Goal: Task Accomplishment & Management: Manage account settings

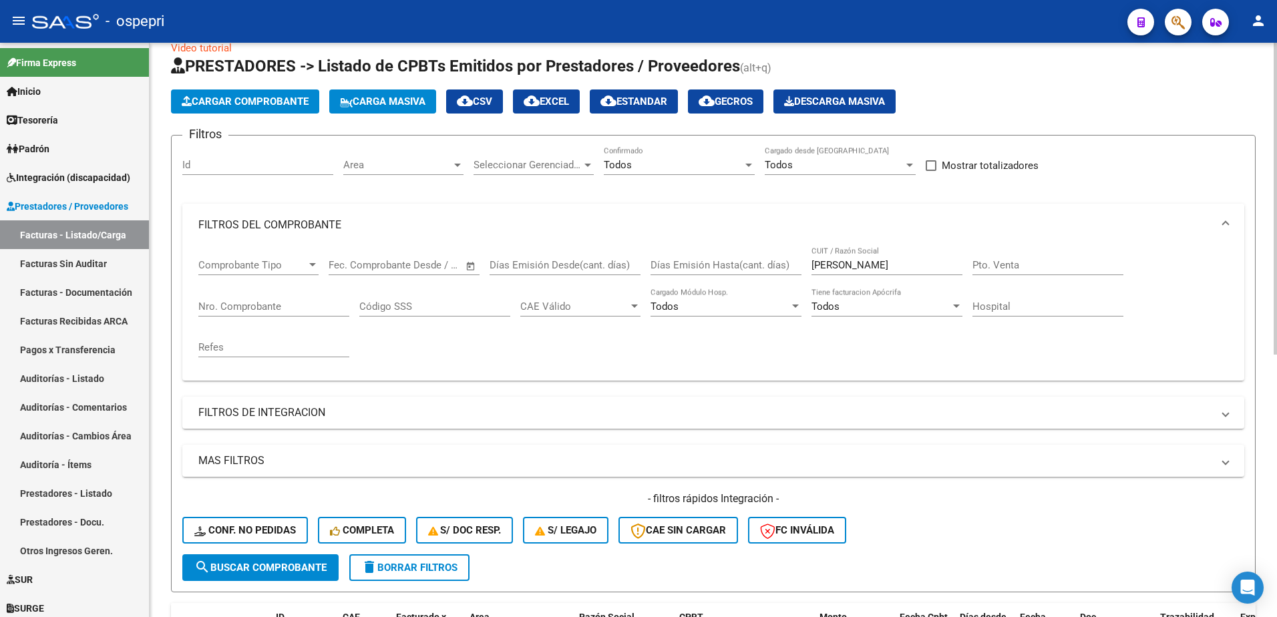
scroll to position [15, 0]
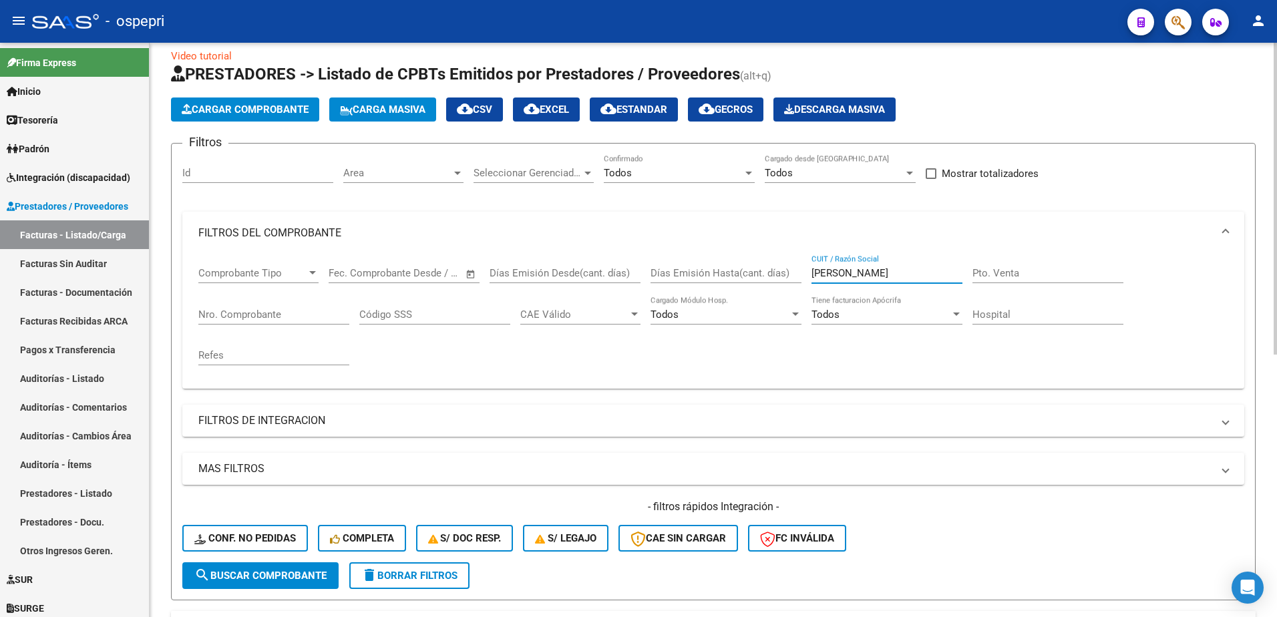
click at [847, 275] on input "canale" at bounding box center [886, 273] width 151 height 12
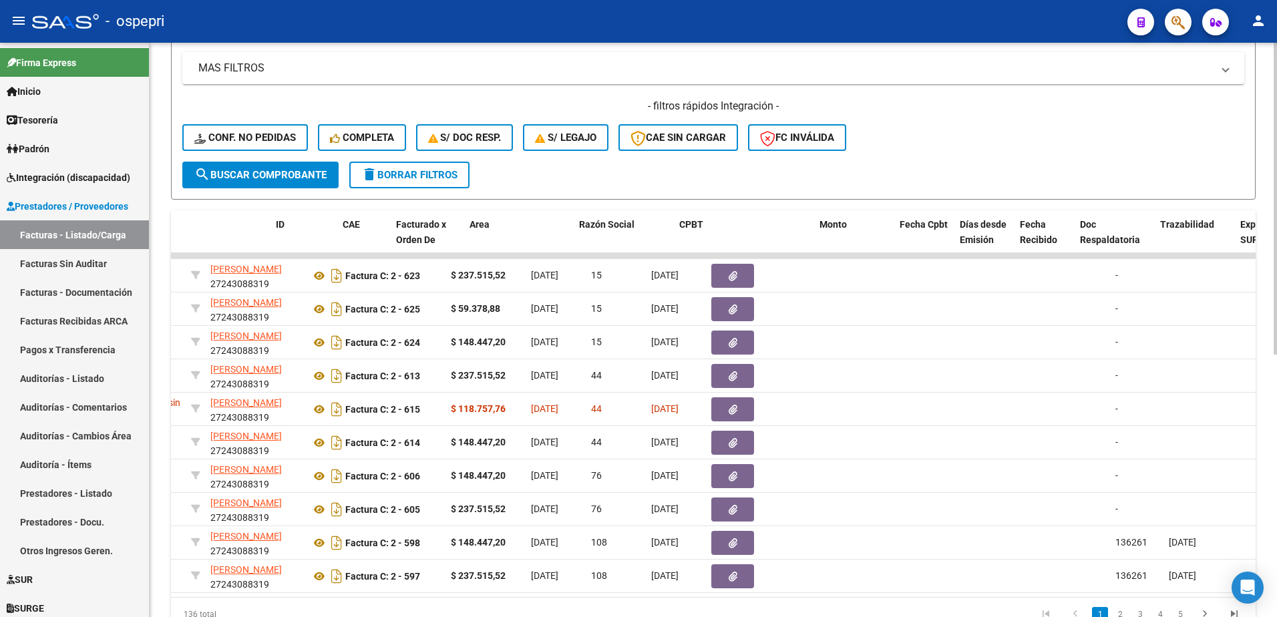
scroll to position [0, 0]
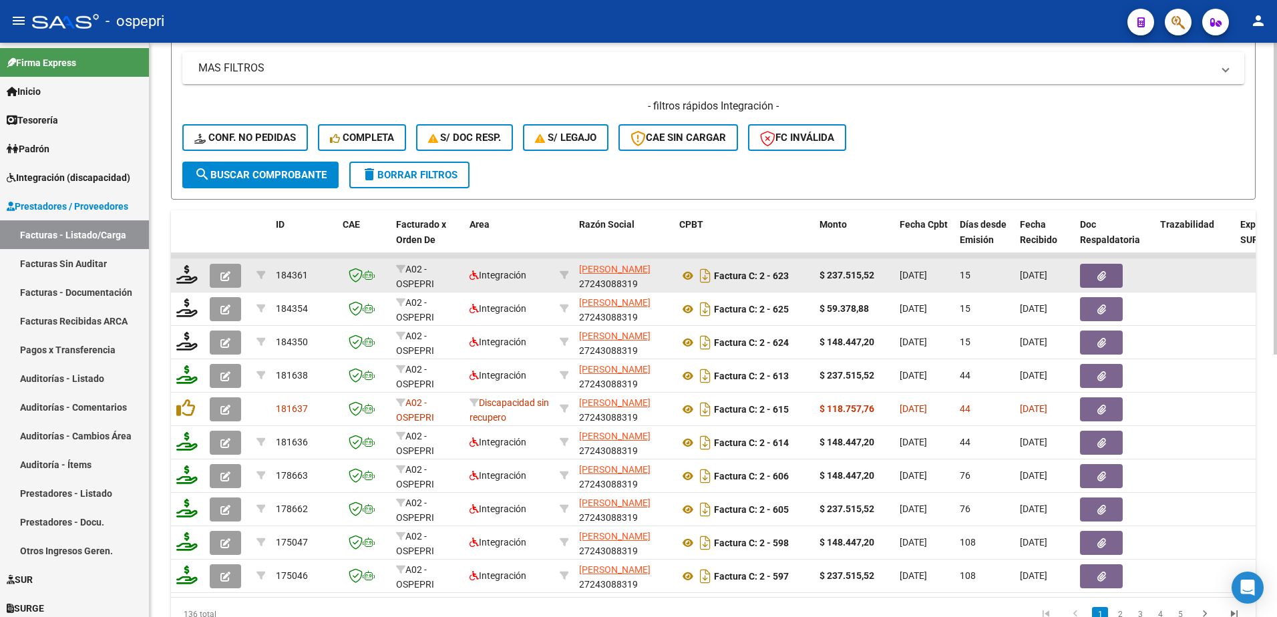
type input "ugolini"
click at [222, 278] on icon "button" at bounding box center [225, 276] width 10 height 10
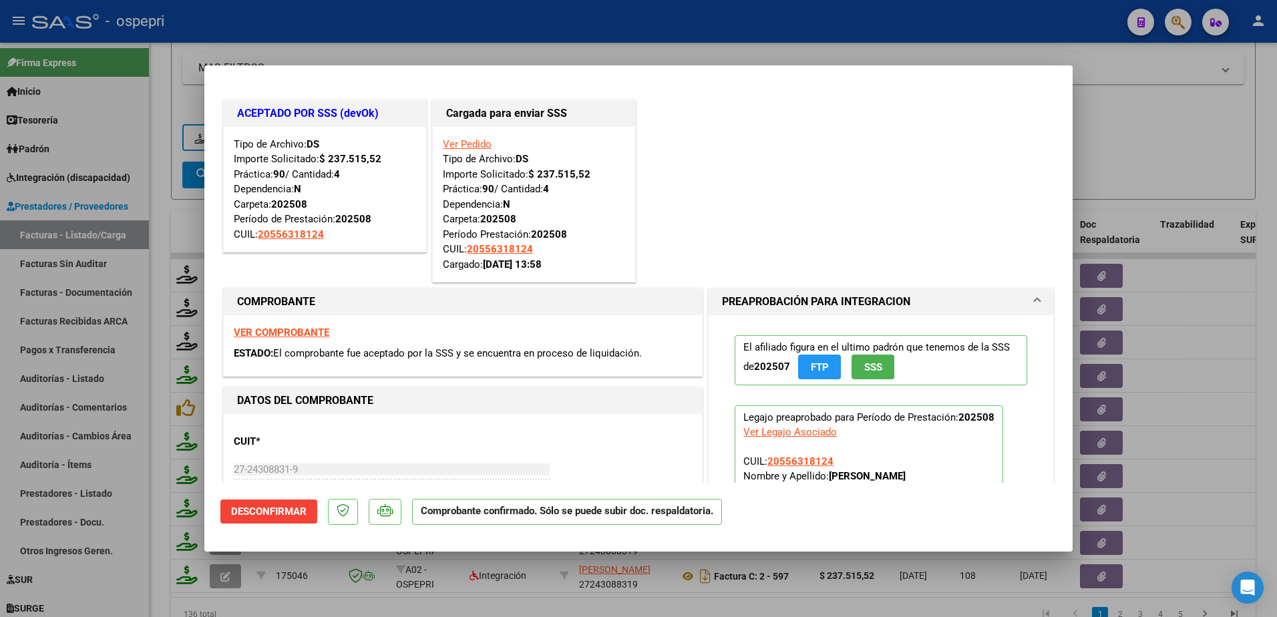
click at [280, 333] on strong "VER COMPROBANTE" at bounding box center [281, 333] width 95 height 12
type input "$ 0,00"
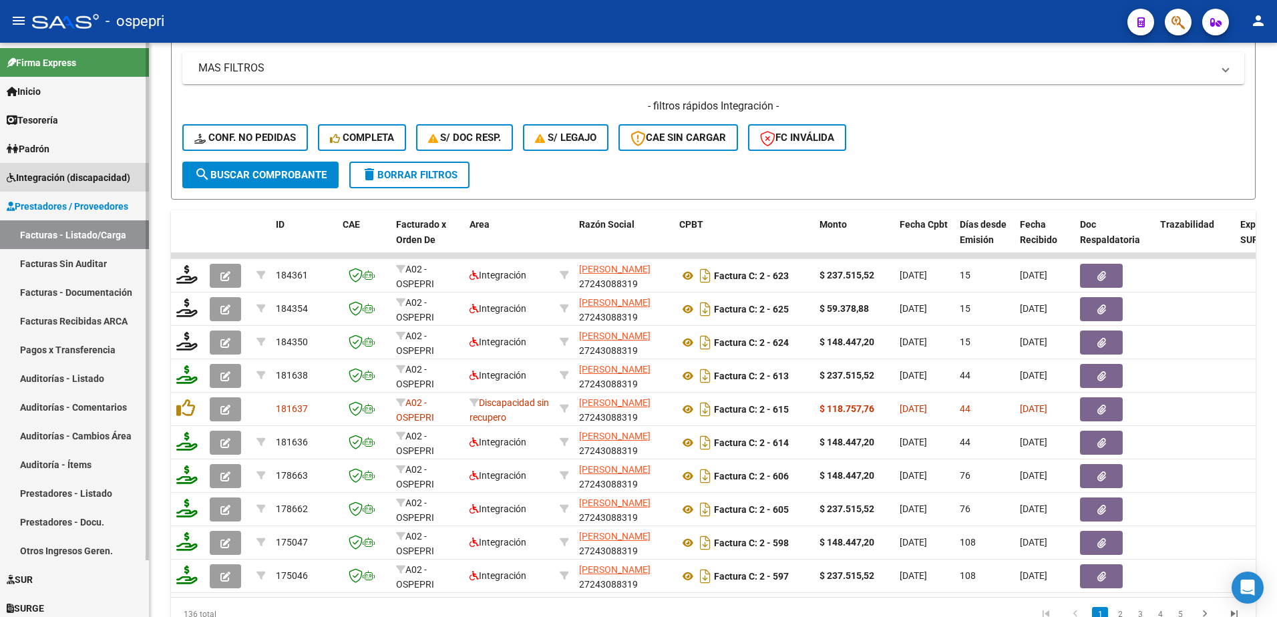
click at [53, 176] on span "Integración (discapacidad)" at bounding box center [69, 177] width 124 height 15
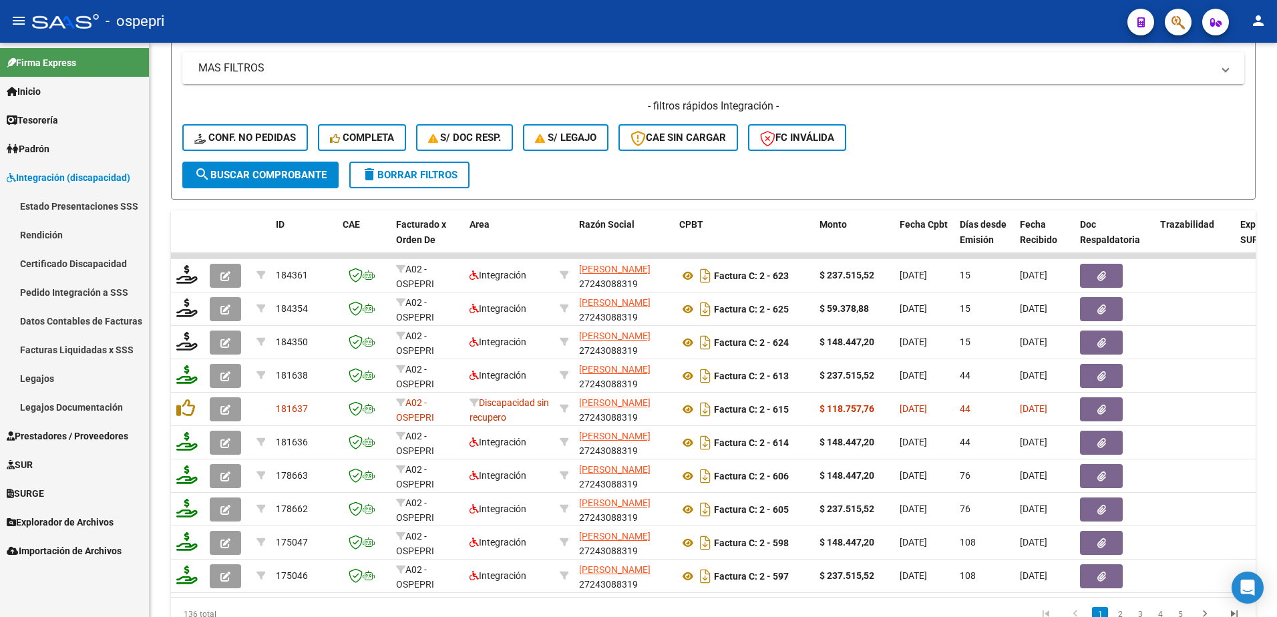
click at [44, 379] on link "Legajos" at bounding box center [74, 378] width 149 height 29
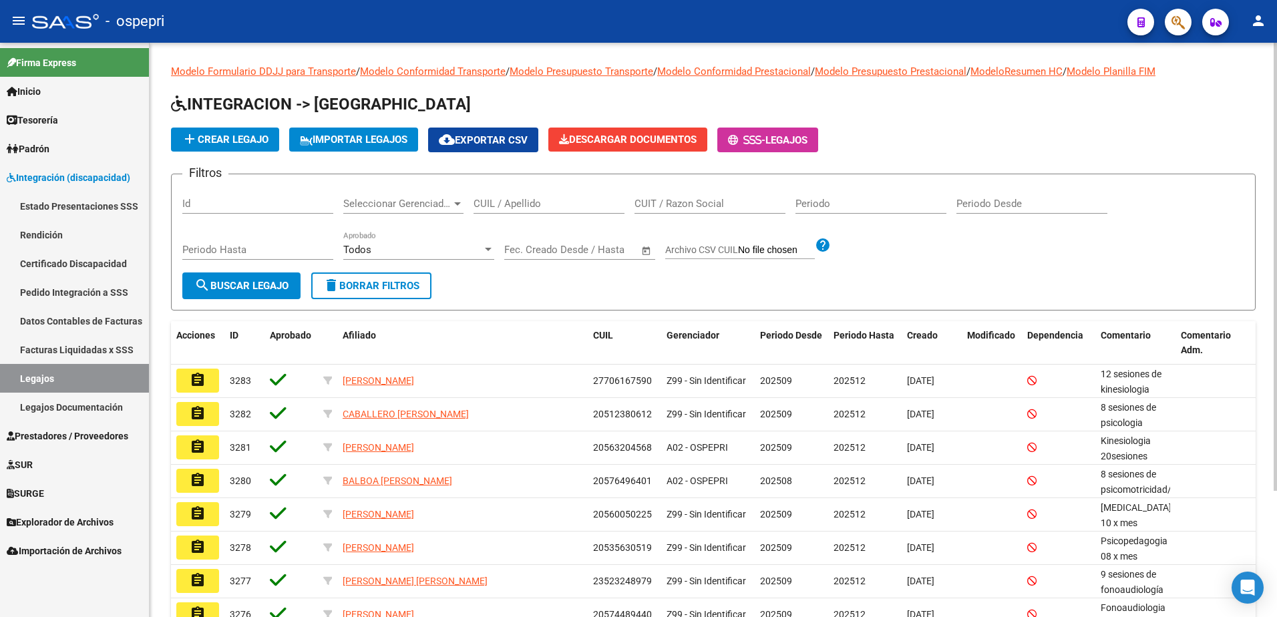
click at [530, 204] on input "CUIL / Apellido" at bounding box center [548, 204] width 151 height 12
type input "20510029853"
click at [235, 282] on span "search Buscar Legajo" at bounding box center [241, 286] width 94 height 12
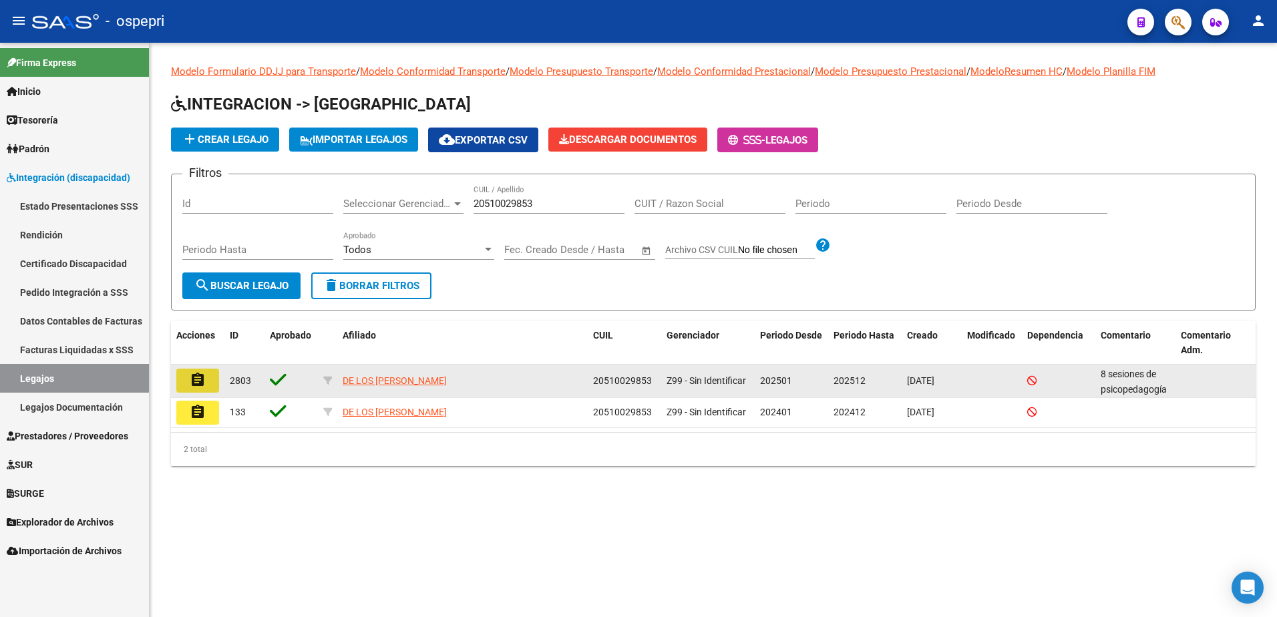
click at [202, 379] on mat-icon "assignment" at bounding box center [198, 380] width 16 height 16
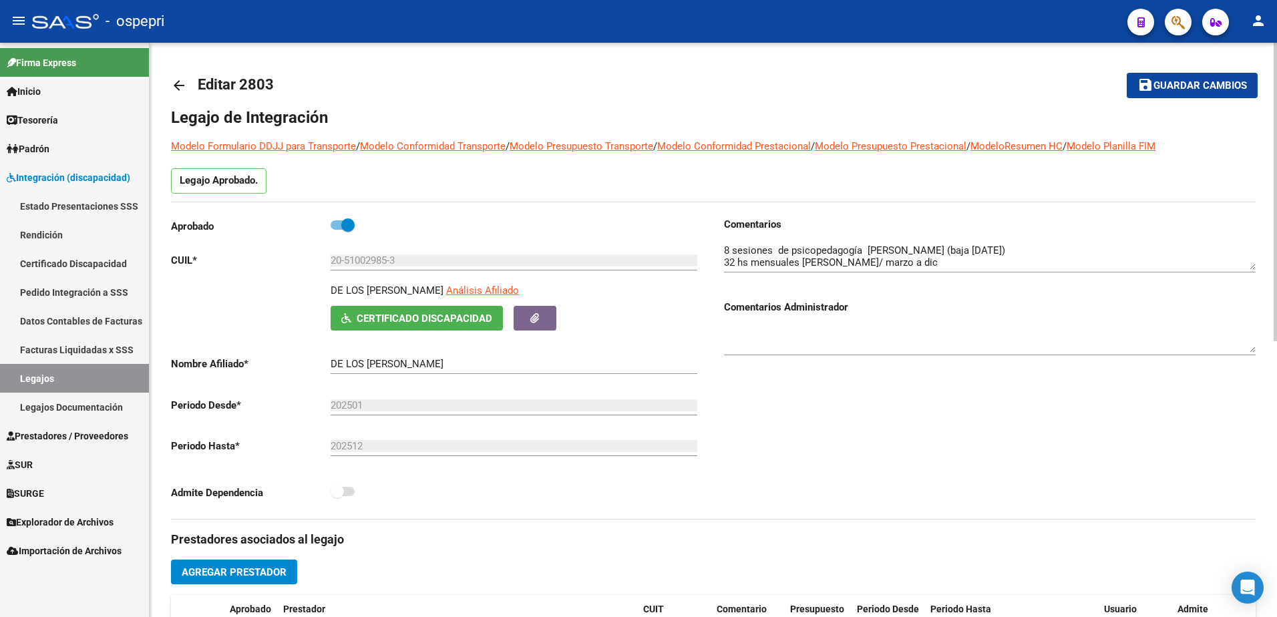
click at [431, 319] on span "Certificado Discapacidad" at bounding box center [425, 319] width 136 height 12
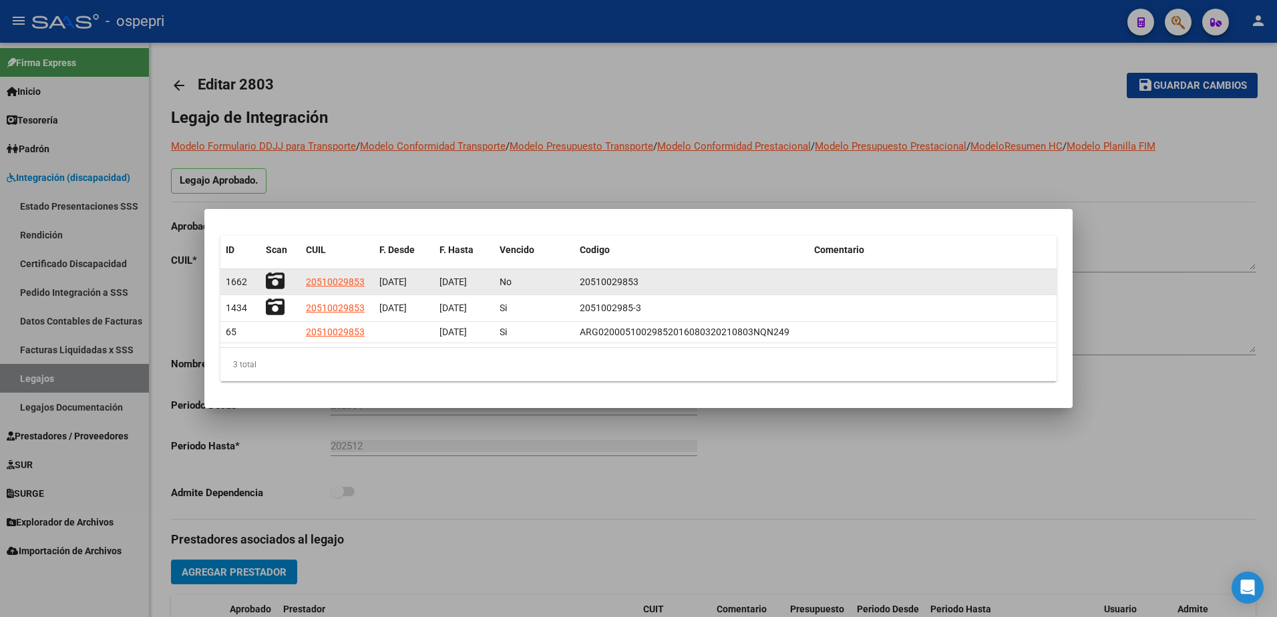
click at [272, 283] on icon at bounding box center [275, 281] width 19 height 19
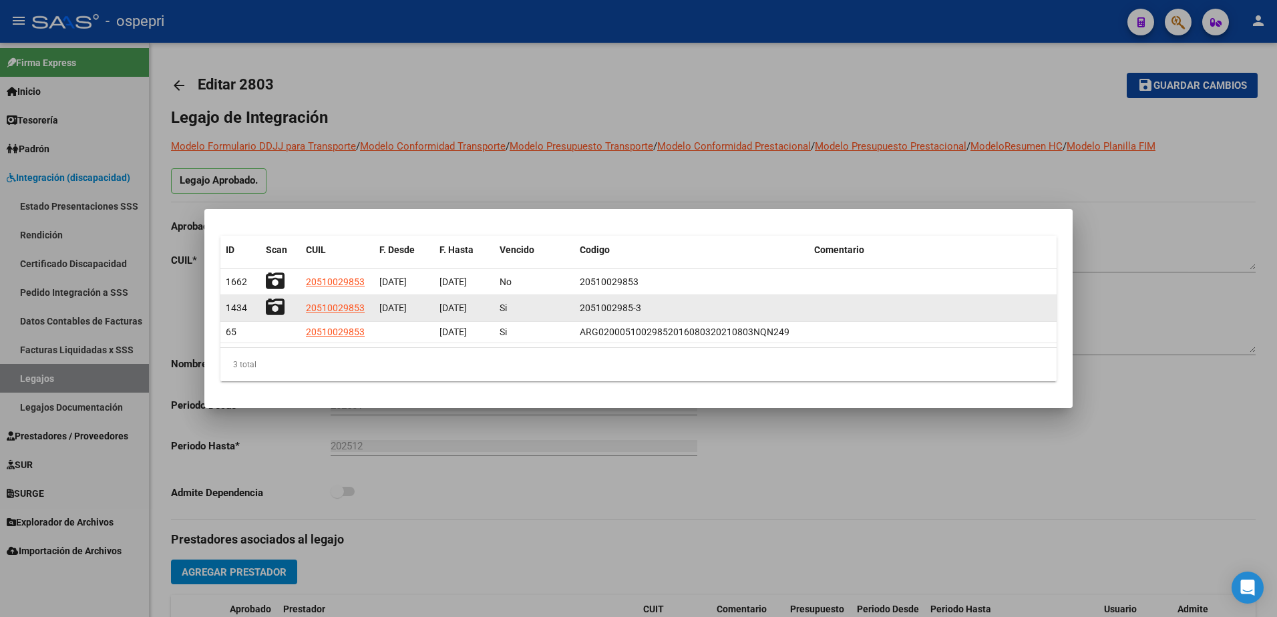
click at [276, 311] on icon at bounding box center [275, 307] width 19 height 19
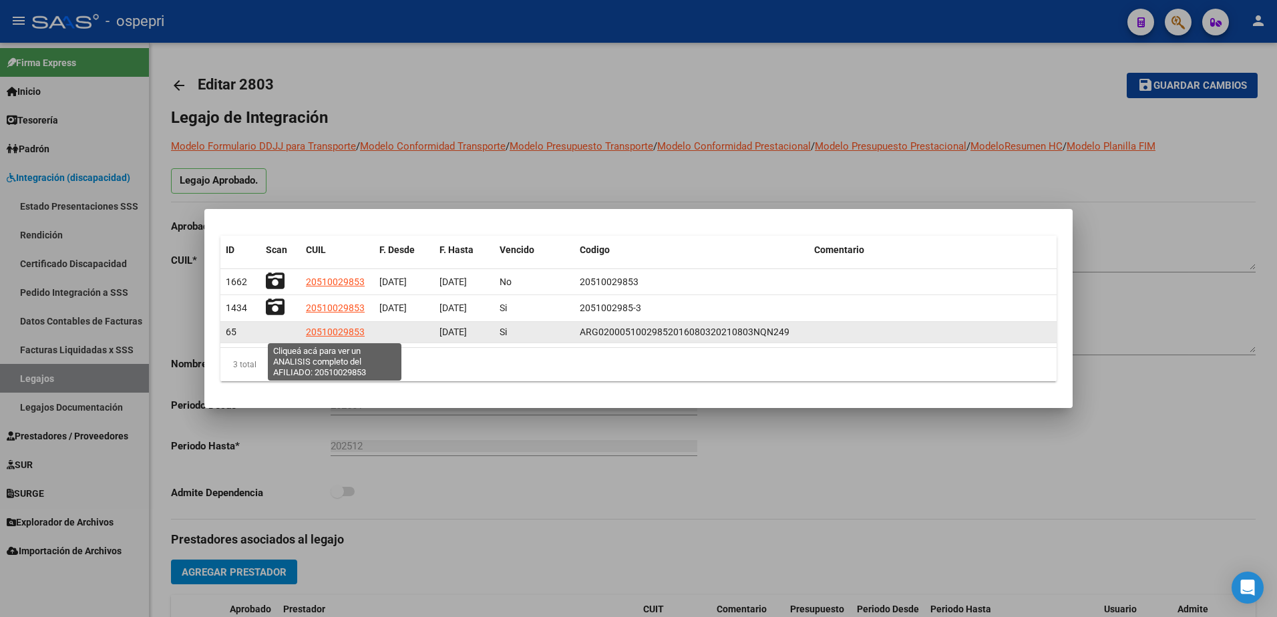
click at [326, 335] on span "20510029853" at bounding box center [335, 332] width 59 height 11
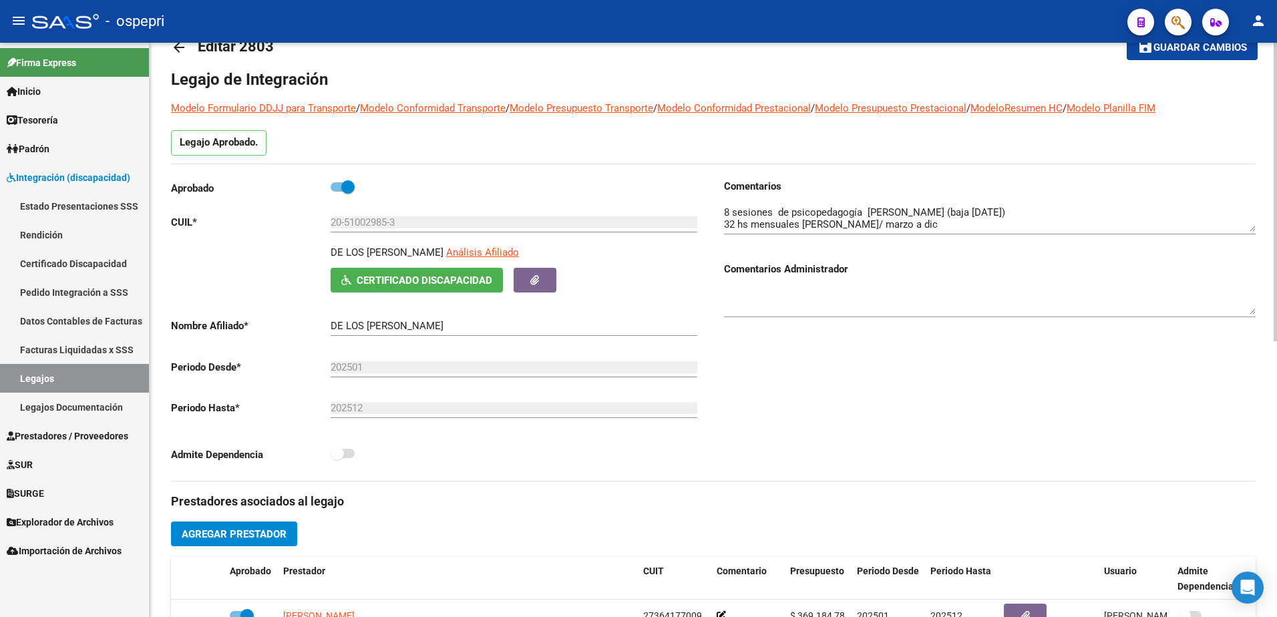
scroll to position [200, 0]
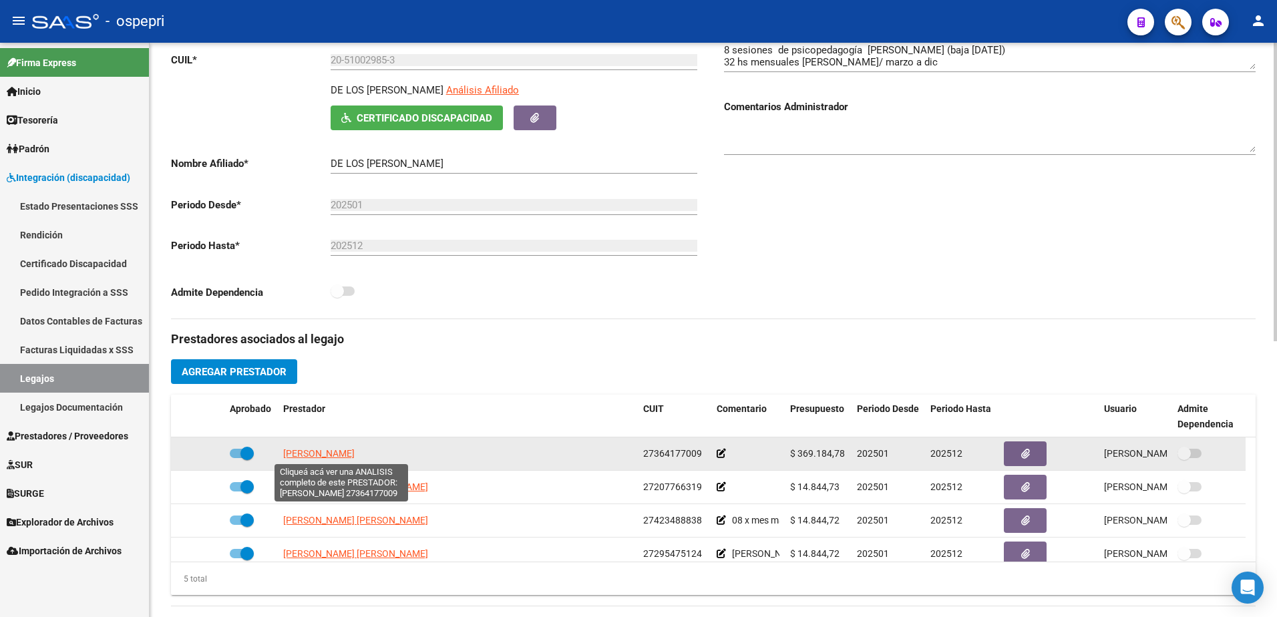
click at [323, 449] on span "MORENO ANDREA SUSANA" at bounding box center [318, 453] width 71 height 11
type textarea "27364177009"
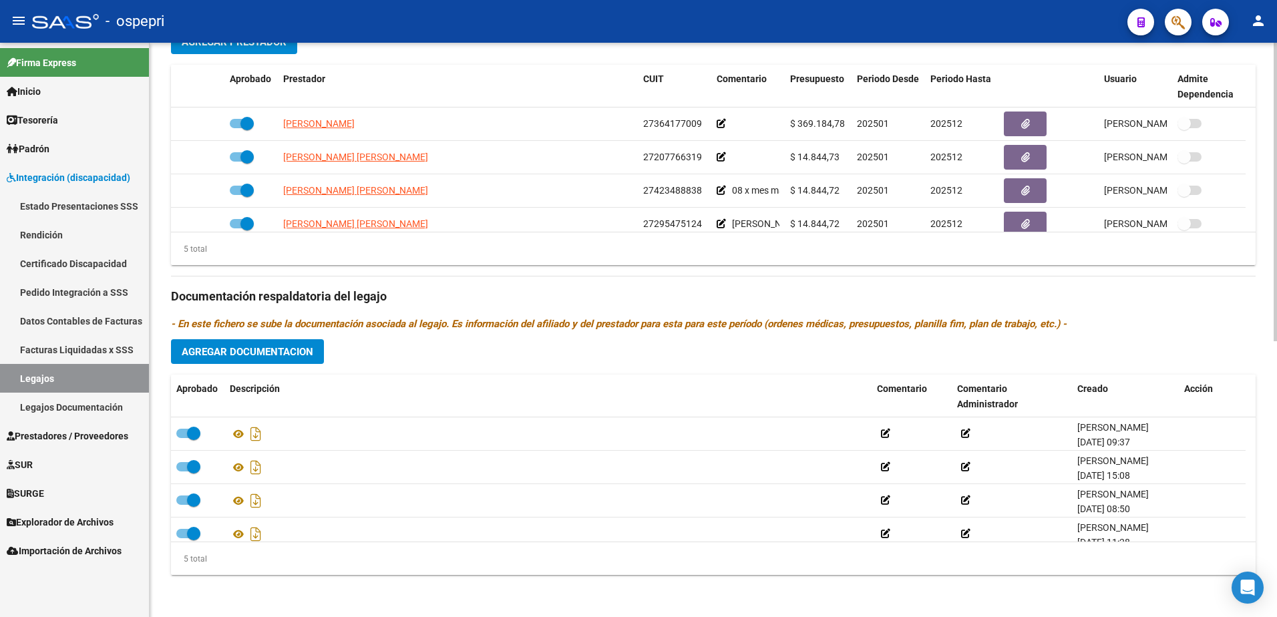
scroll to position [531, 0]
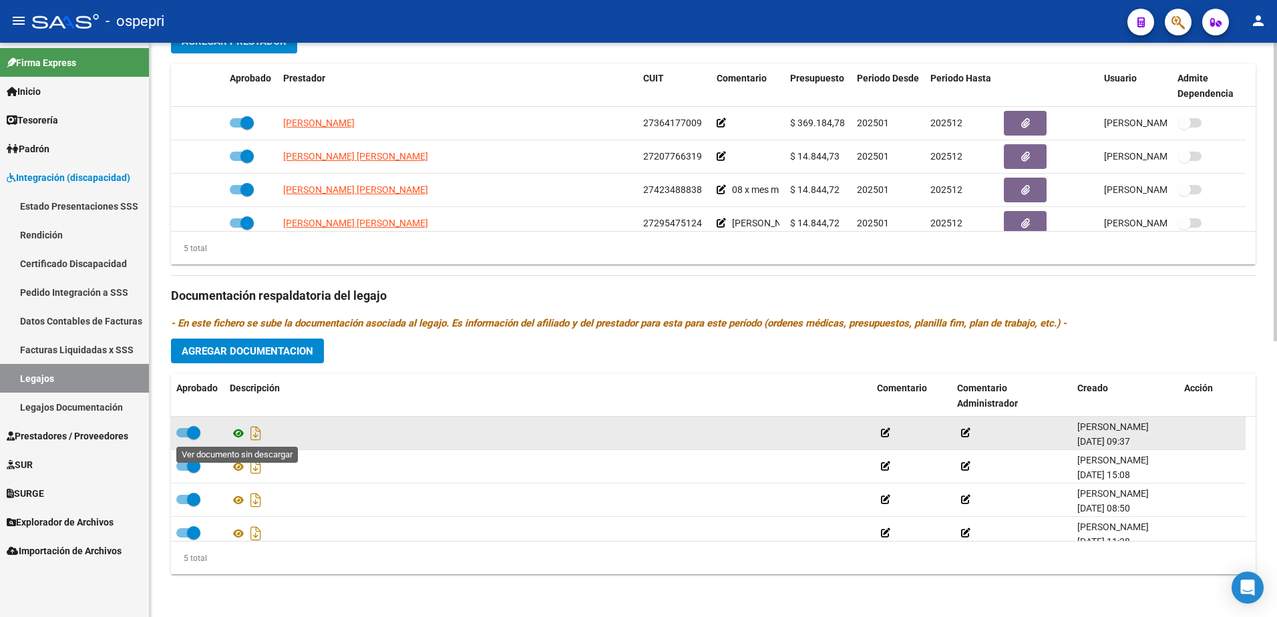
click at [232, 433] on icon at bounding box center [238, 433] width 17 height 16
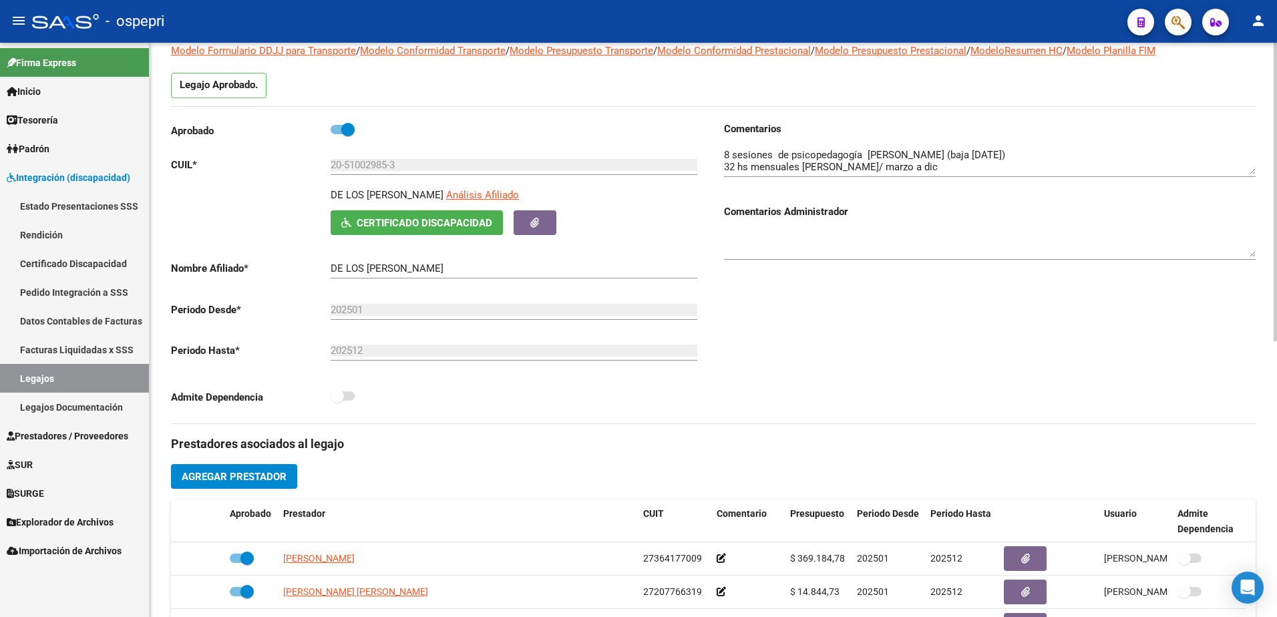
scroll to position [0, 0]
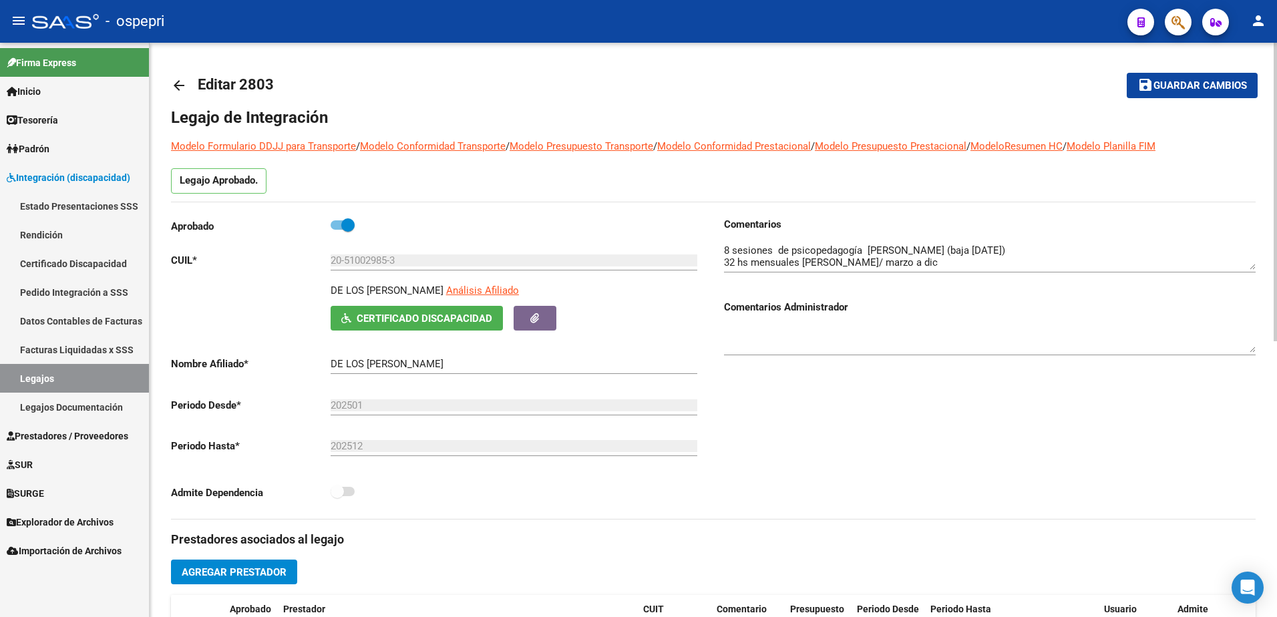
click at [180, 83] on mat-icon "arrow_back" at bounding box center [179, 85] width 16 height 16
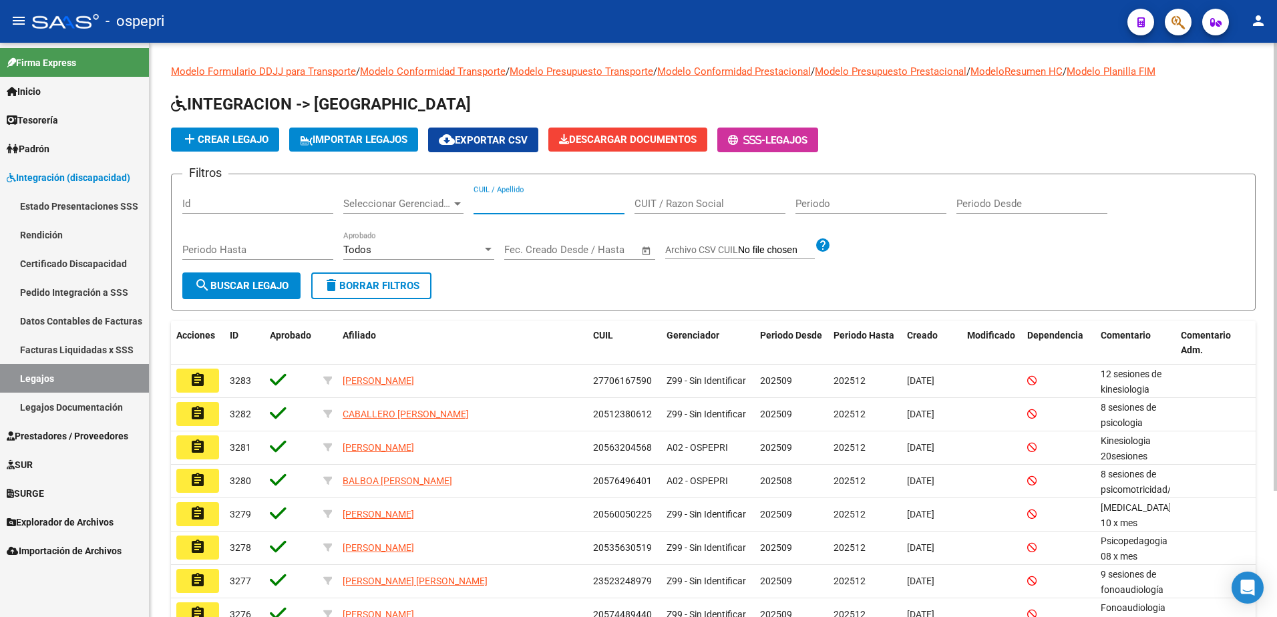
click at [524, 202] on input "CUIL / Apellido" at bounding box center [548, 204] width 151 height 12
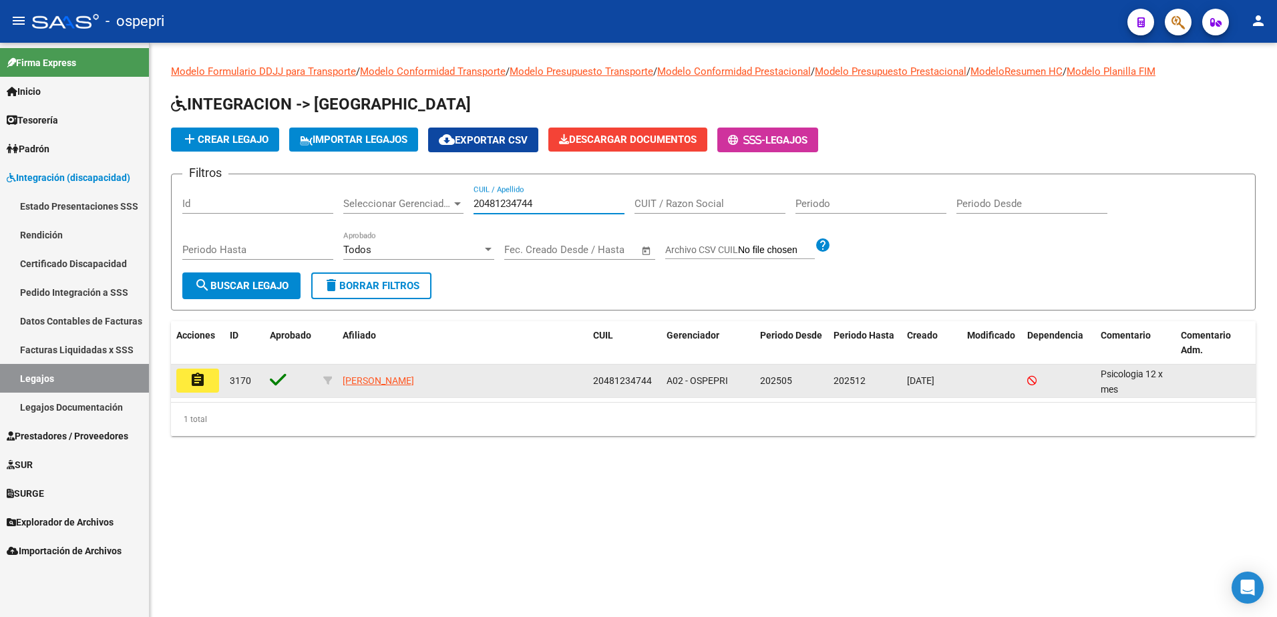
type input "20481234744"
click at [191, 377] on mat-icon "assignment" at bounding box center [198, 380] width 16 height 16
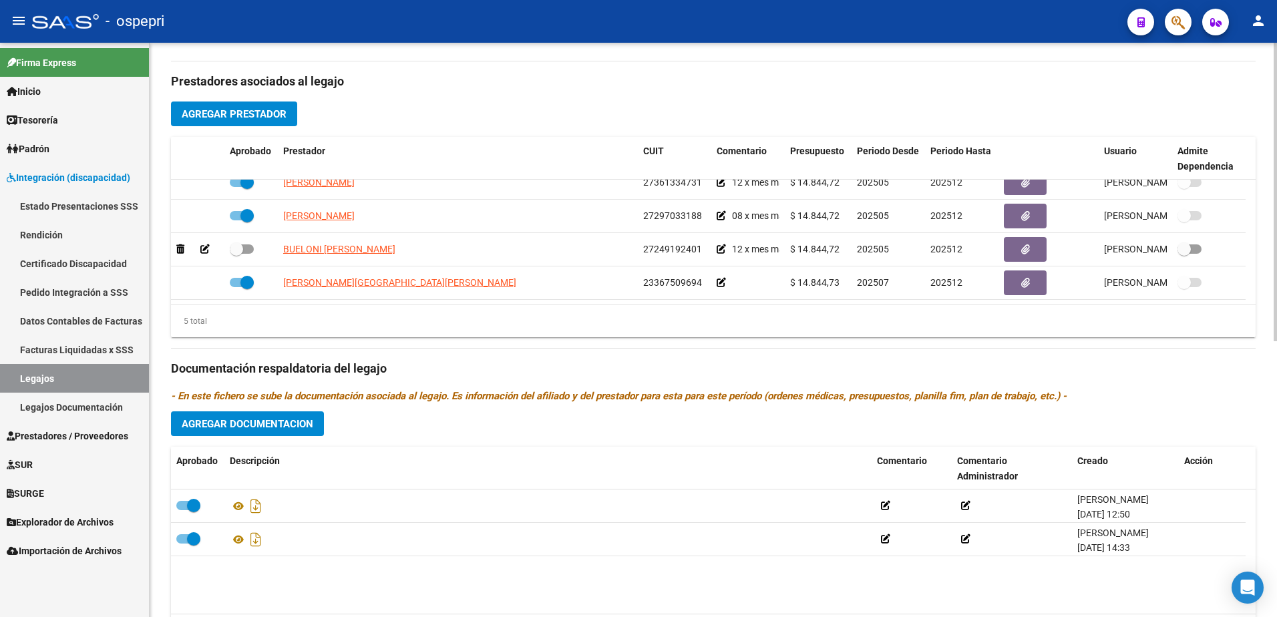
scroll to position [467, 0]
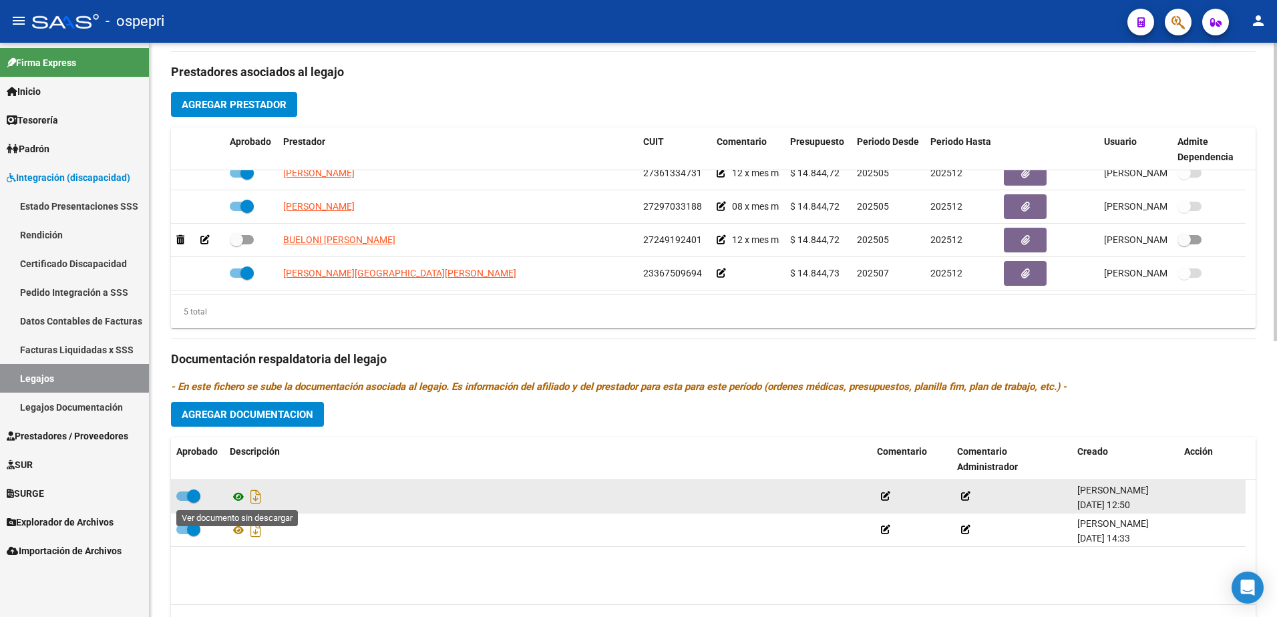
click at [239, 491] on icon at bounding box center [238, 497] width 17 height 16
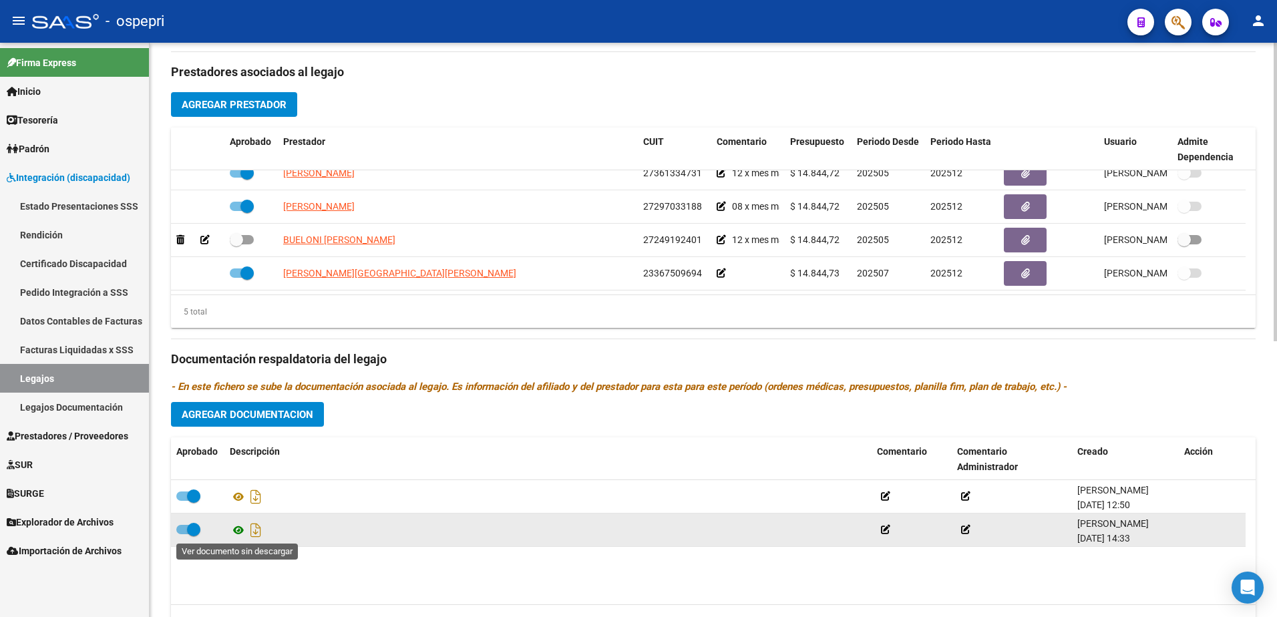
click at [236, 530] on icon at bounding box center [238, 530] width 17 height 16
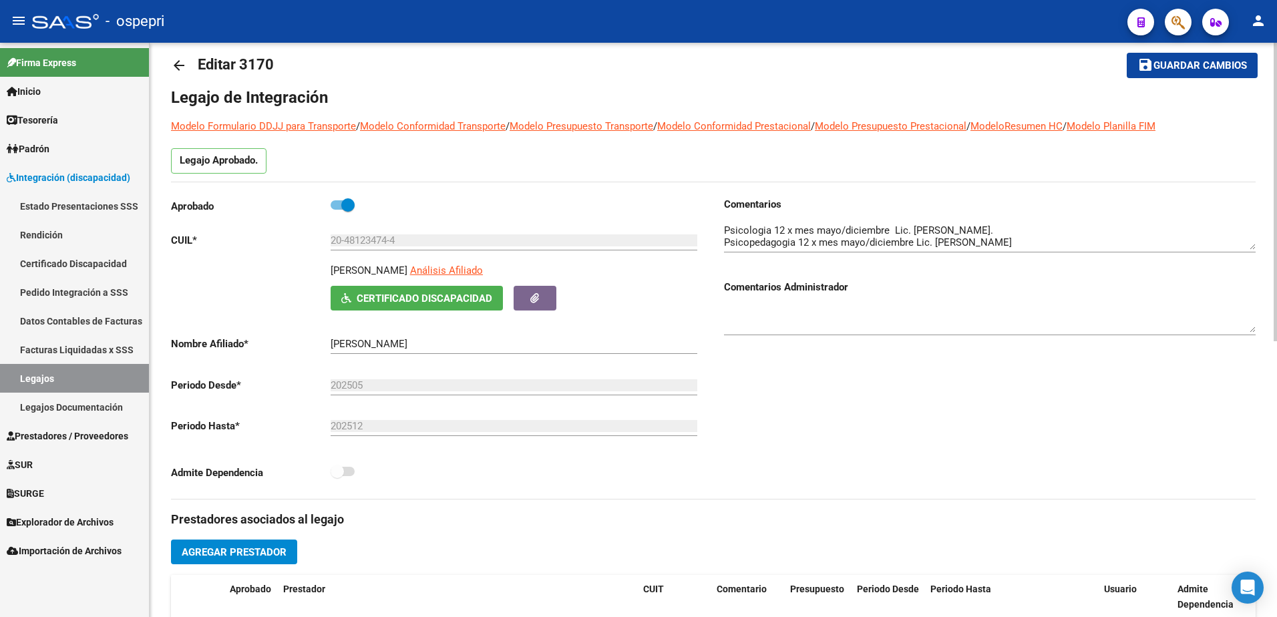
scroll to position [0, 0]
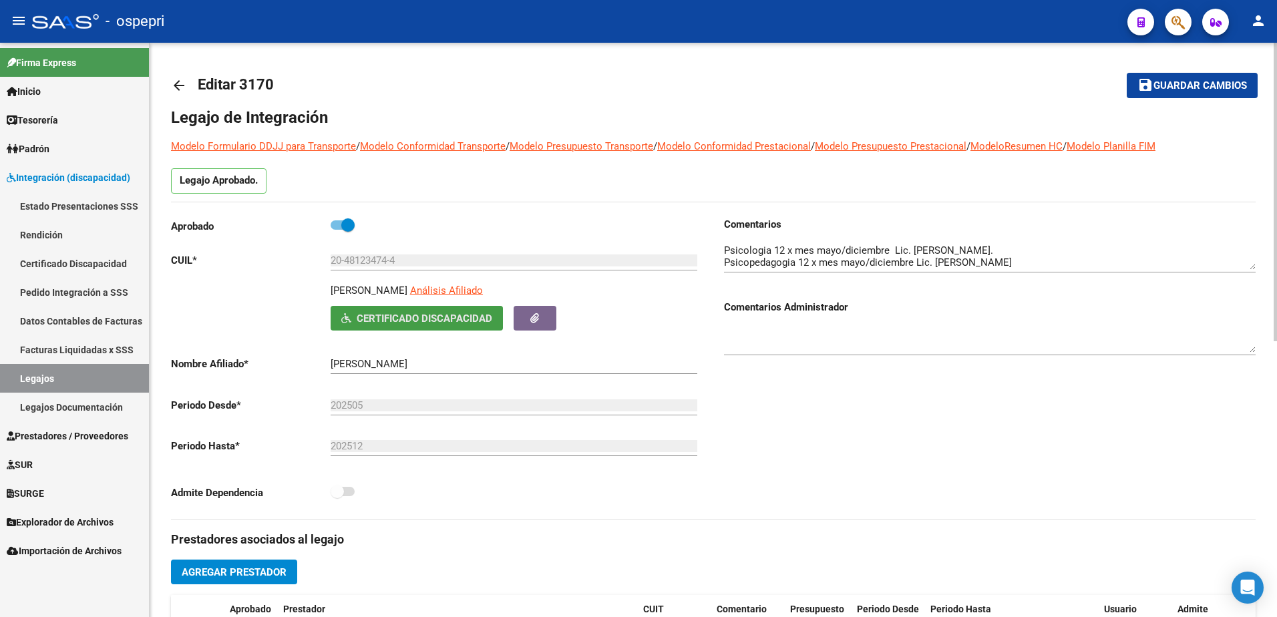
click at [424, 320] on span "Certificado Discapacidad" at bounding box center [425, 319] width 136 height 12
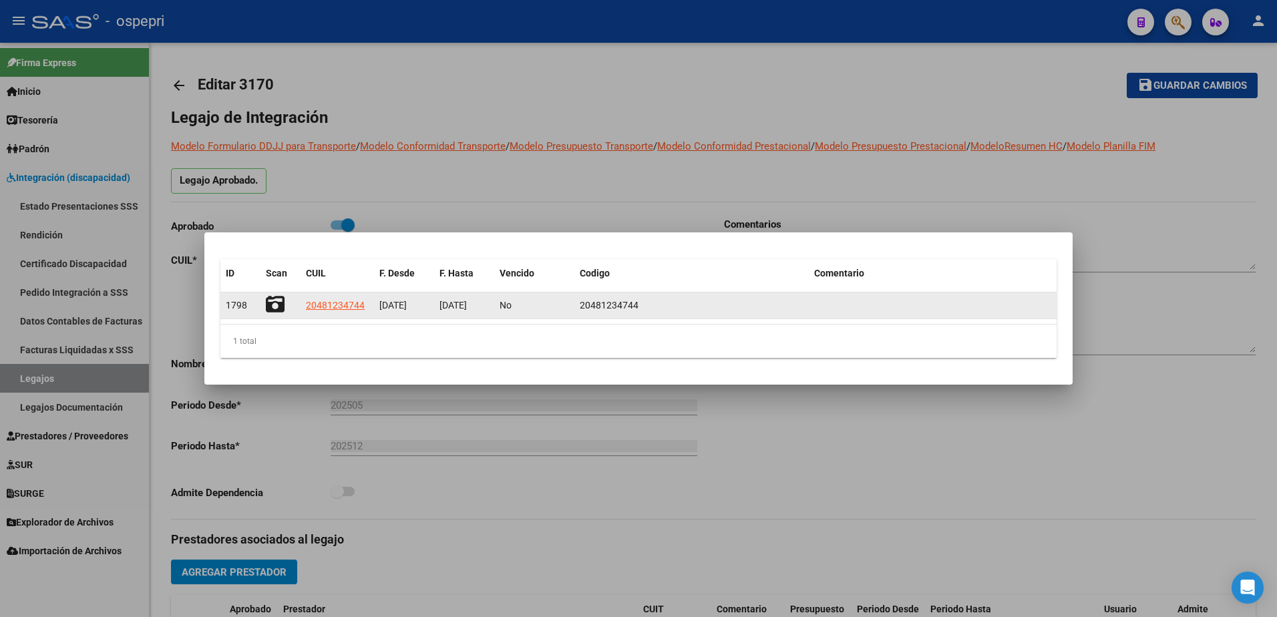
click at [280, 306] on icon at bounding box center [275, 304] width 19 height 19
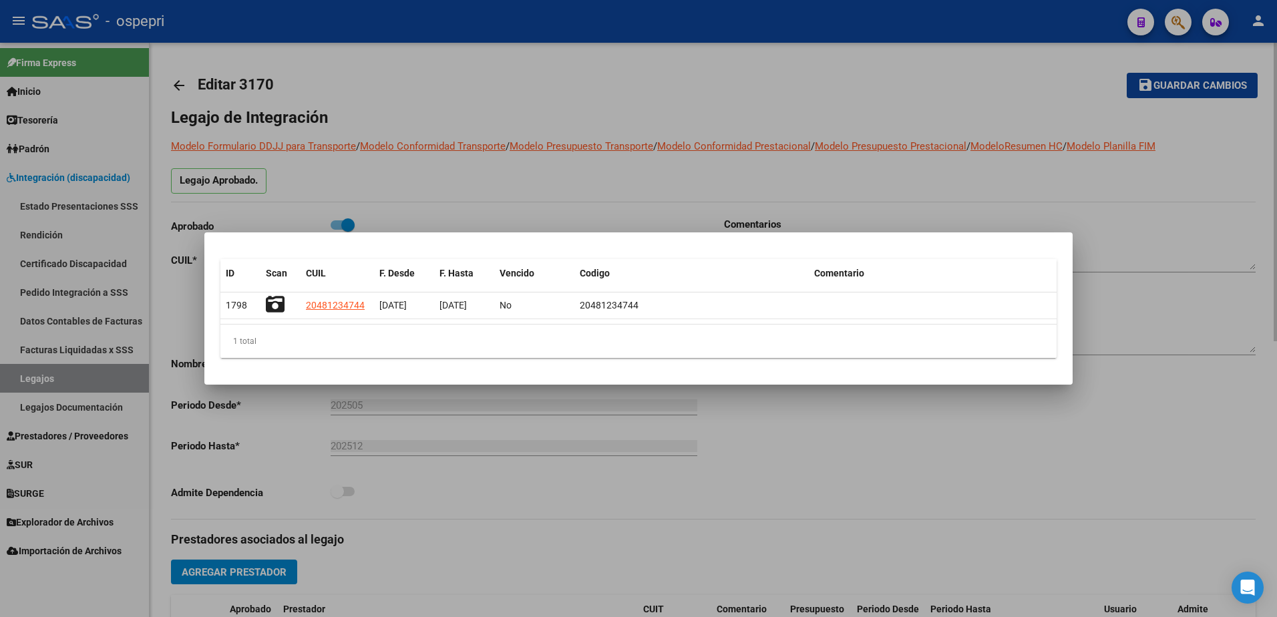
click at [896, 66] on div at bounding box center [638, 308] width 1277 height 617
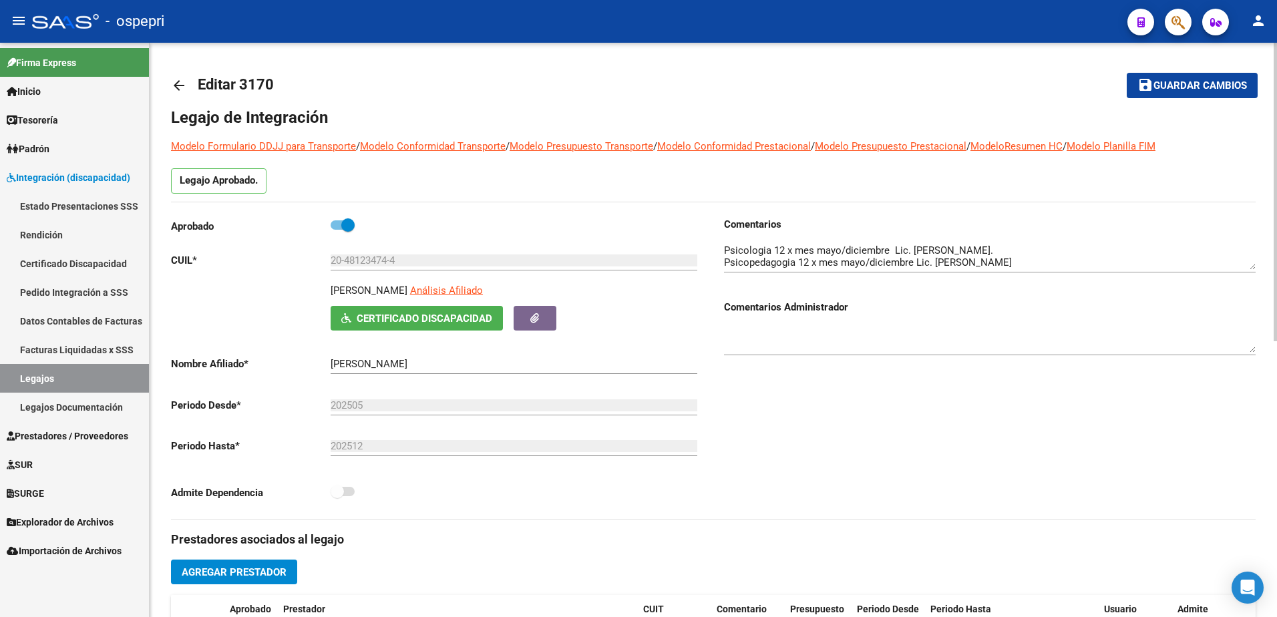
click at [176, 83] on mat-icon "arrow_back" at bounding box center [179, 85] width 16 height 16
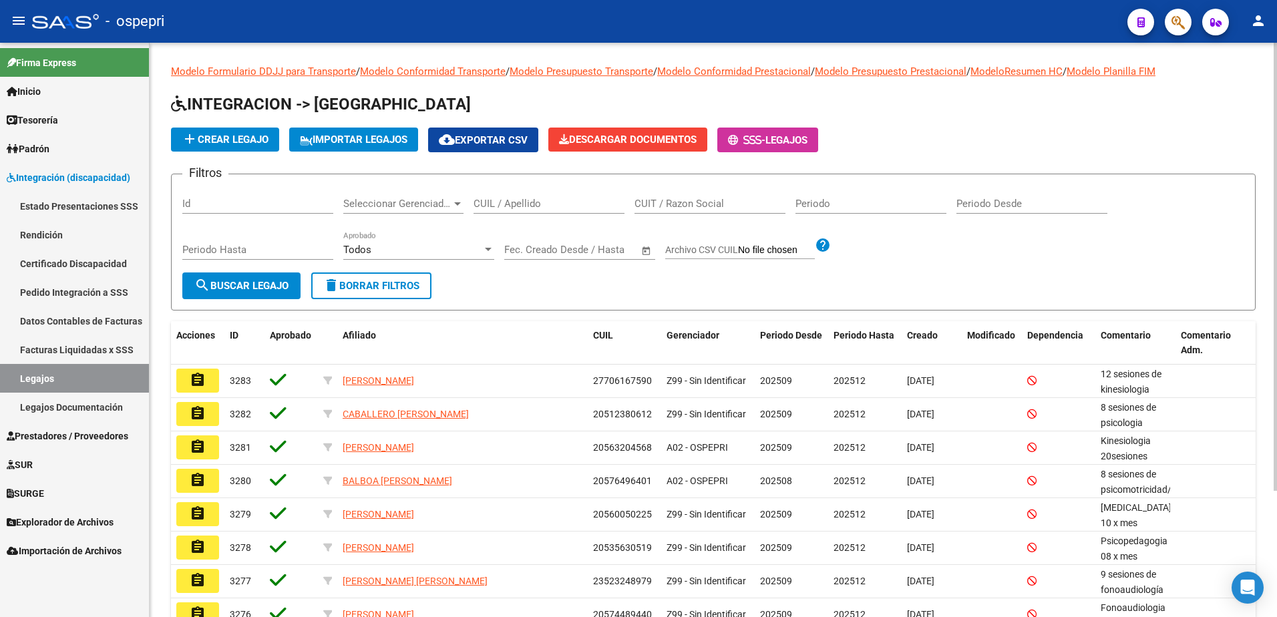
click at [559, 208] on input "CUIL / Apellido" at bounding box center [548, 204] width 151 height 12
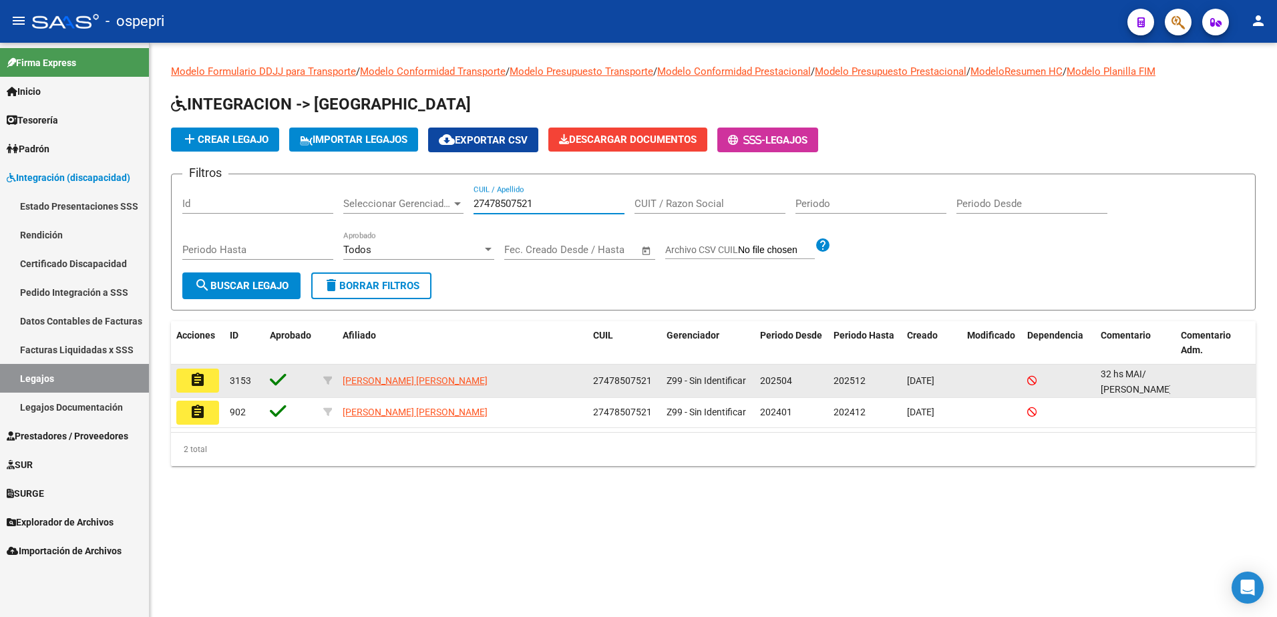
type input "27478507521"
click at [207, 380] on button "assignment" at bounding box center [197, 381] width 43 height 24
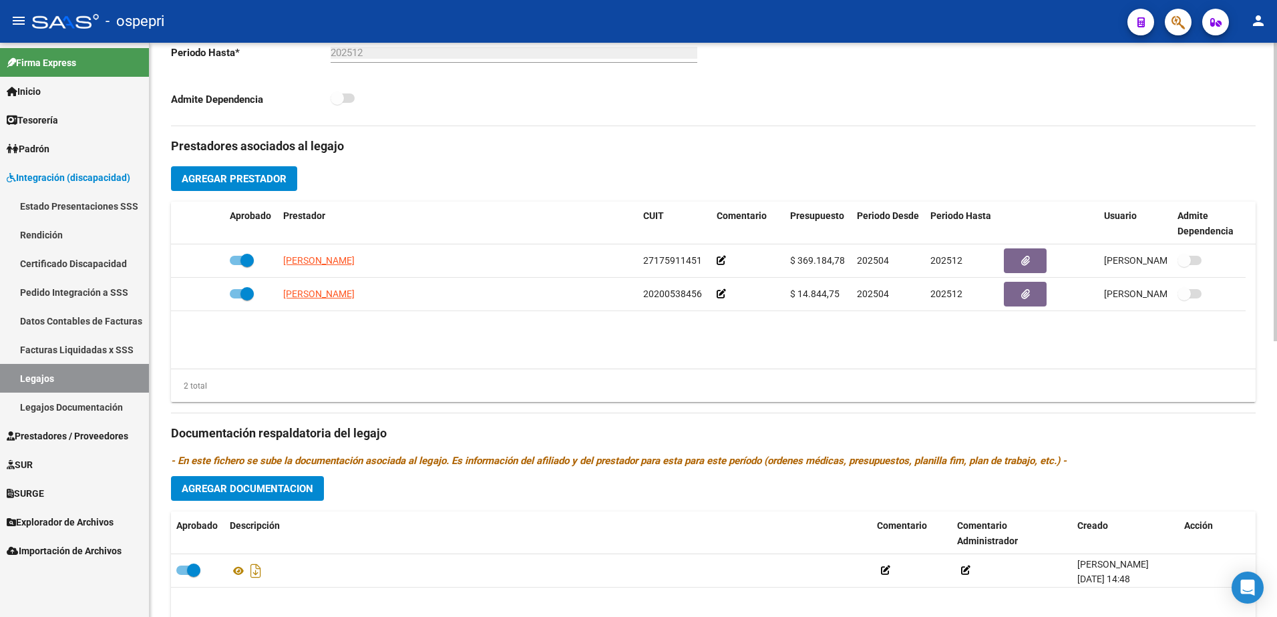
scroll to position [531, 0]
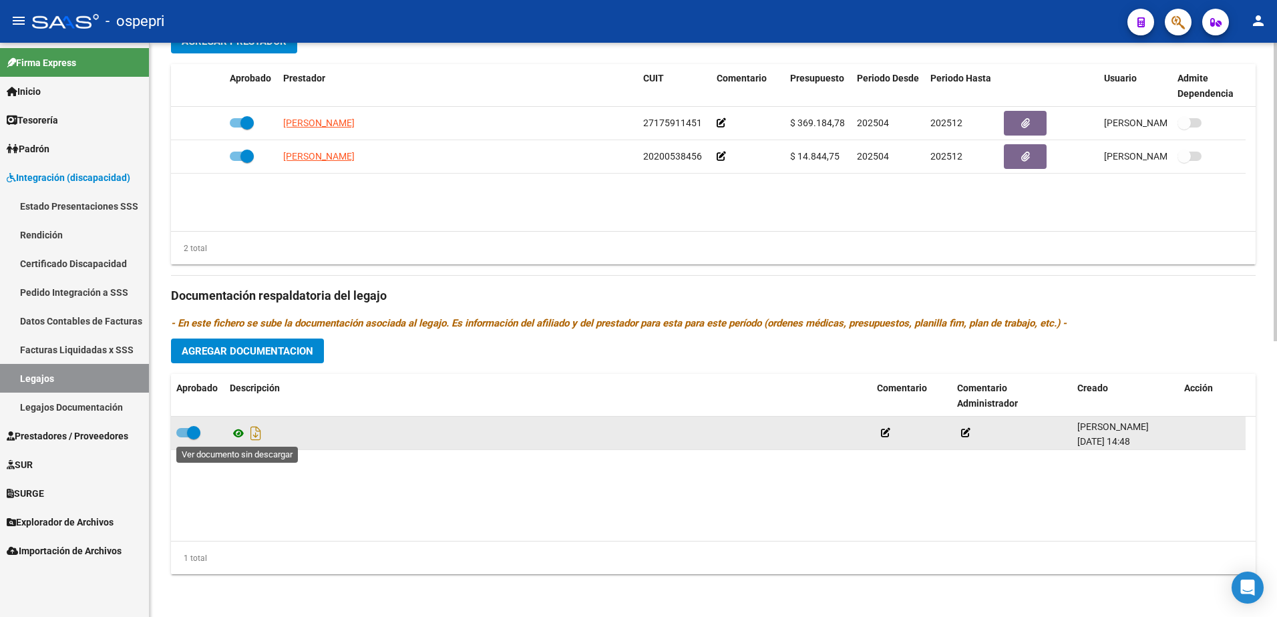
click at [238, 430] on icon at bounding box center [238, 433] width 17 height 16
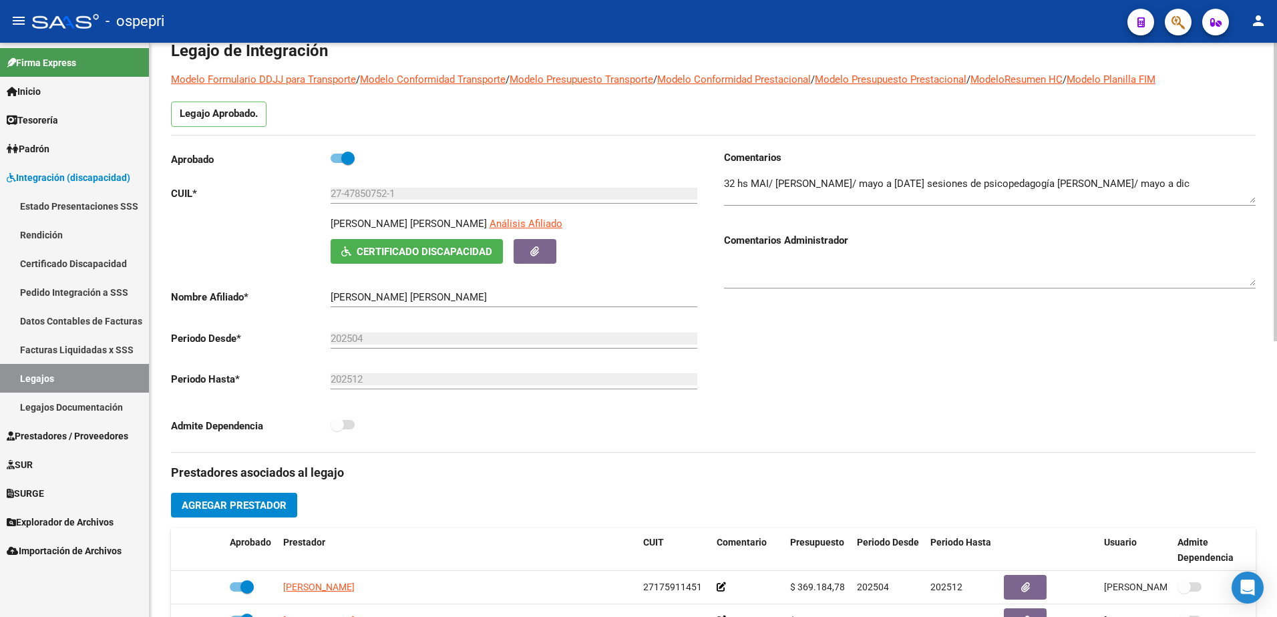
scroll to position [0, 0]
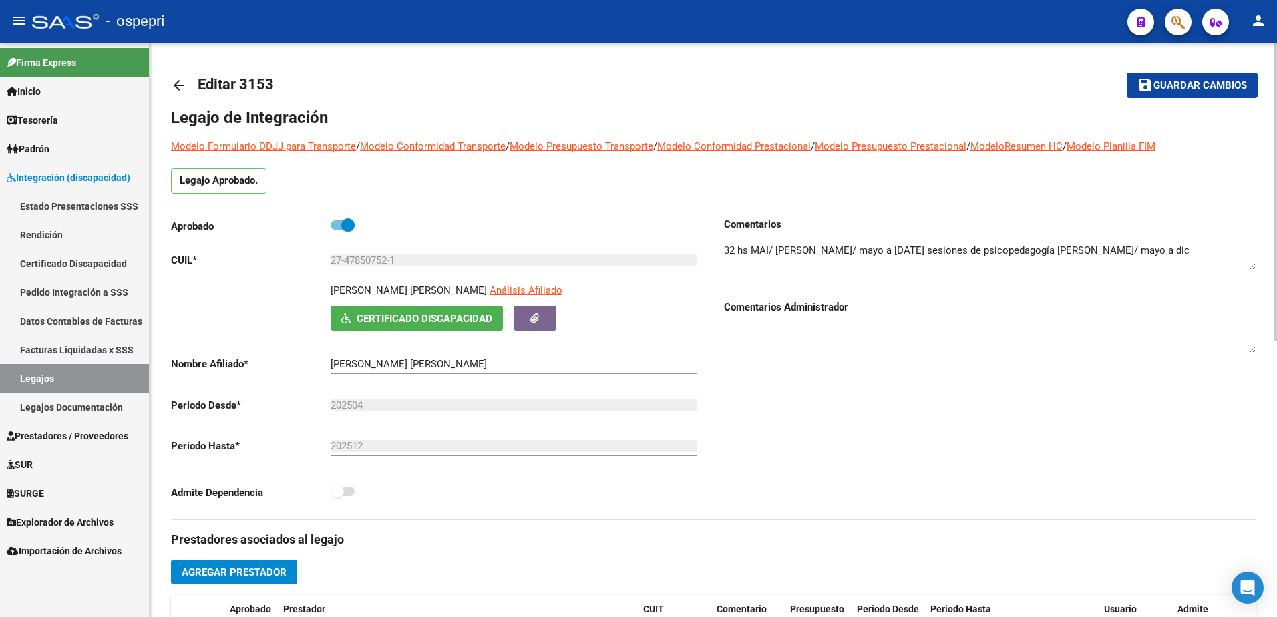
click at [177, 83] on mat-icon "arrow_back" at bounding box center [179, 85] width 16 height 16
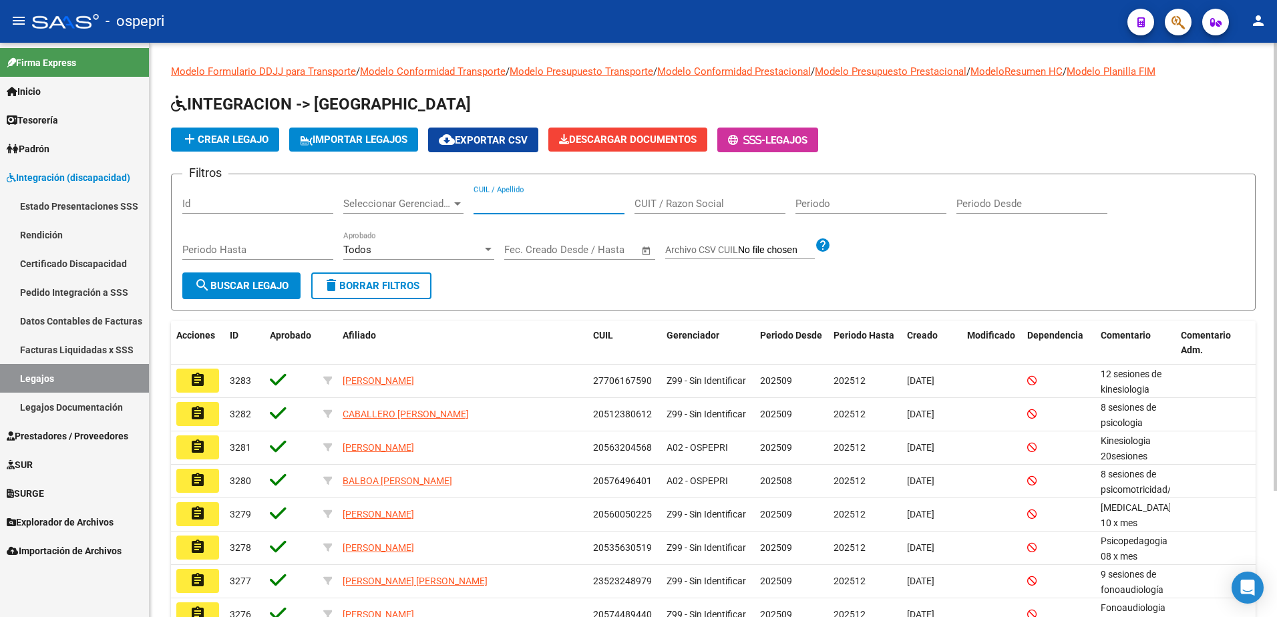
click at [516, 201] on input "CUIL / Apellido" at bounding box center [548, 204] width 151 height 12
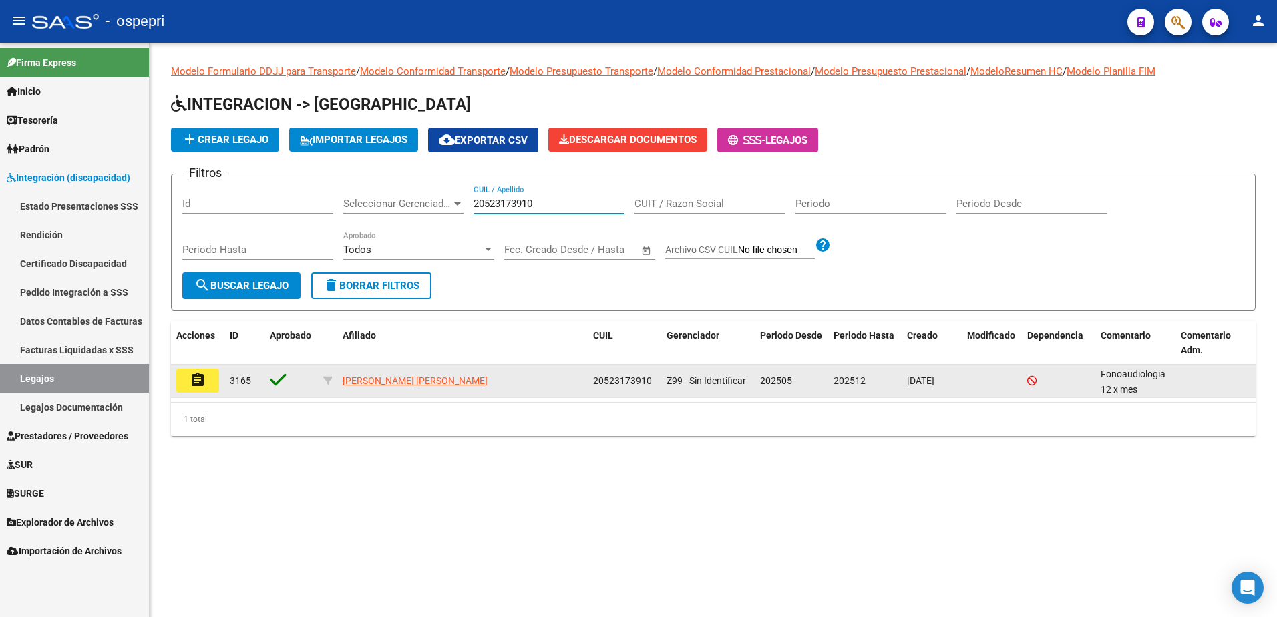
type input "20523173910"
click at [188, 380] on button "assignment" at bounding box center [197, 381] width 43 height 24
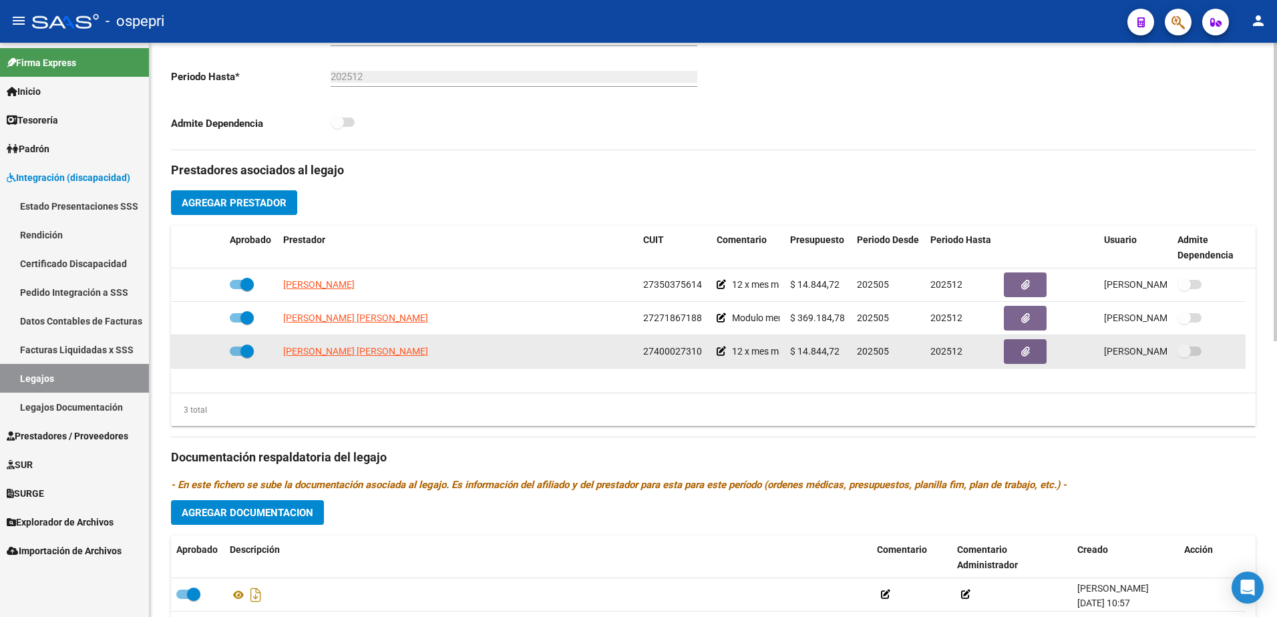
scroll to position [467, 0]
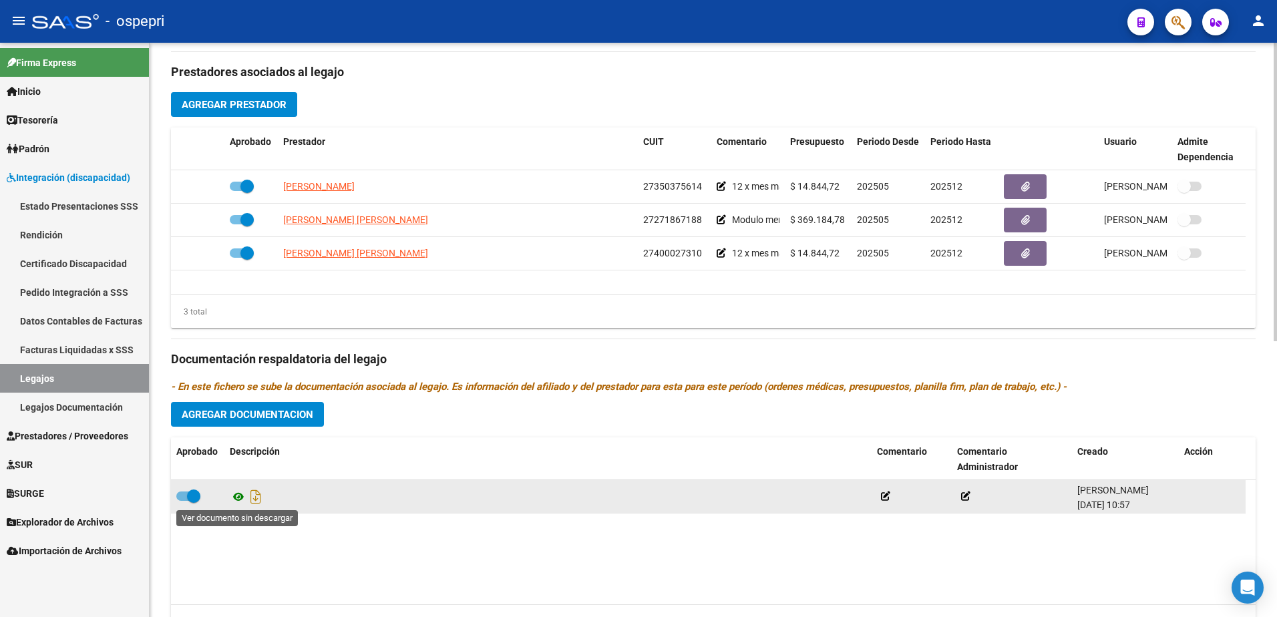
click at [235, 492] on icon at bounding box center [238, 497] width 17 height 16
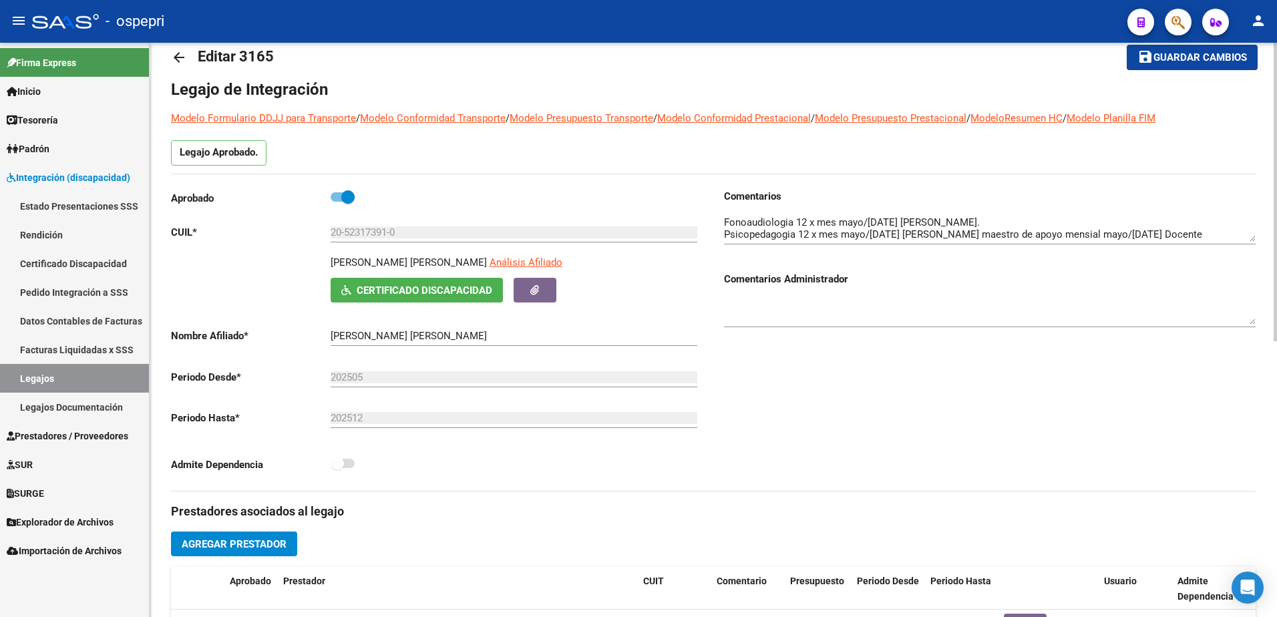
scroll to position [0, 0]
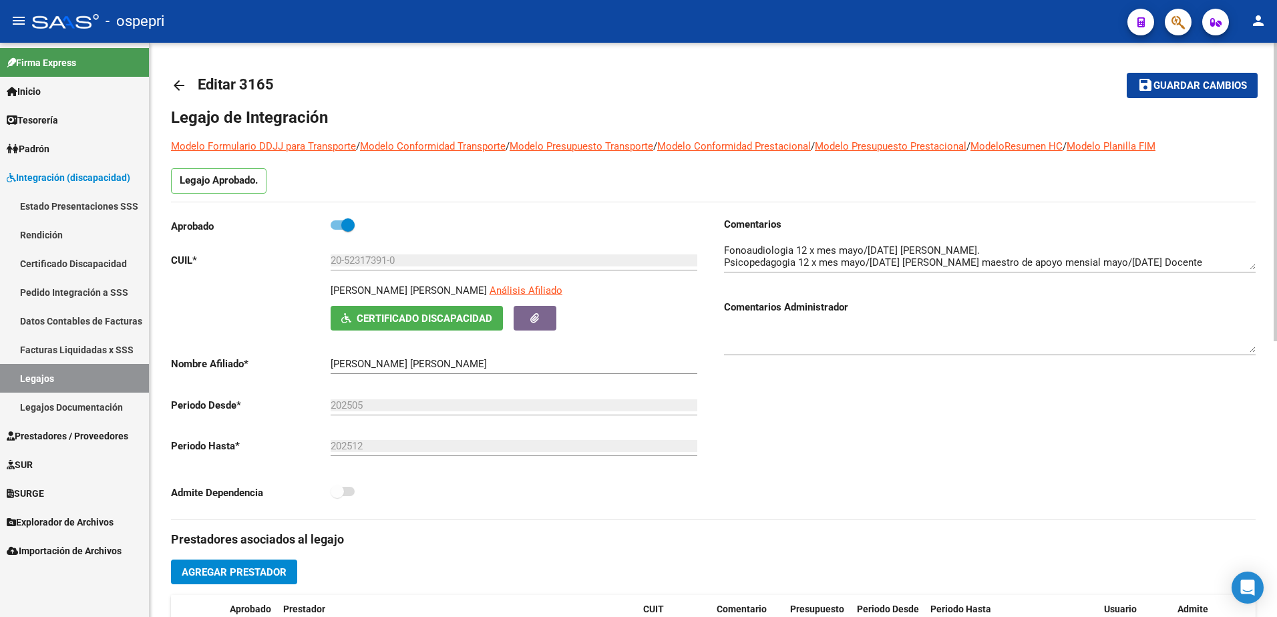
click at [176, 83] on mat-icon "arrow_back" at bounding box center [179, 85] width 16 height 16
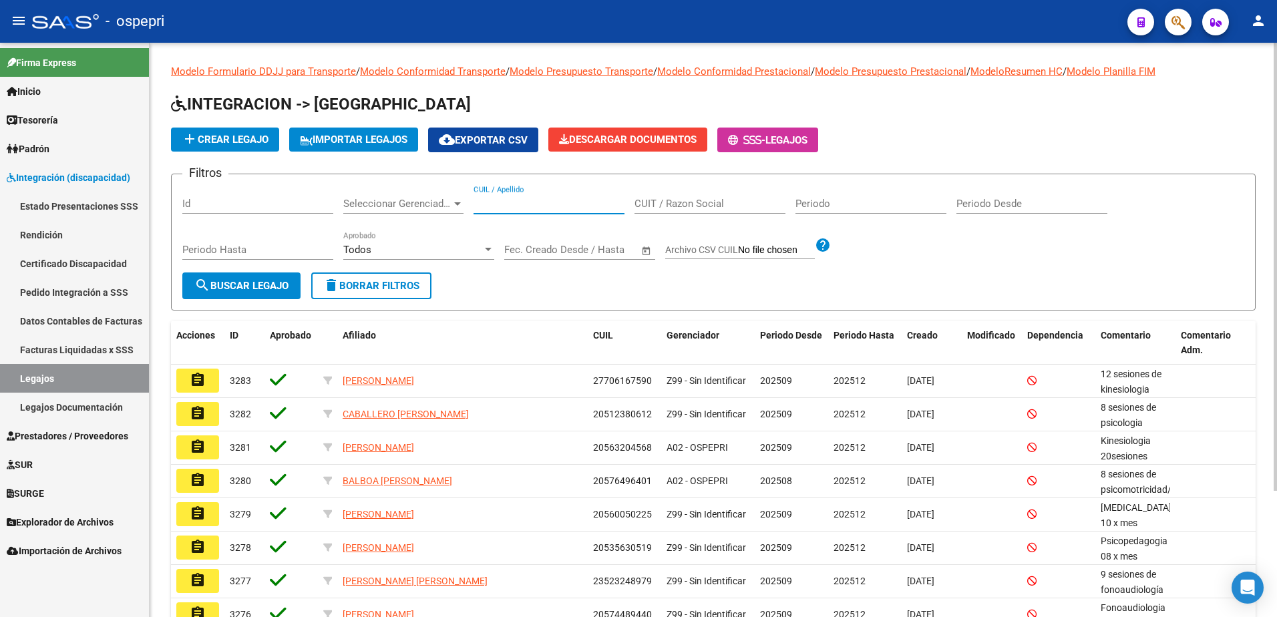
click at [541, 206] on input "CUIL / Apellido" at bounding box center [548, 204] width 151 height 12
type input "27580421240"
click at [265, 285] on span "search Buscar Legajo" at bounding box center [241, 286] width 94 height 12
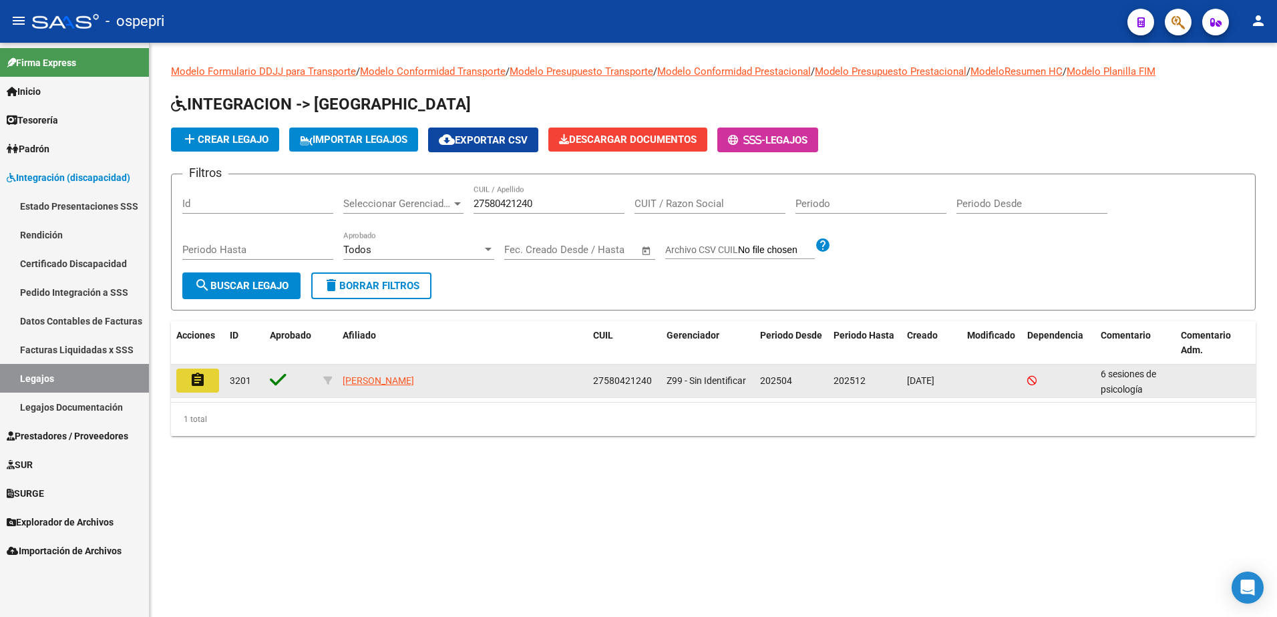
click at [198, 379] on mat-icon "assignment" at bounding box center [198, 380] width 16 height 16
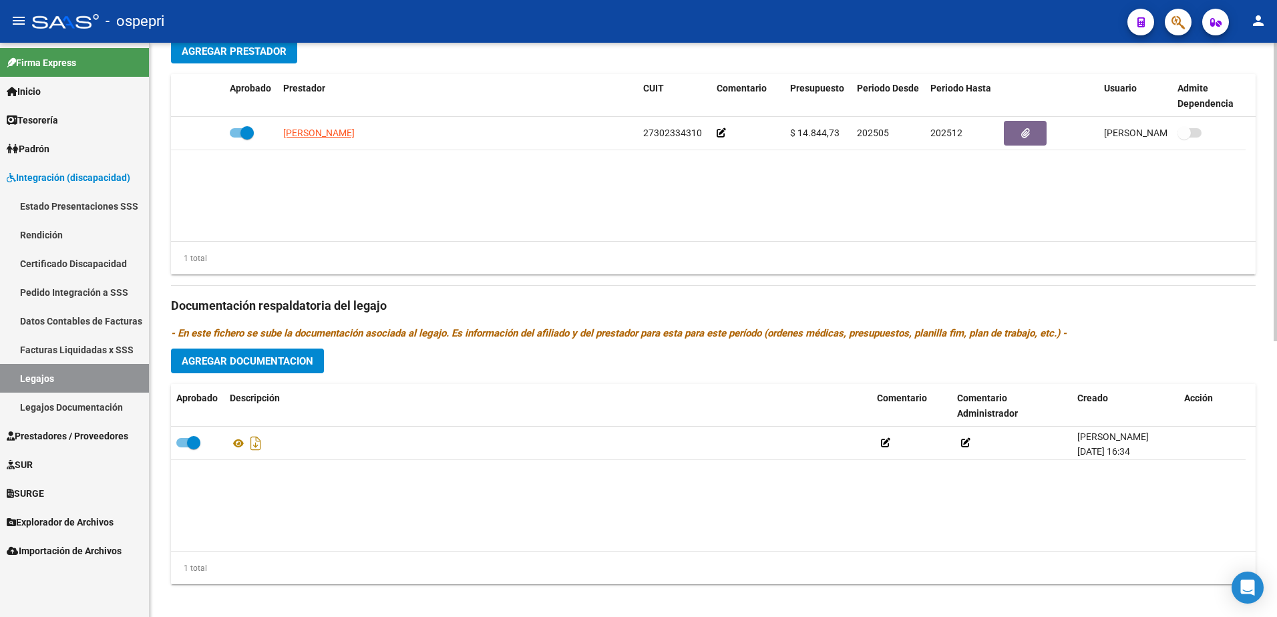
scroll to position [531, 0]
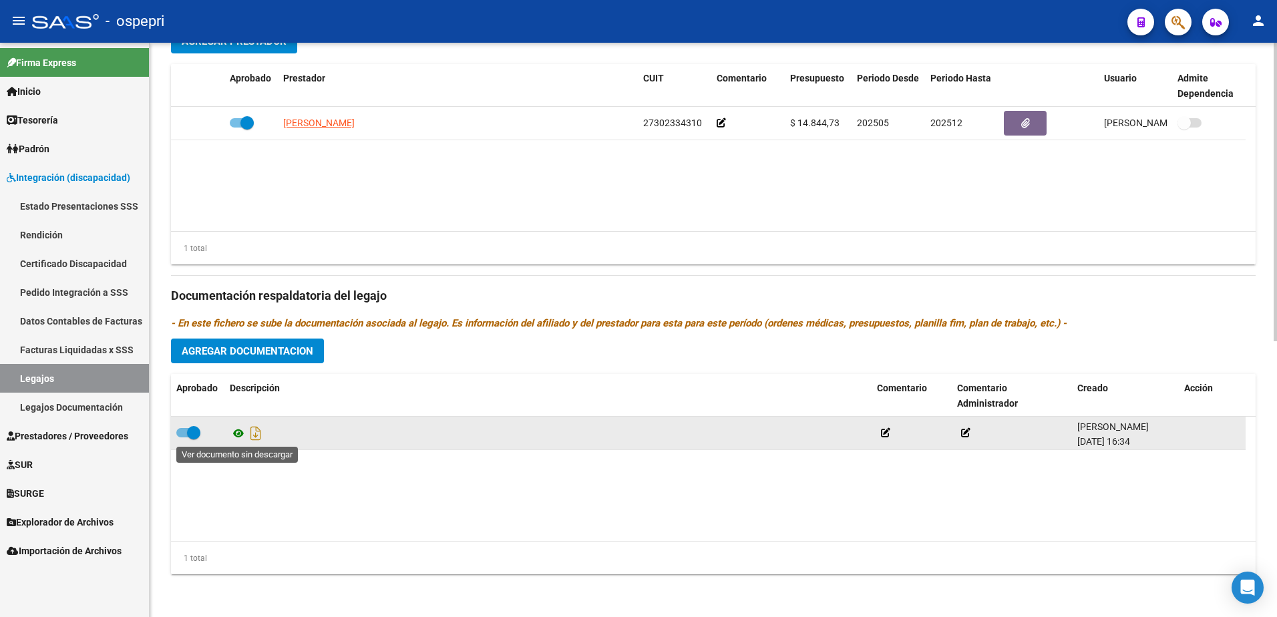
click at [233, 433] on icon at bounding box center [238, 433] width 17 height 16
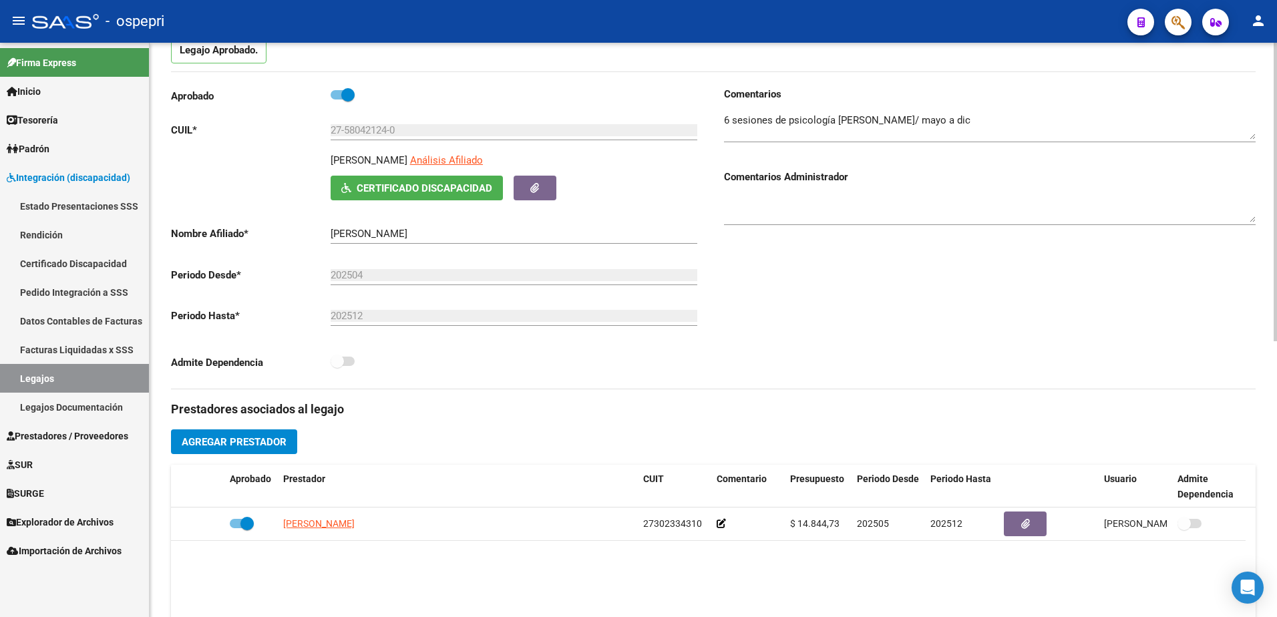
scroll to position [0, 0]
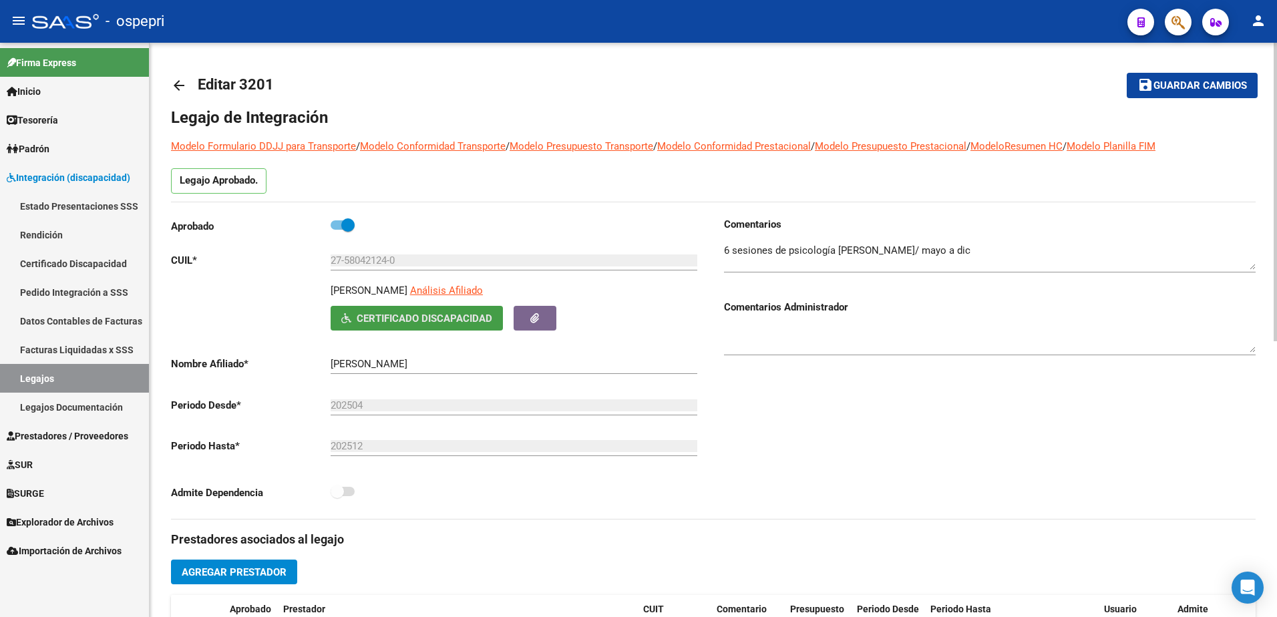
click at [433, 318] on span "Certificado Discapacidad" at bounding box center [425, 319] width 136 height 12
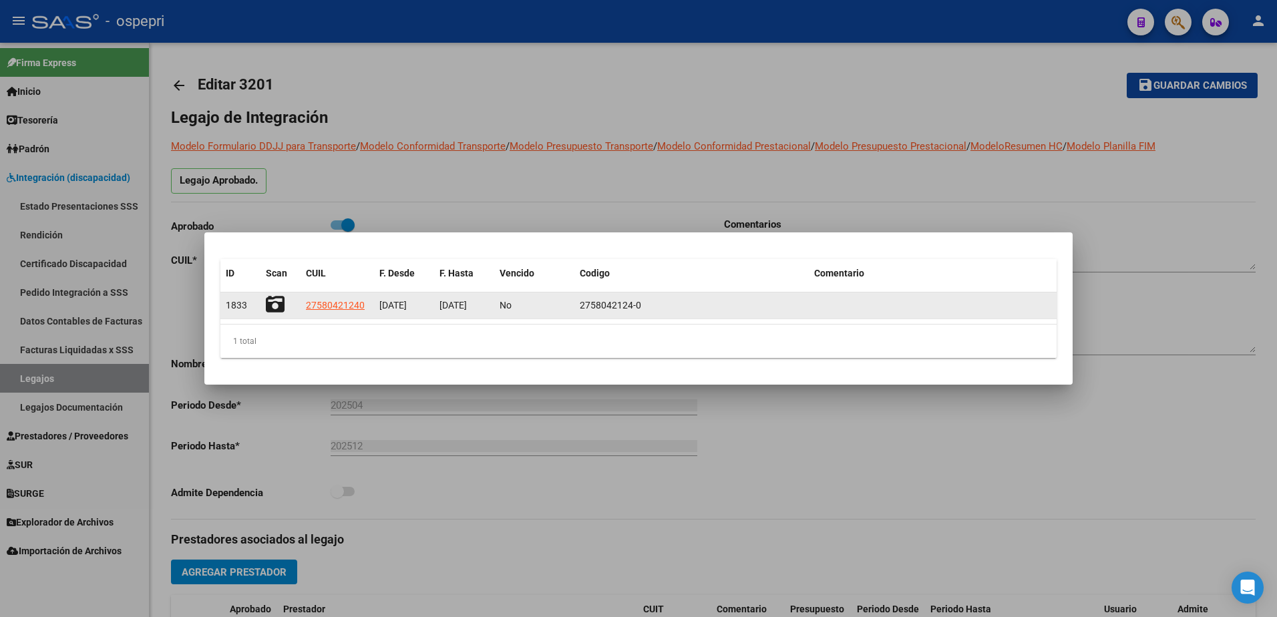
click at [279, 303] on icon at bounding box center [275, 304] width 19 height 19
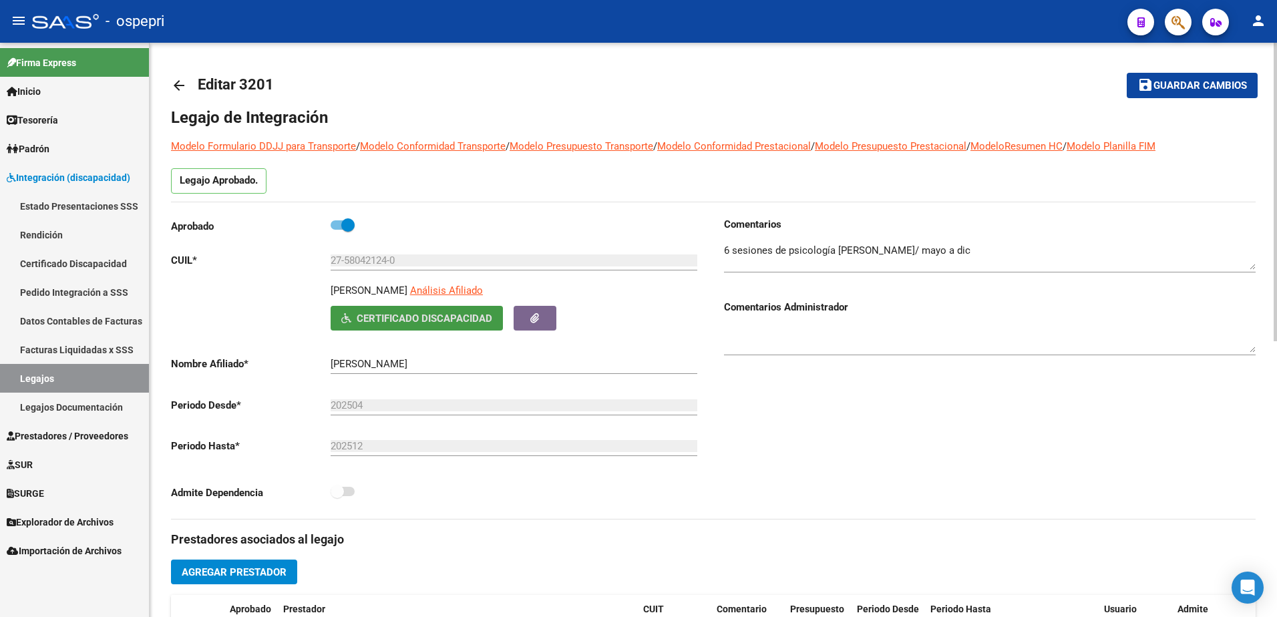
click at [180, 88] on mat-icon "arrow_back" at bounding box center [179, 85] width 16 height 16
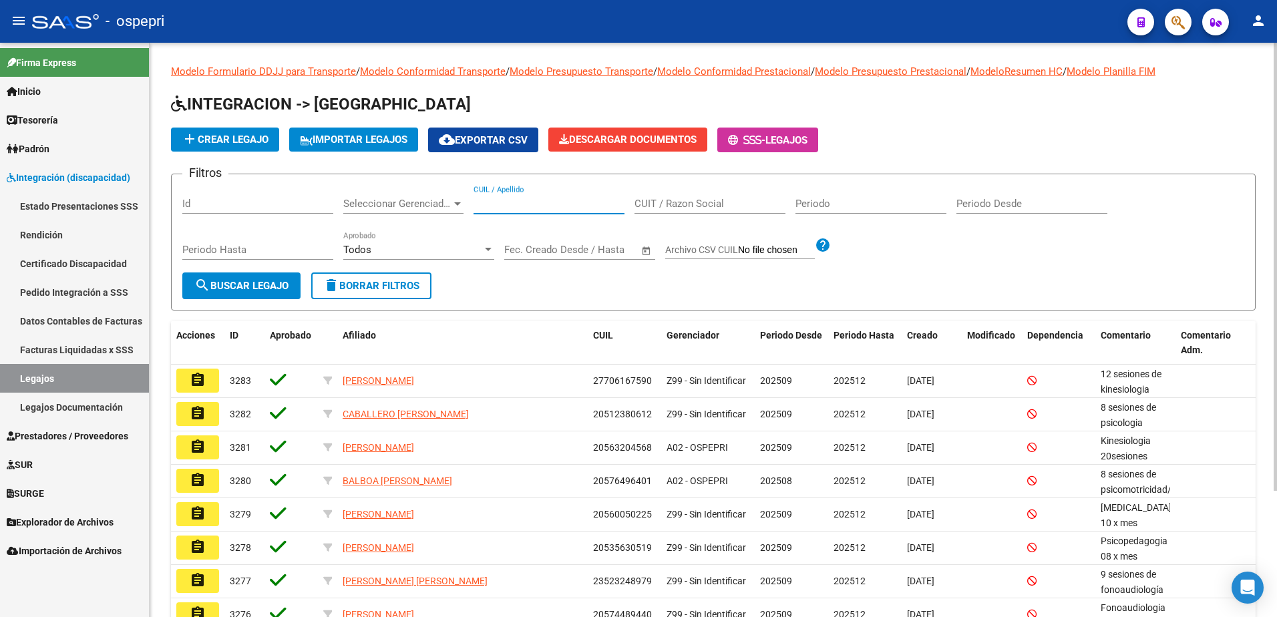
click at [531, 208] on input "CUIL / Apellido" at bounding box center [548, 204] width 151 height 12
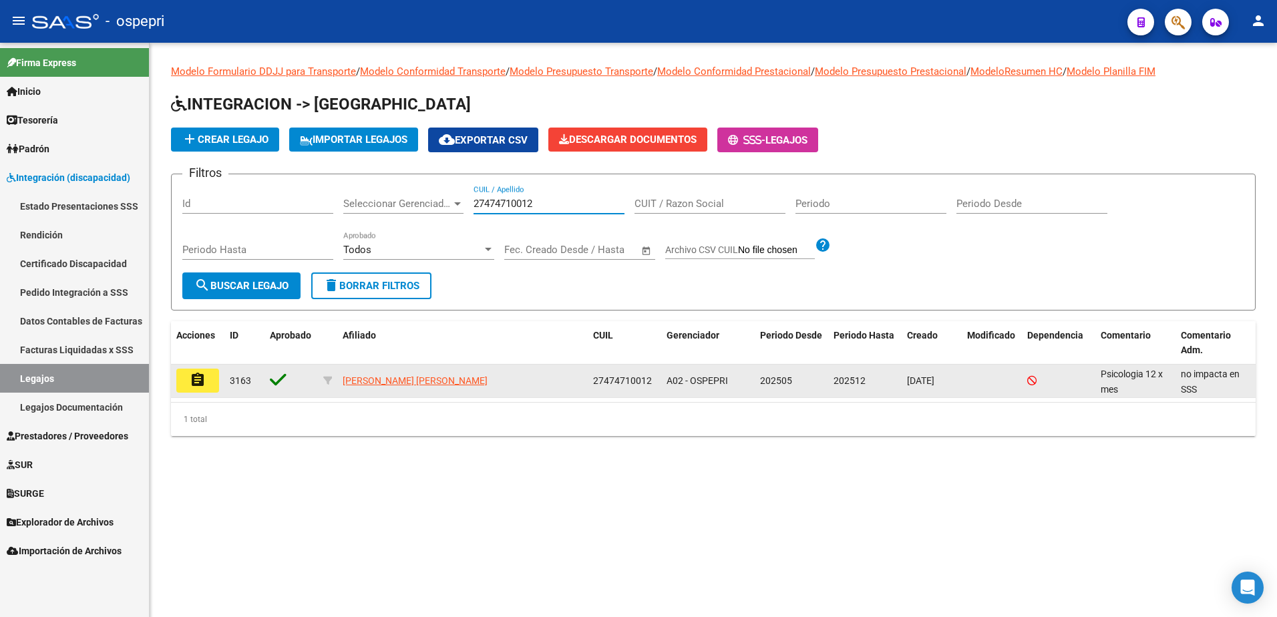
type input "27474710012"
click at [200, 383] on mat-icon "assignment" at bounding box center [198, 380] width 16 height 16
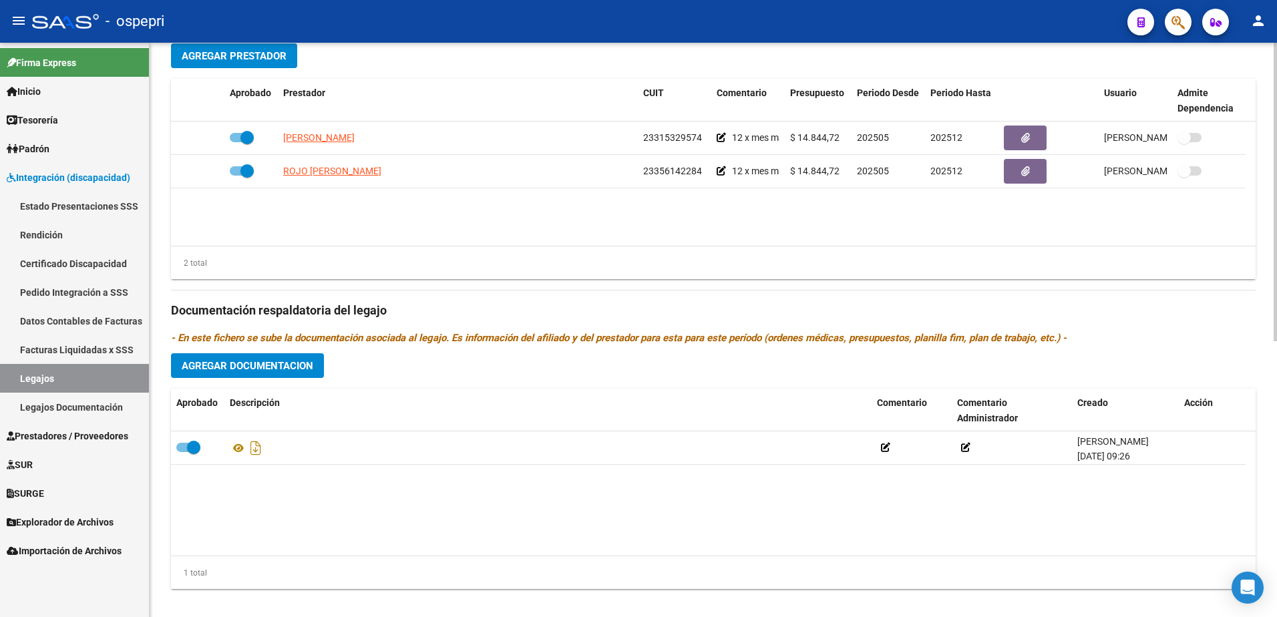
scroll to position [531, 0]
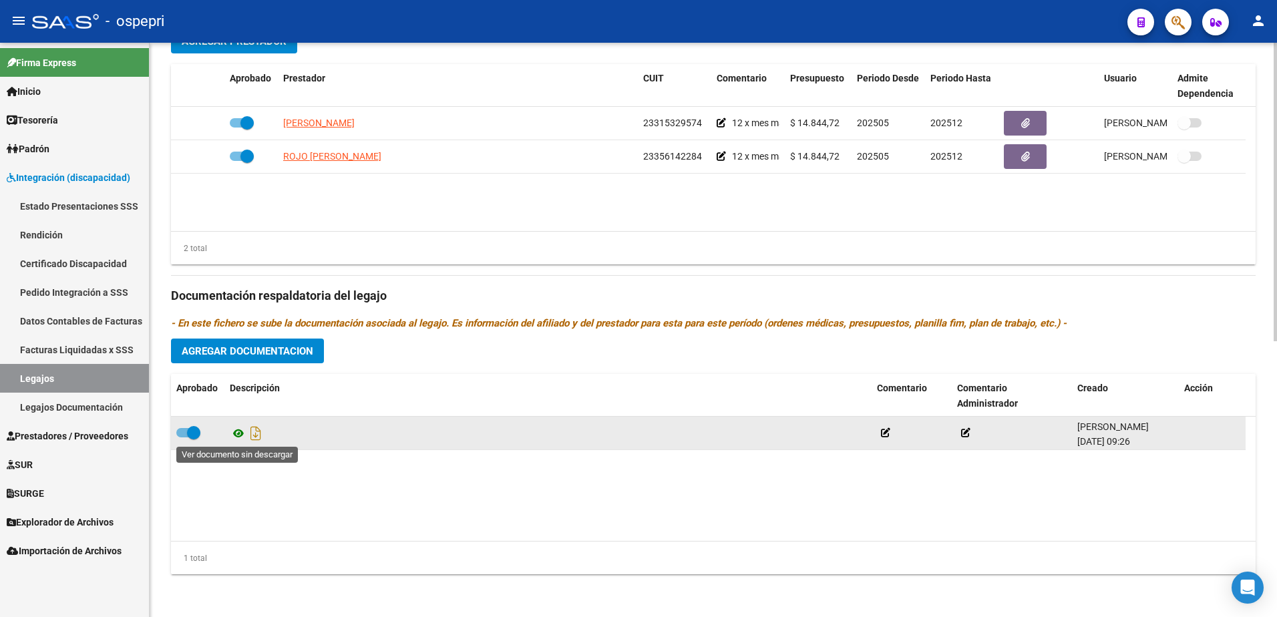
click at [236, 433] on icon at bounding box center [238, 433] width 17 height 16
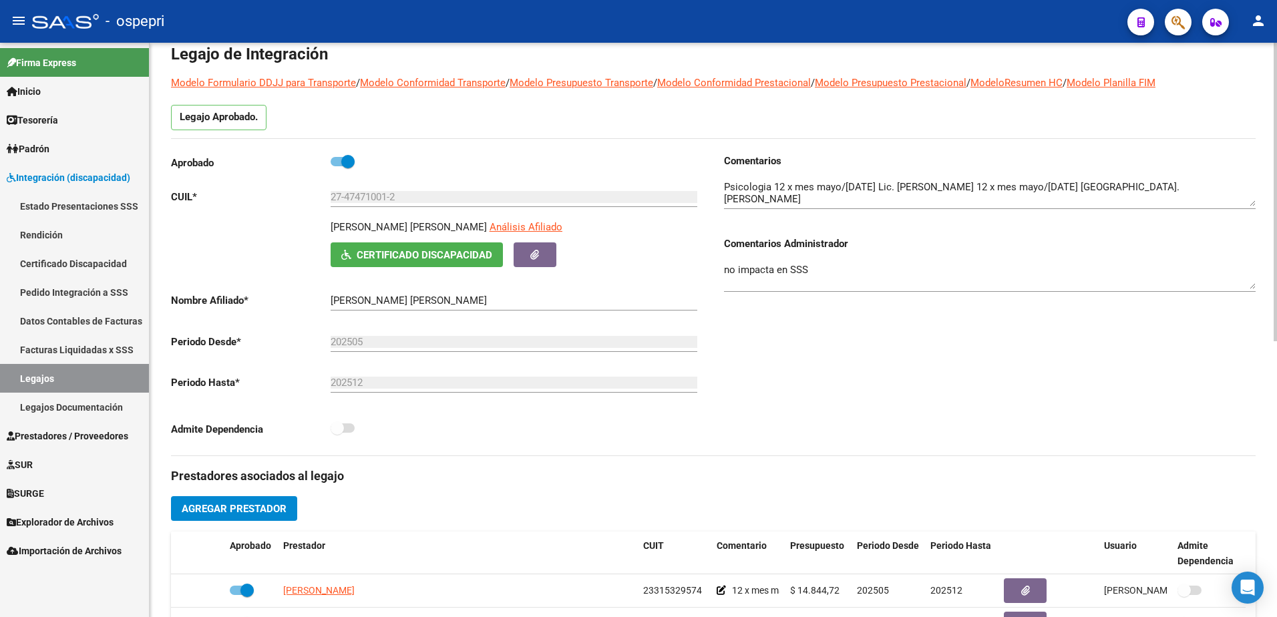
scroll to position [0, 0]
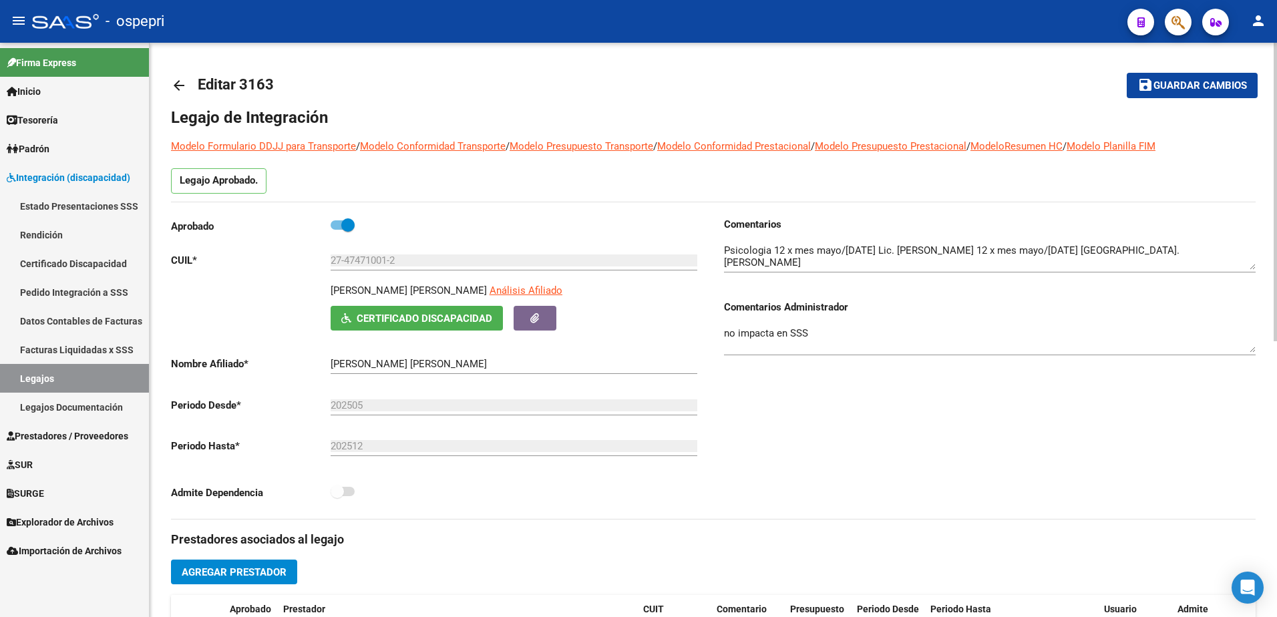
click at [181, 83] on mat-icon "arrow_back" at bounding box center [179, 85] width 16 height 16
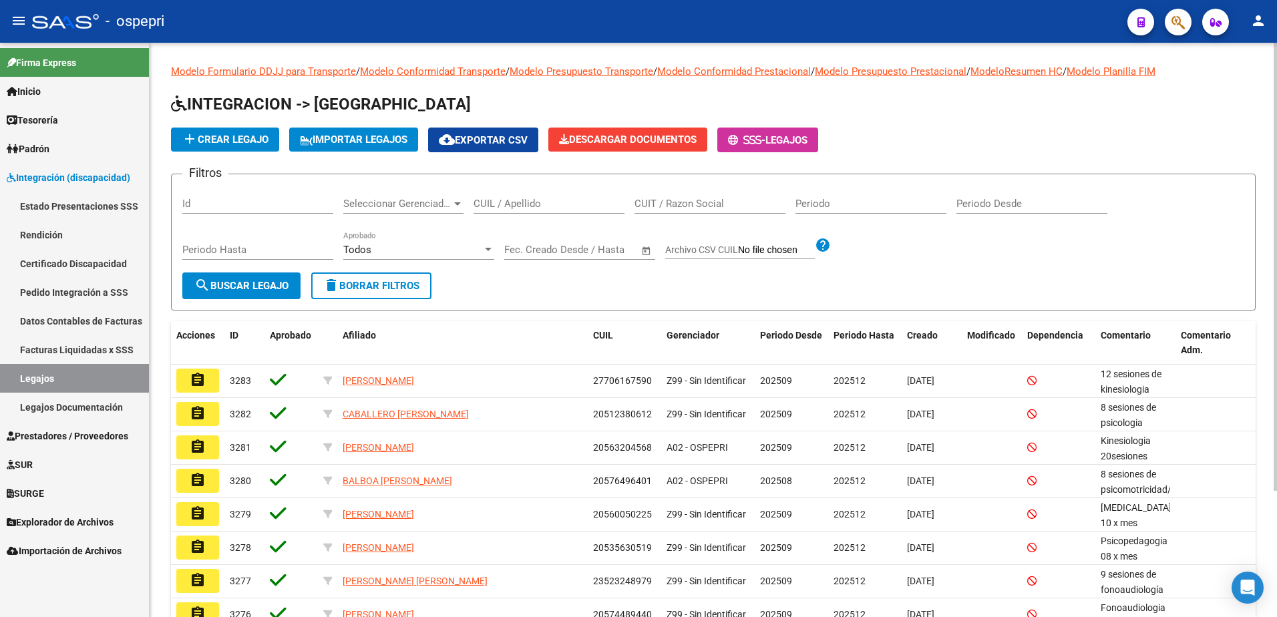
click at [548, 205] on input "CUIL / Apellido" at bounding box center [548, 204] width 151 height 12
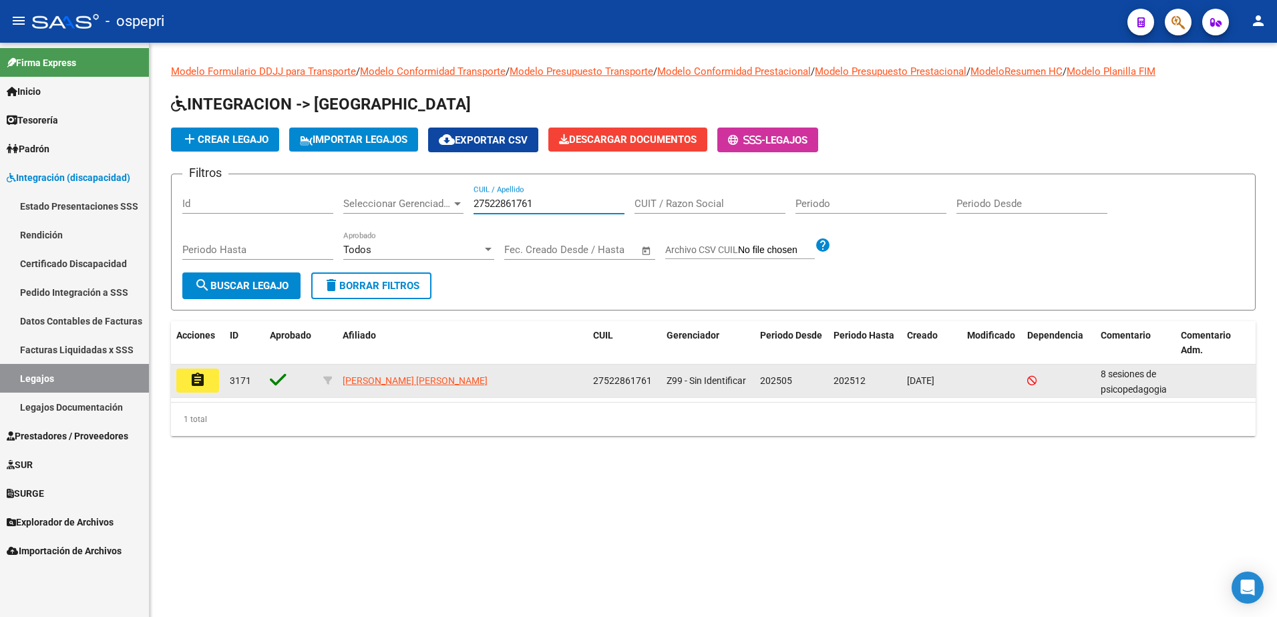
type input "27522861761"
click at [199, 380] on mat-icon "assignment" at bounding box center [198, 380] width 16 height 16
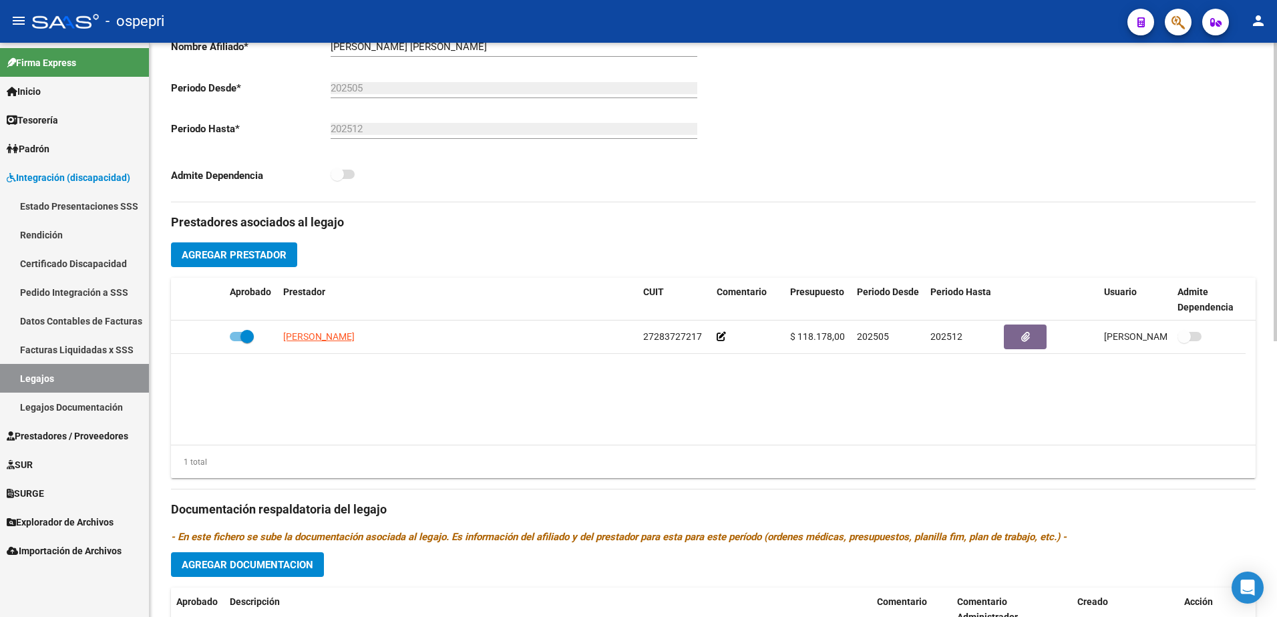
scroll to position [531, 0]
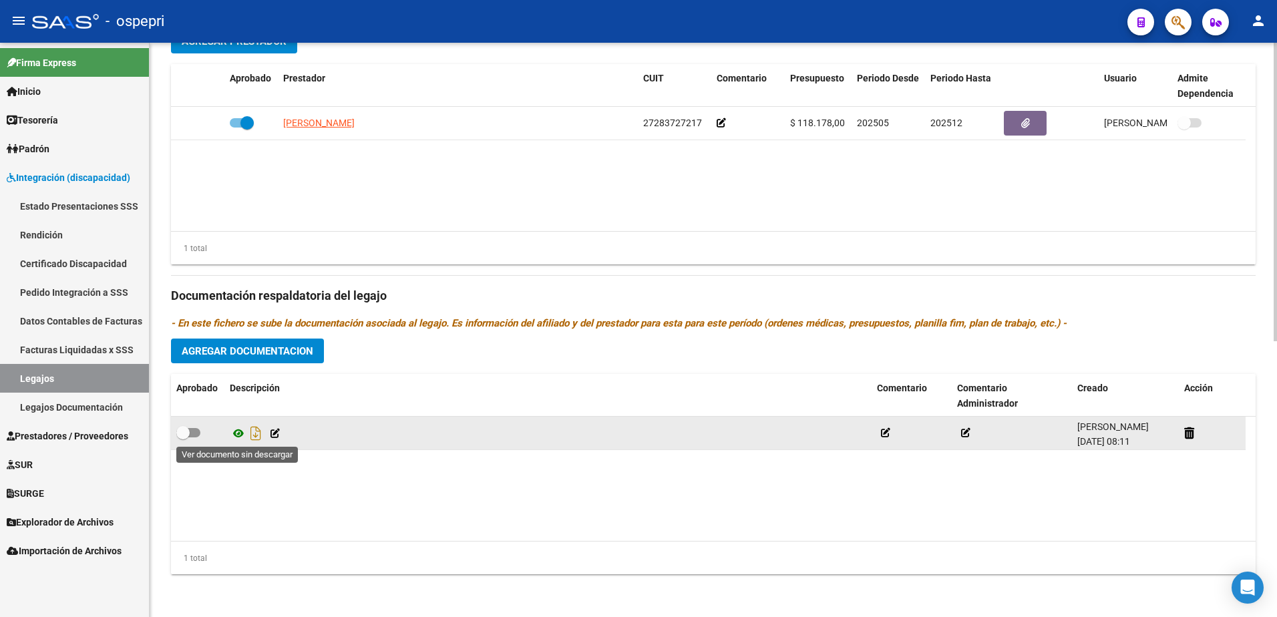
click at [236, 431] on icon at bounding box center [238, 433] width 17 height 16
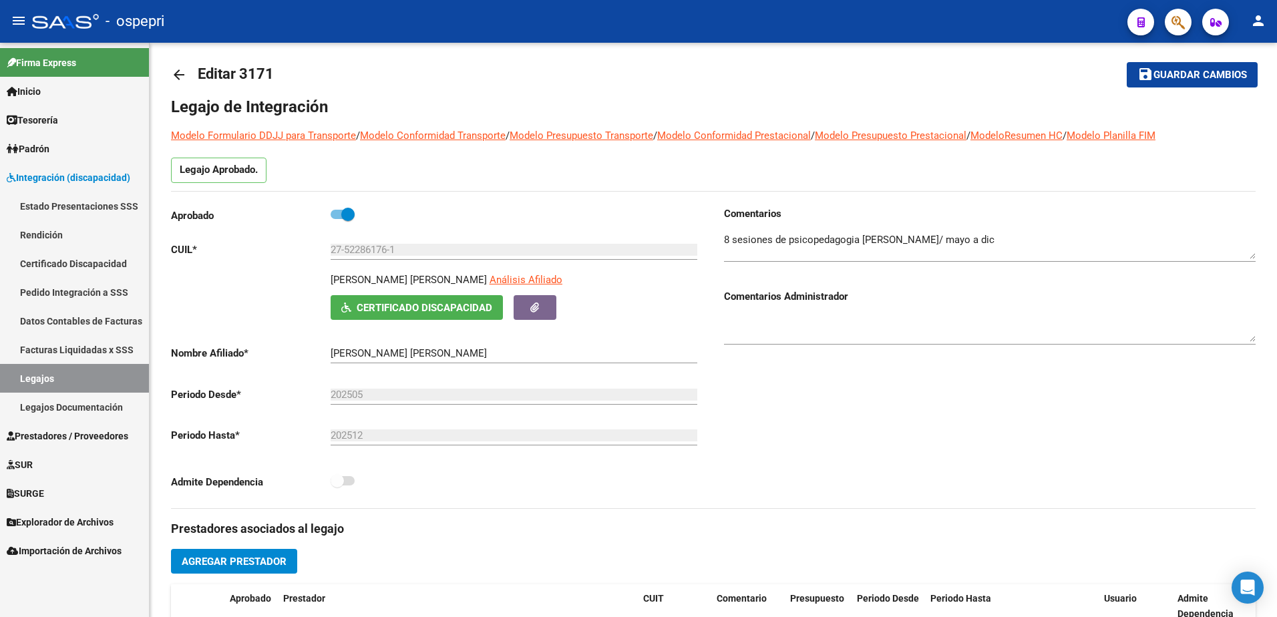
scroll to position [0, 0]
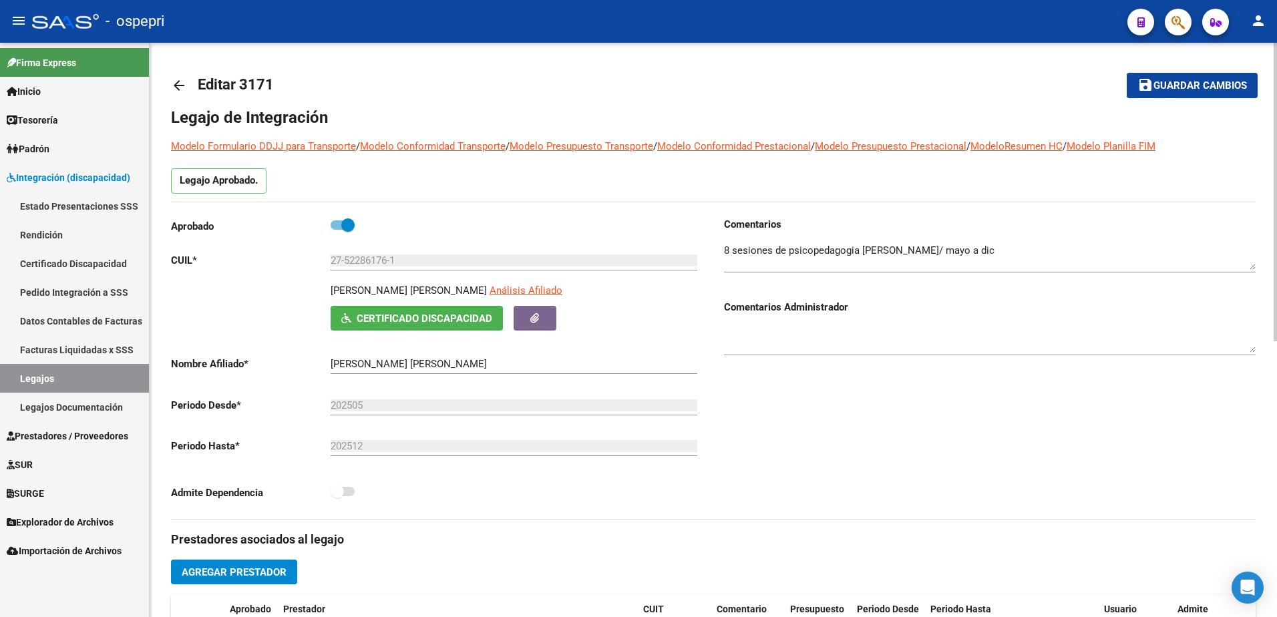
click at [169, 82] on div "arrow_back Editar 3171 save Guardar cambios Legajo de Integración Modelo Formul…" at bounding box center [713, 595] width 1127 height 1105
click at [176, 83] on mat-icon "arrow_back" at bounding box center [179, 85] width 16 height 16
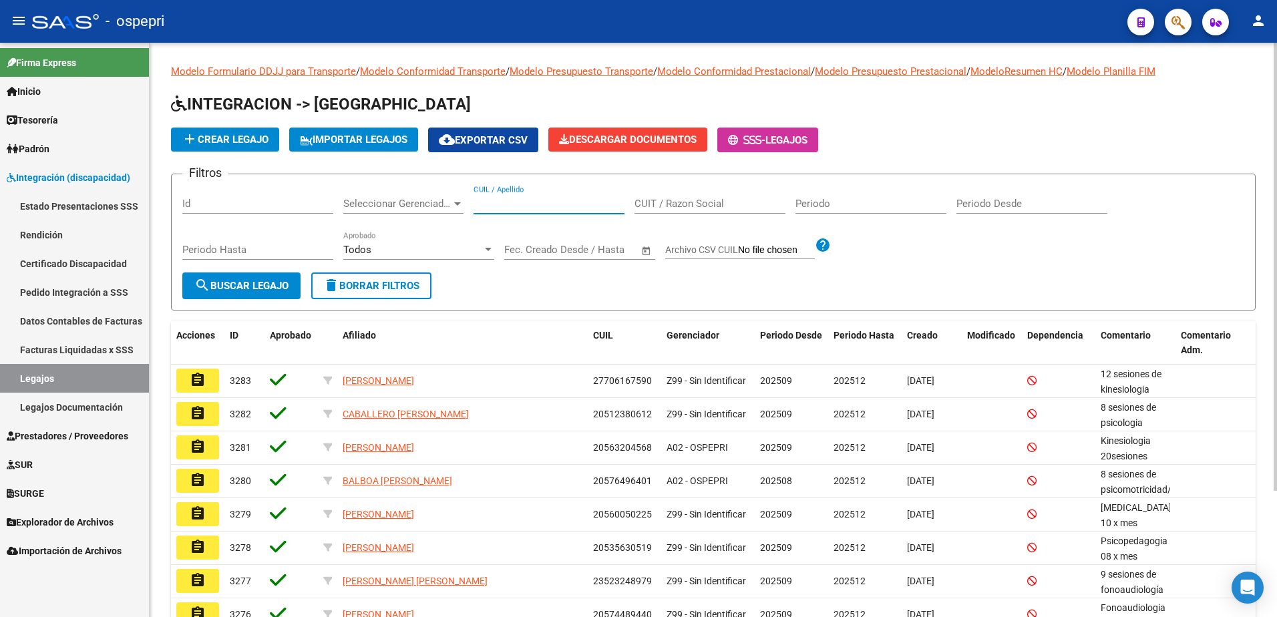
click at [548, 204] on input "CUIL / Apellido" at bounding box center [548, 204] width 151 height 12
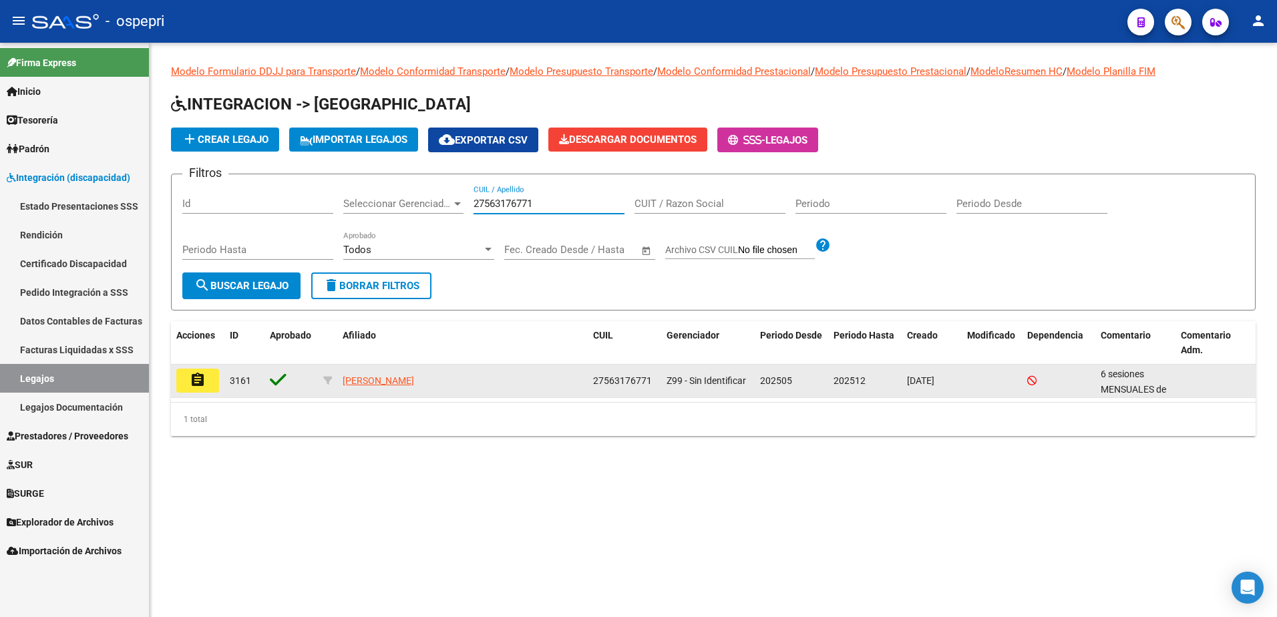
type input "27563176771"
click at [198, 378] on mat-icon "assignment" at bounding box center [198, 380] width 16 height 16
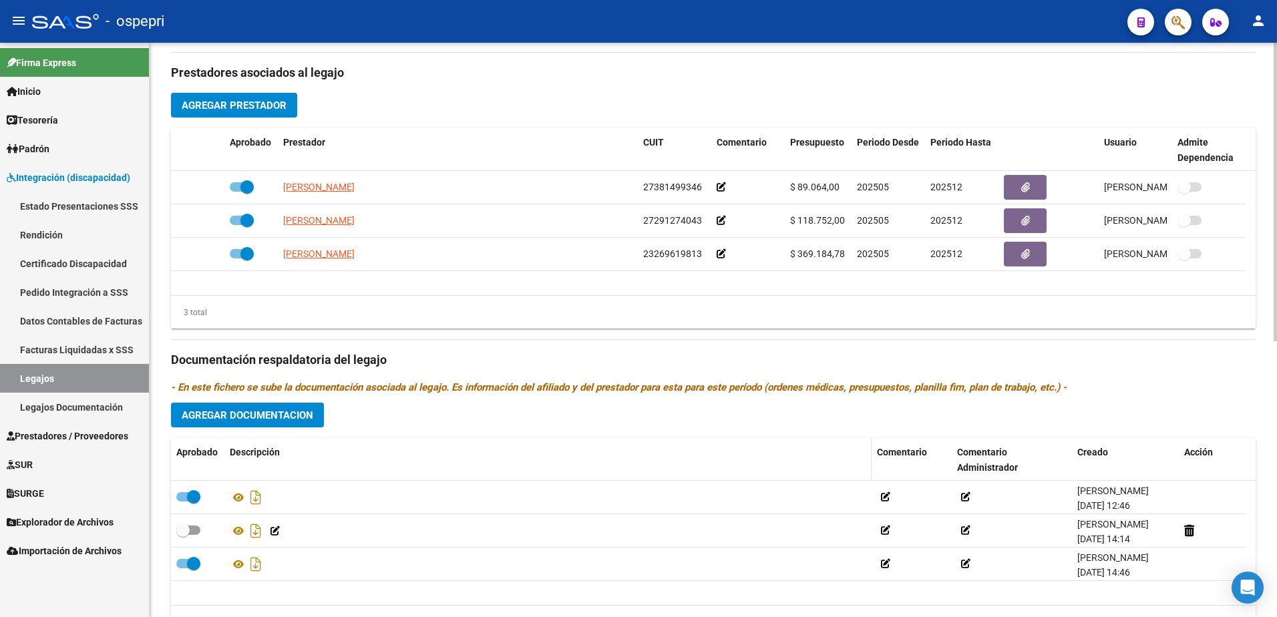
scroll to position [467, 0]
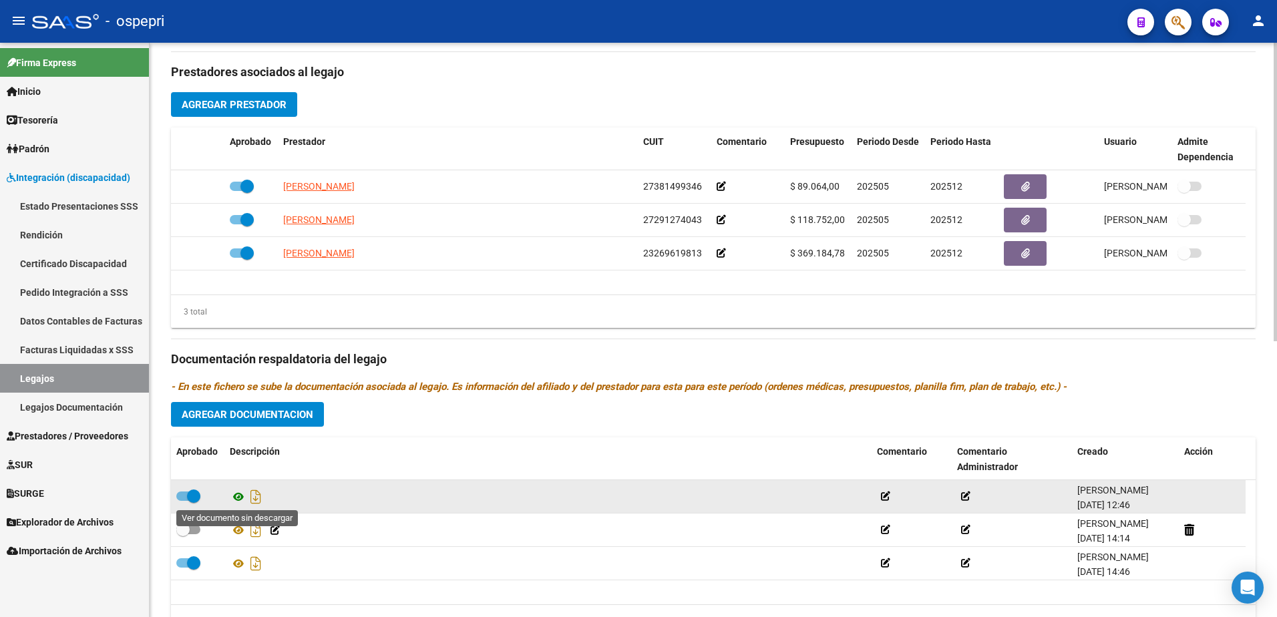
click at [238, 497] on icon at bounding box center [238, 497] width 17 height 16
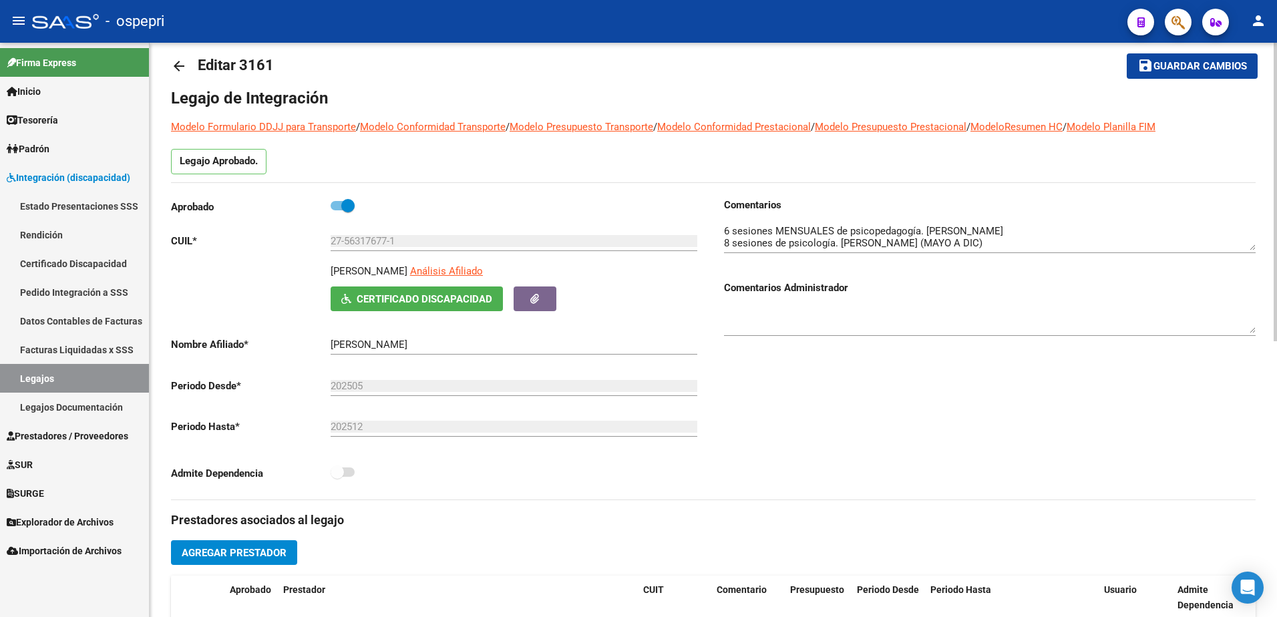
scroll to position [0, 0]
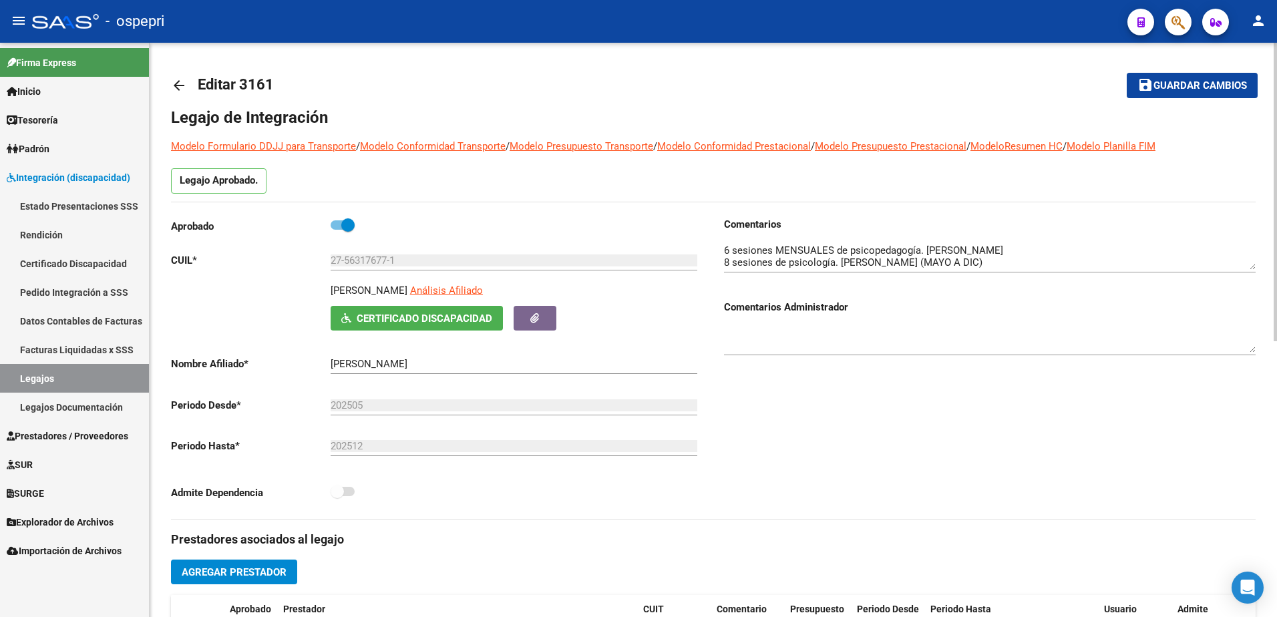
click at [178, 81] on mat-icon "arrow_back" at bounding box center [179, 85] width 16 height 16
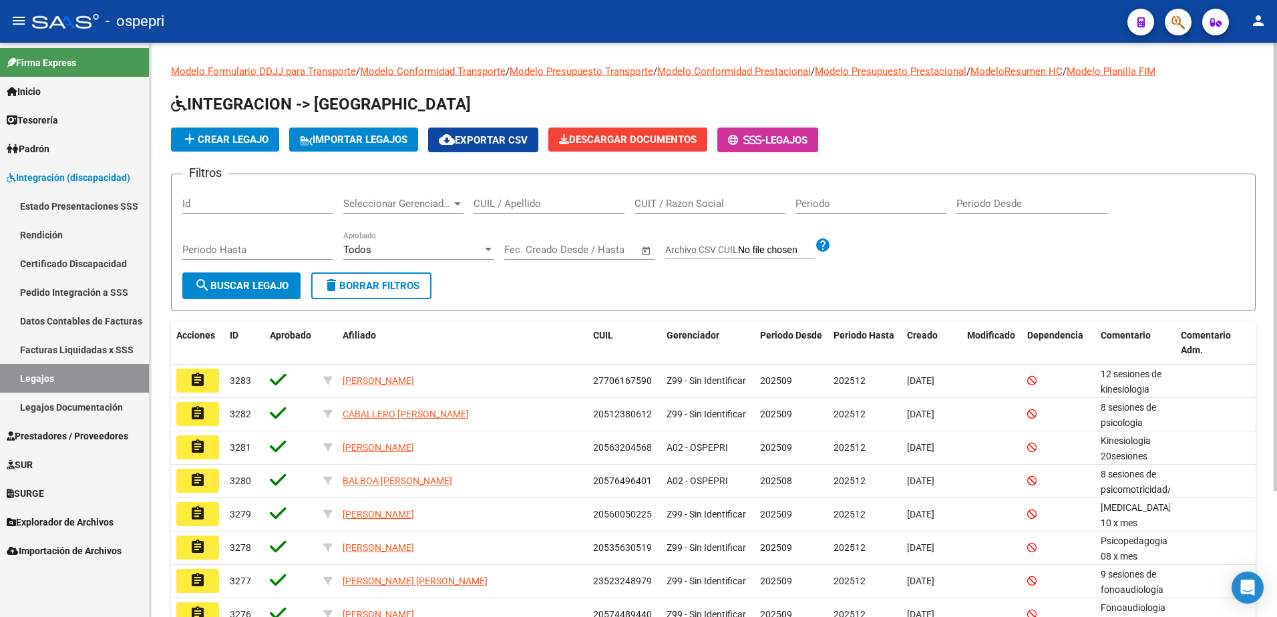
click at [522, 202] on input "CUIL / Apellido" at bounding box center [548, 204] width 151 height 12
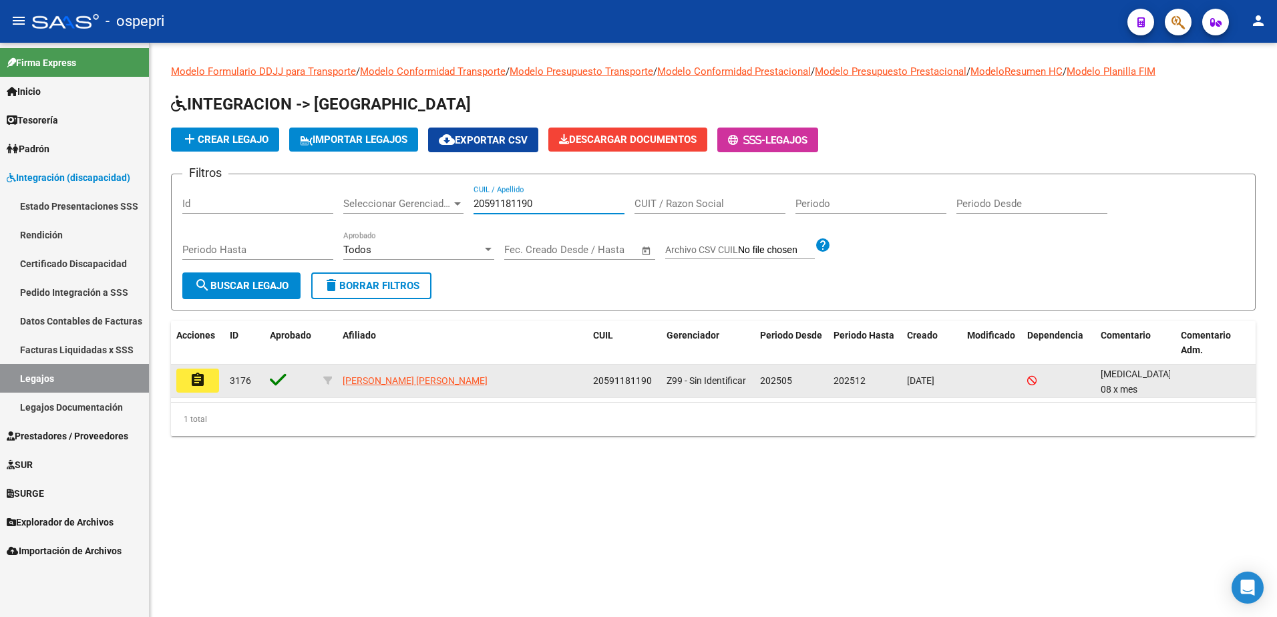
type input "20591181190"
click at [199, 377] on mat-icon "assignment" at bounding box center [198, 380] width 16 height 16
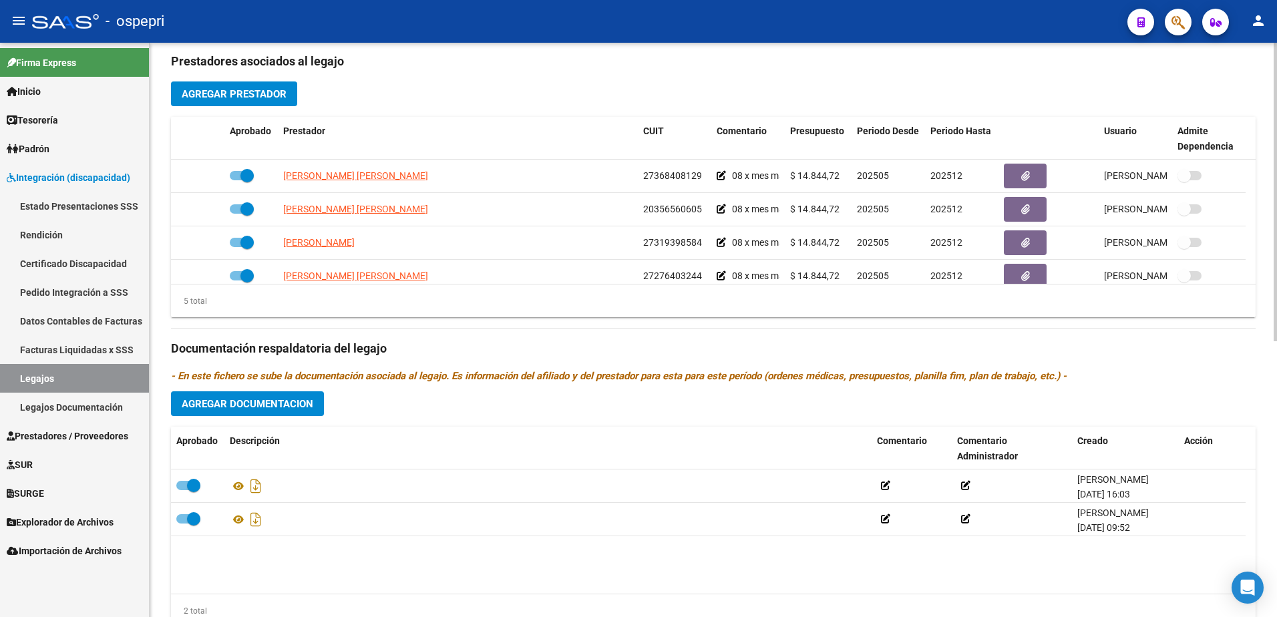
scroll to position [531, 0]
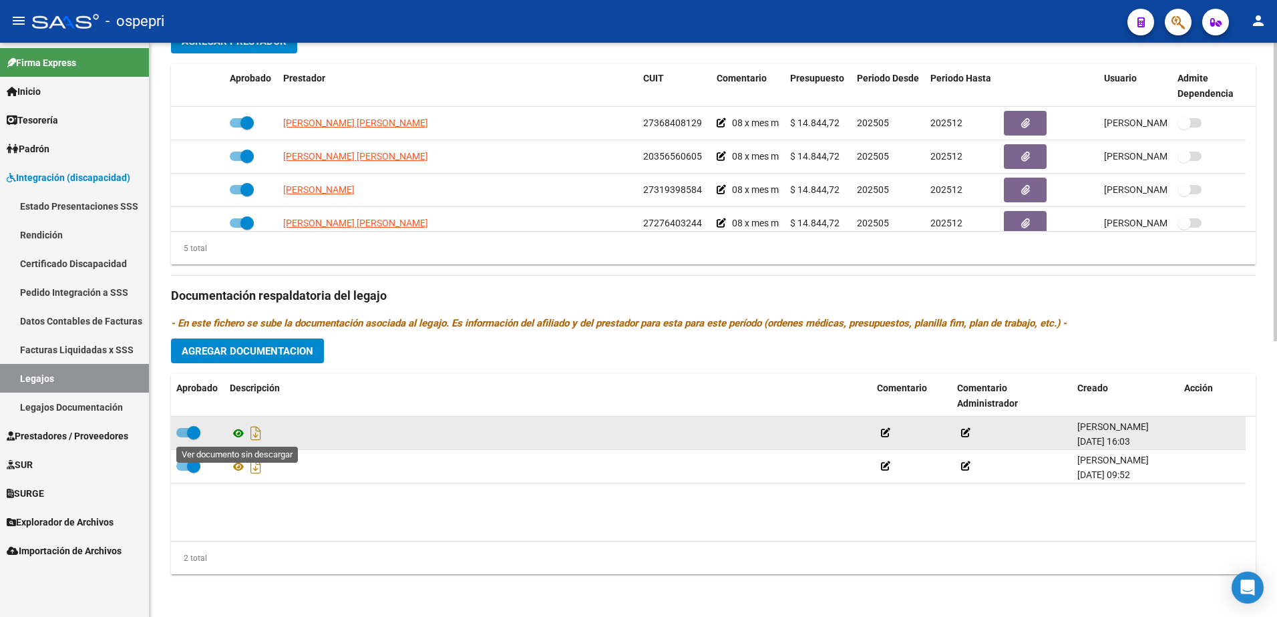
click at [234, 435] on icon at bounding box center [238, 433] width 17 height 16
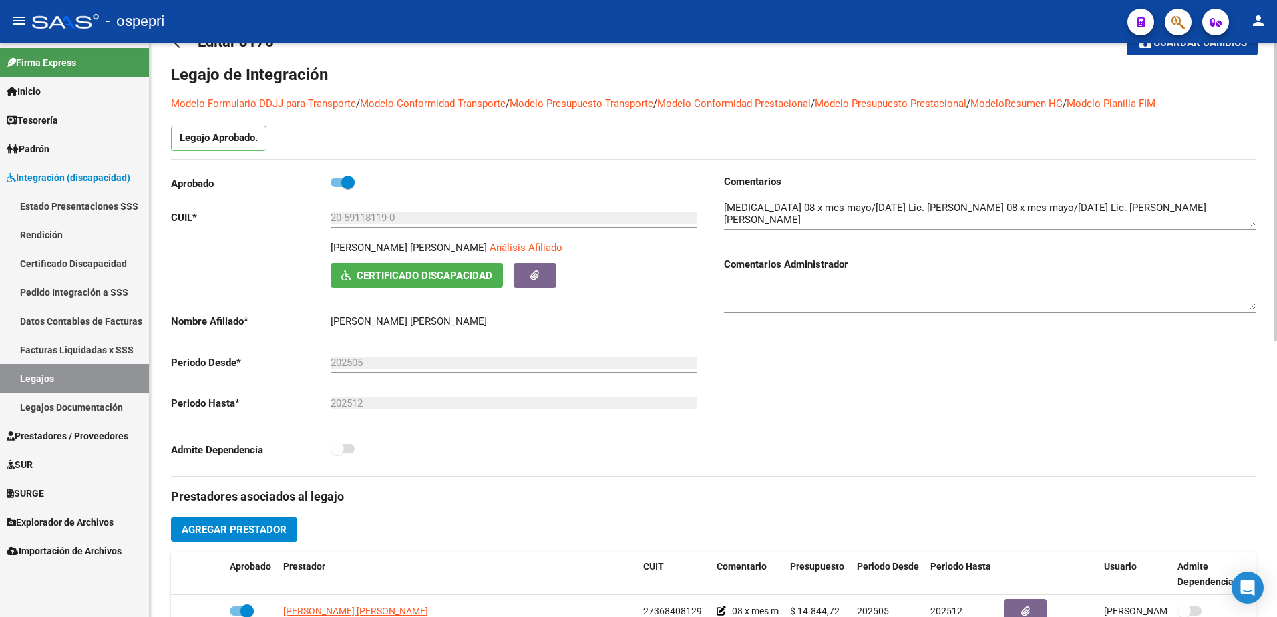
scroll to position [0, 0]
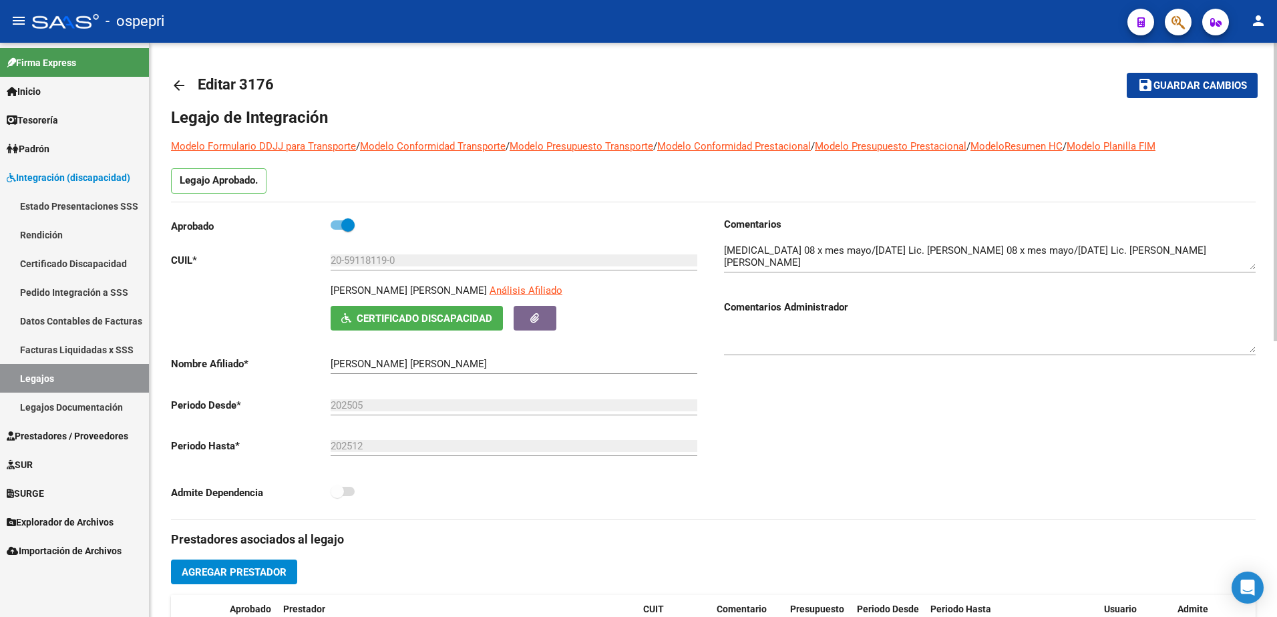
click at [179, 82] on mat-icon "arrow_back" at bounding box center [179, 85] width 16 height 16
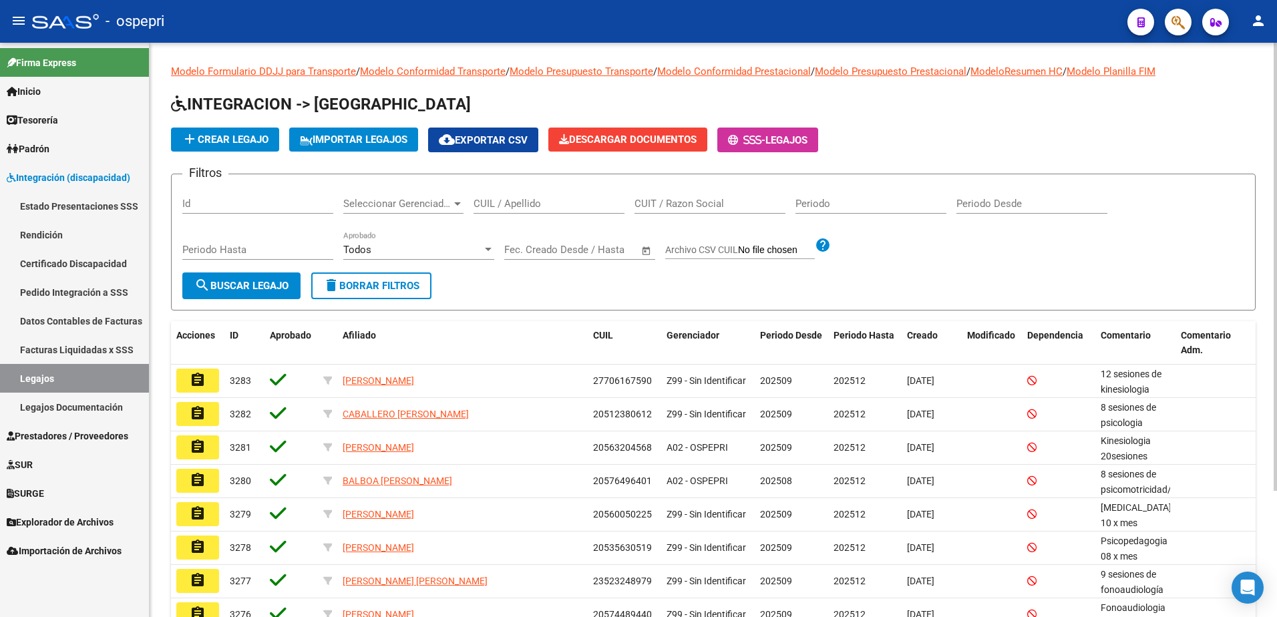
click at [518, 204] on input "CUIL / Apellido" at bounding box center [548, 204] width 151 height 12
type input "20592912393"
click at [253, 281] on span "search Buscar Legajo" at bounding box center [241, 286] width 94 height 12
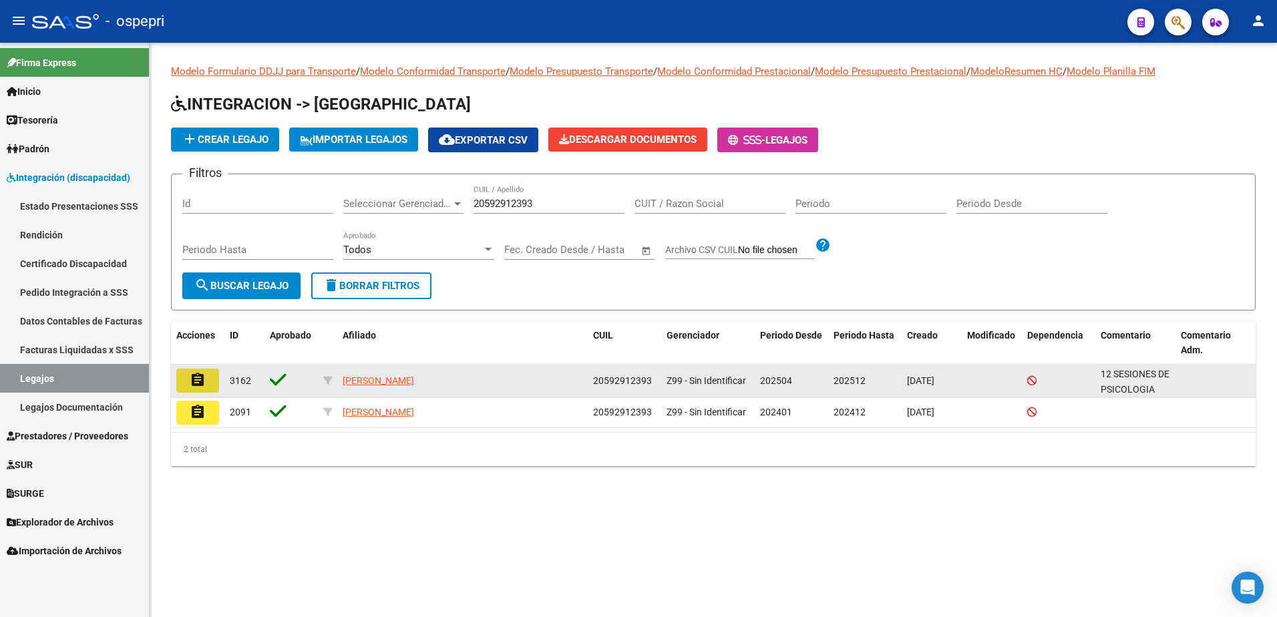
click at [199, 382] on mat-icon "assignment" at bounding box center [198, 380] width 16 height 16
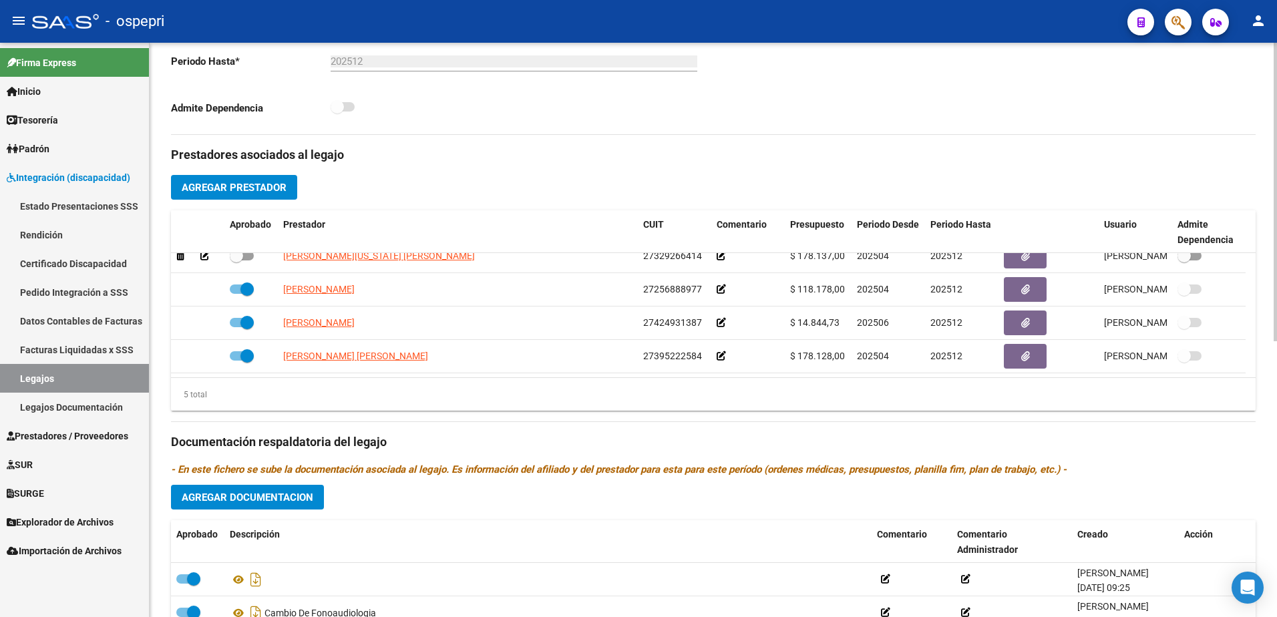
scroll to position [401, 0]
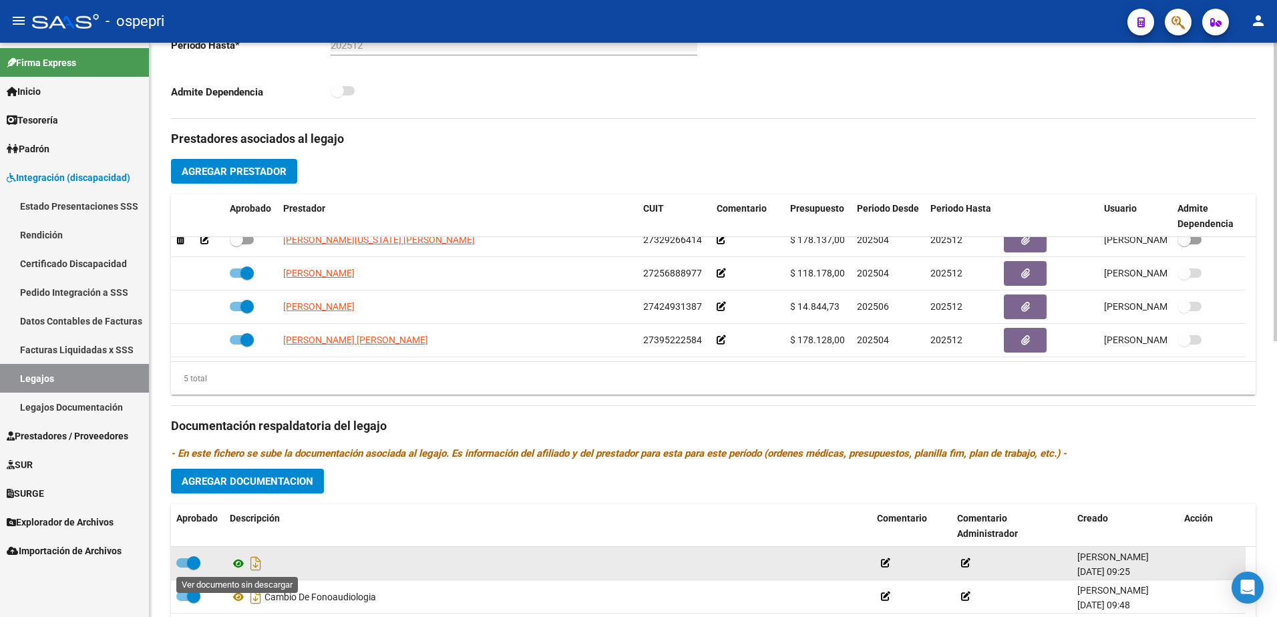
click at [233, 561] on icon at bounding box center [238, 564] width 17 height 16
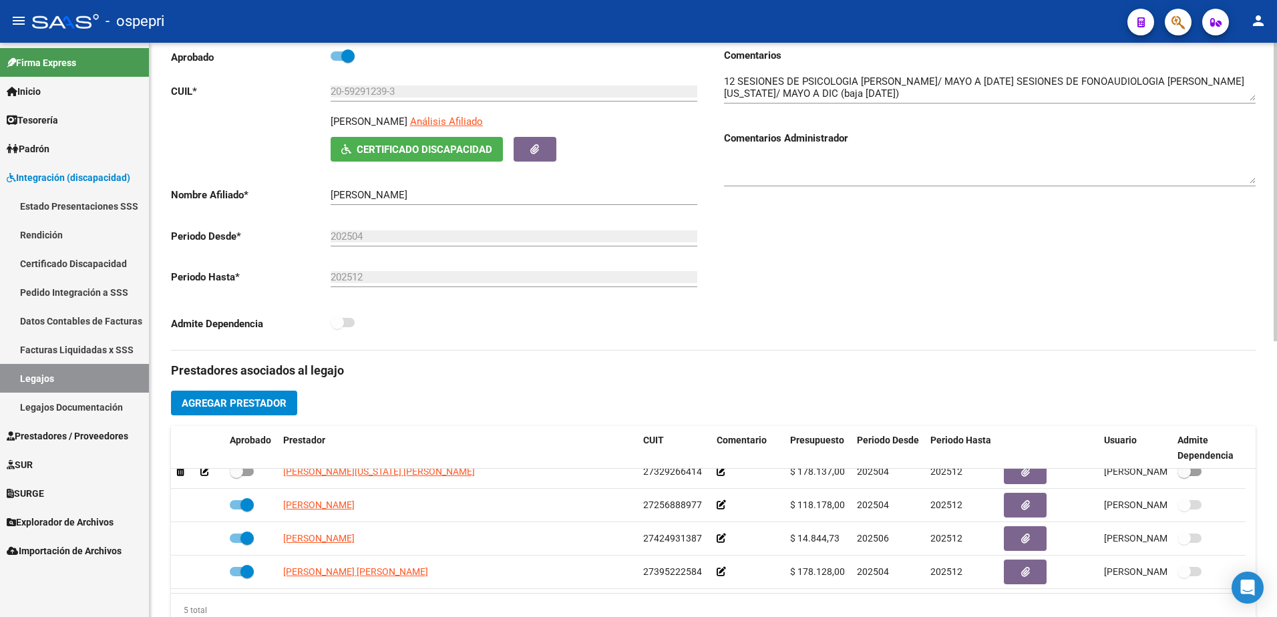
scroll to position [0, 0]
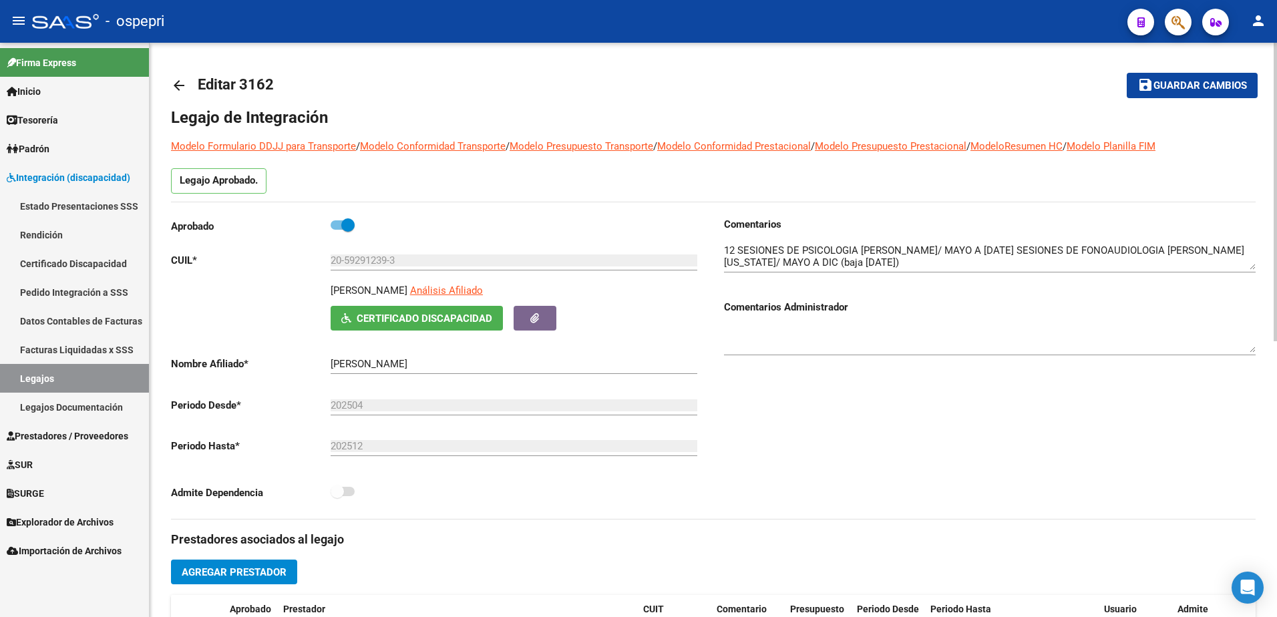
click at [181, 86] on mat-icon "arrow_back" at bounding box center [179, 85] width 16 height 16
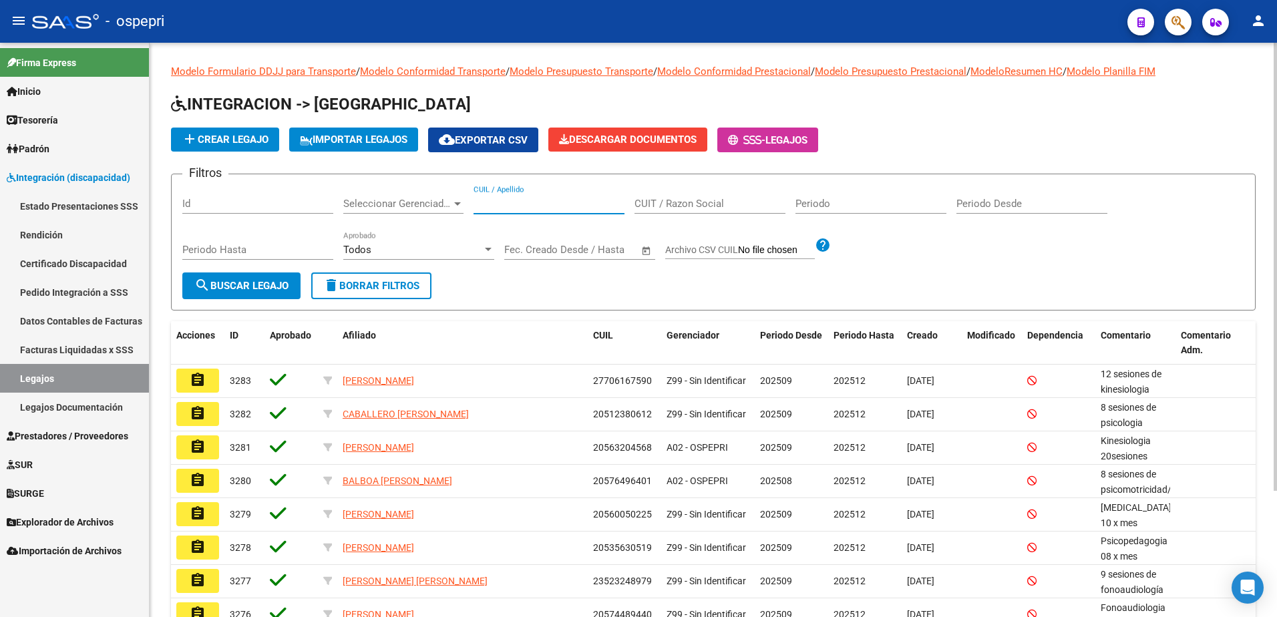
click at [497, 204] on input "CUIL / Apellido" at bounding box center [548, 204] width 151 height 12
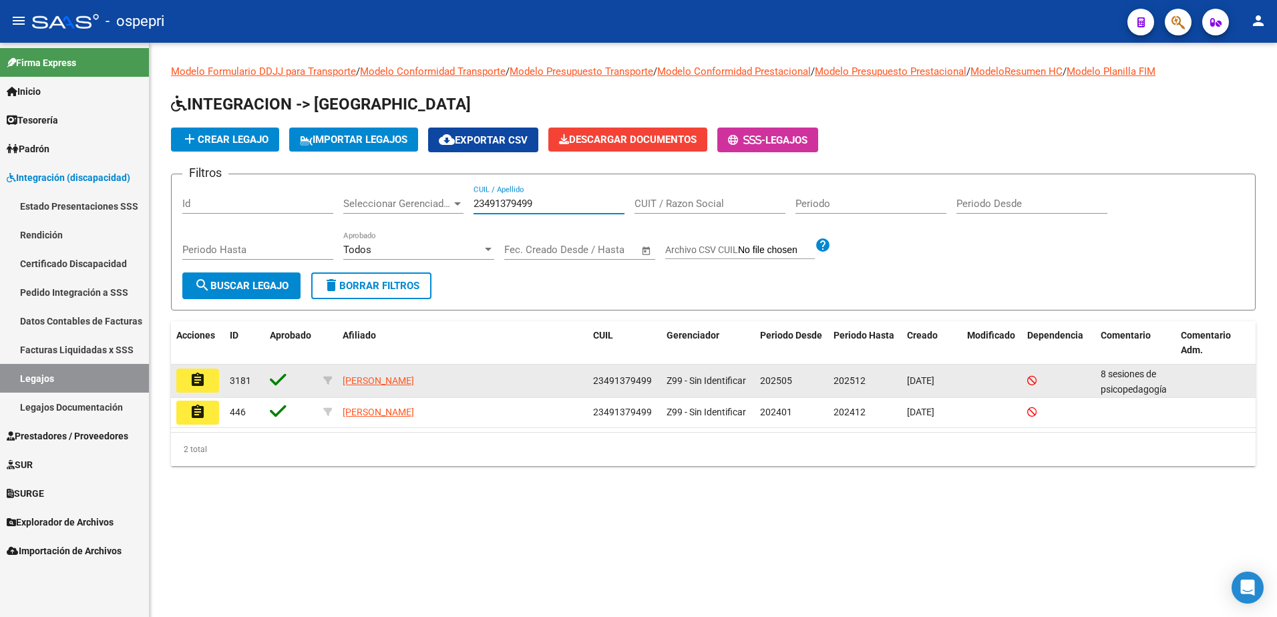
type input "23491379499"
click at [190, 379] on mat-icon "assignment" at bounding box center [198, 380] width 16 height 16
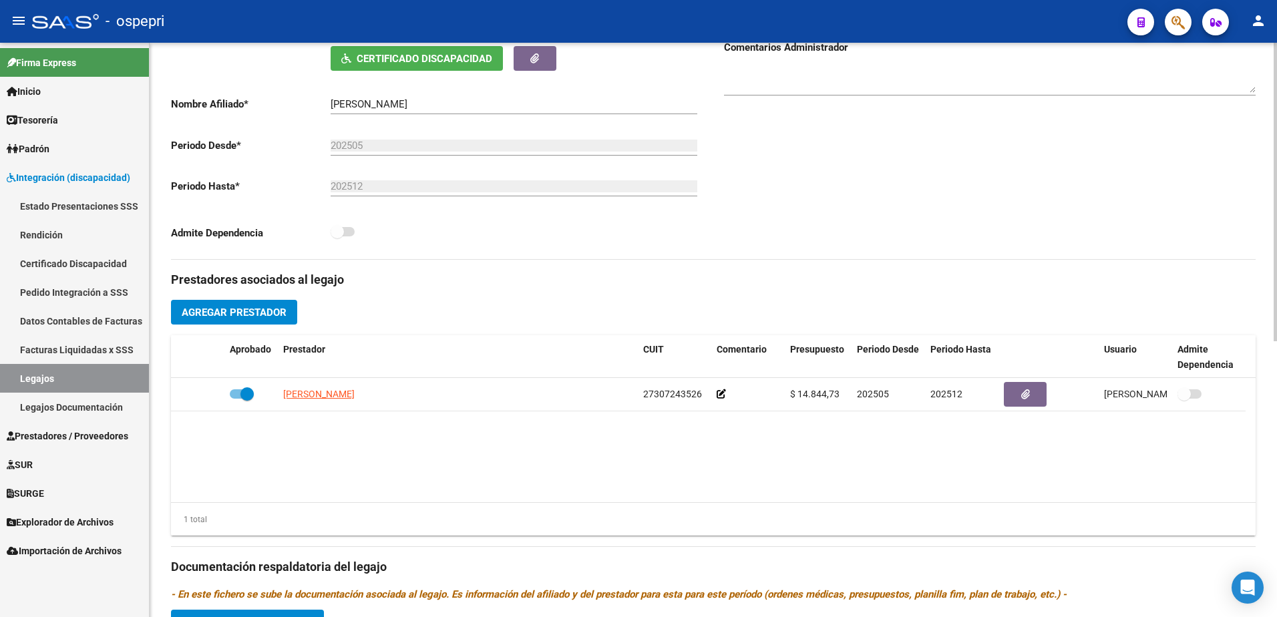
scroll to position [467, 0]
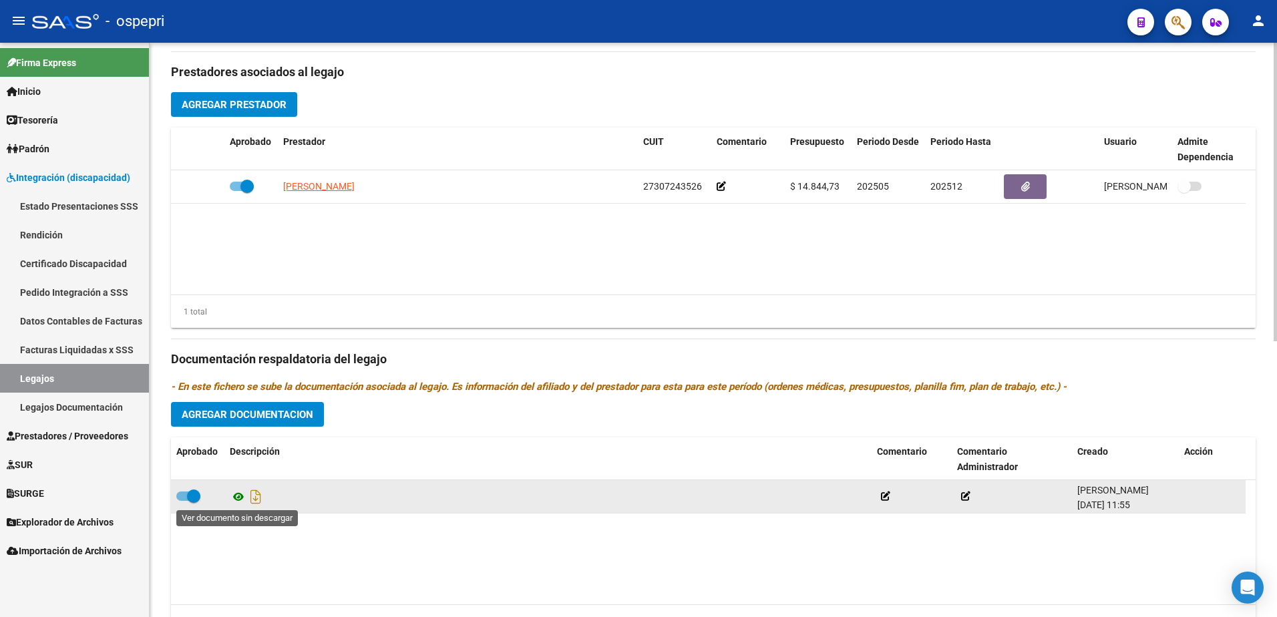
click at [238, 495] on icon at bounding box center [238, 497] width 17 height 16
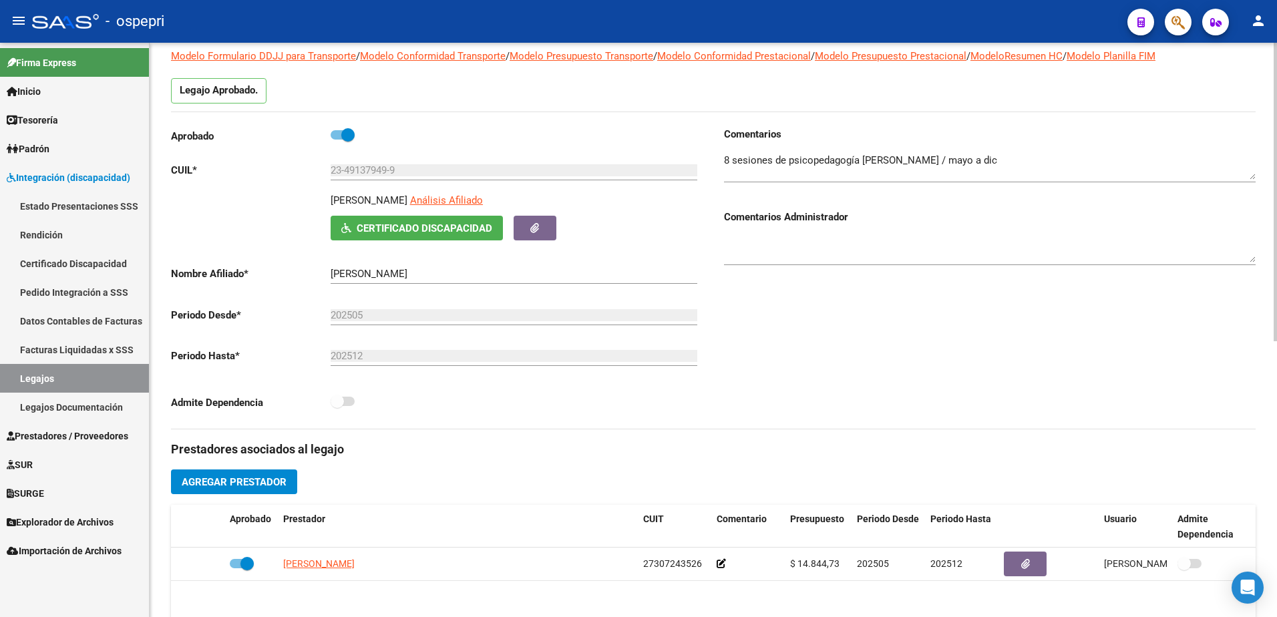
scroll to position [0, 0]
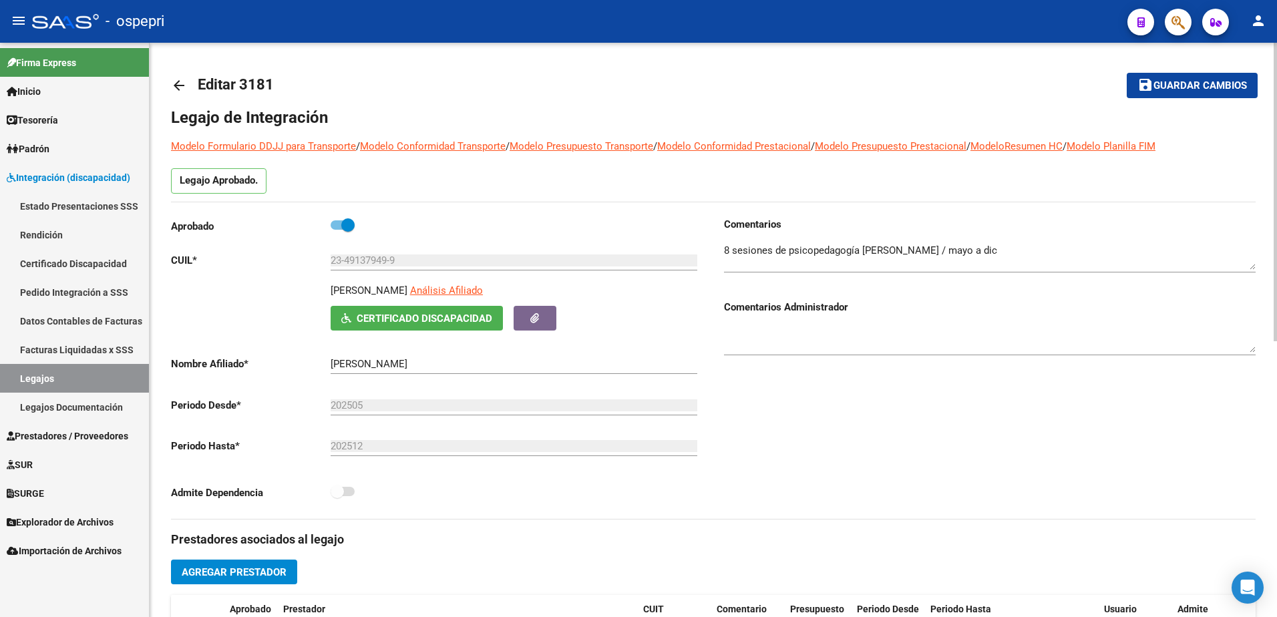
click at [177, 84] on mat-icon "arrow_back" at bounding box center [179, 85] width 16 height 16
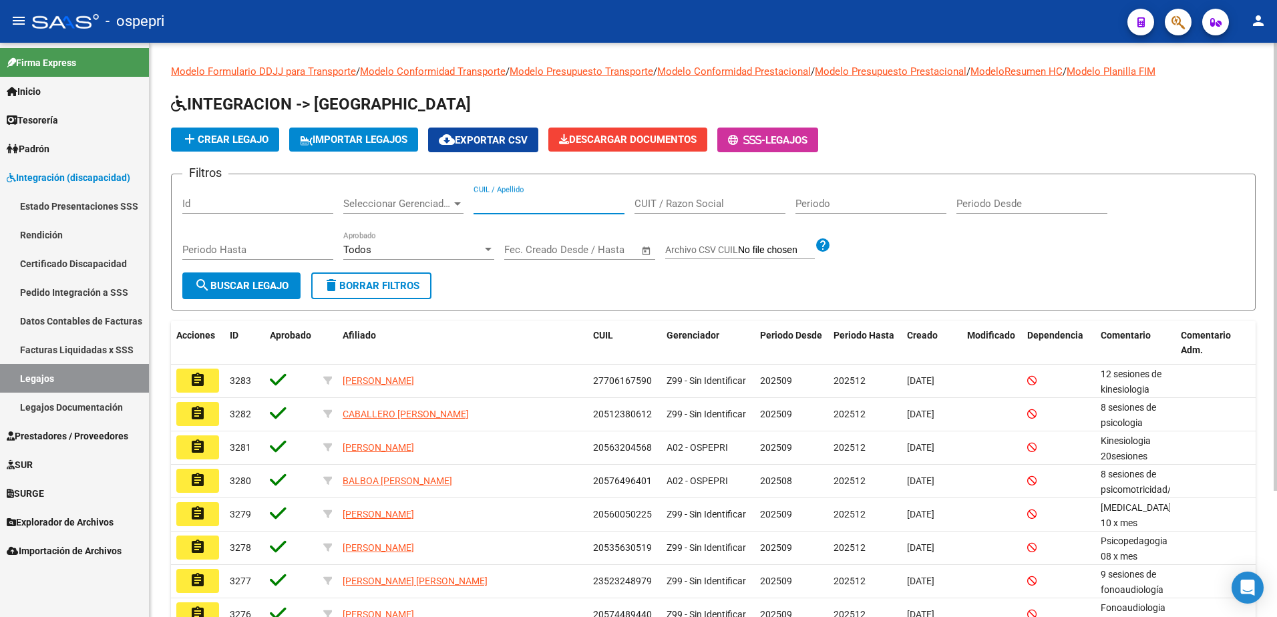
click at [509, 208] on input "CUIL / Apellido" at bounding box center [548, 204] width 151 height 12
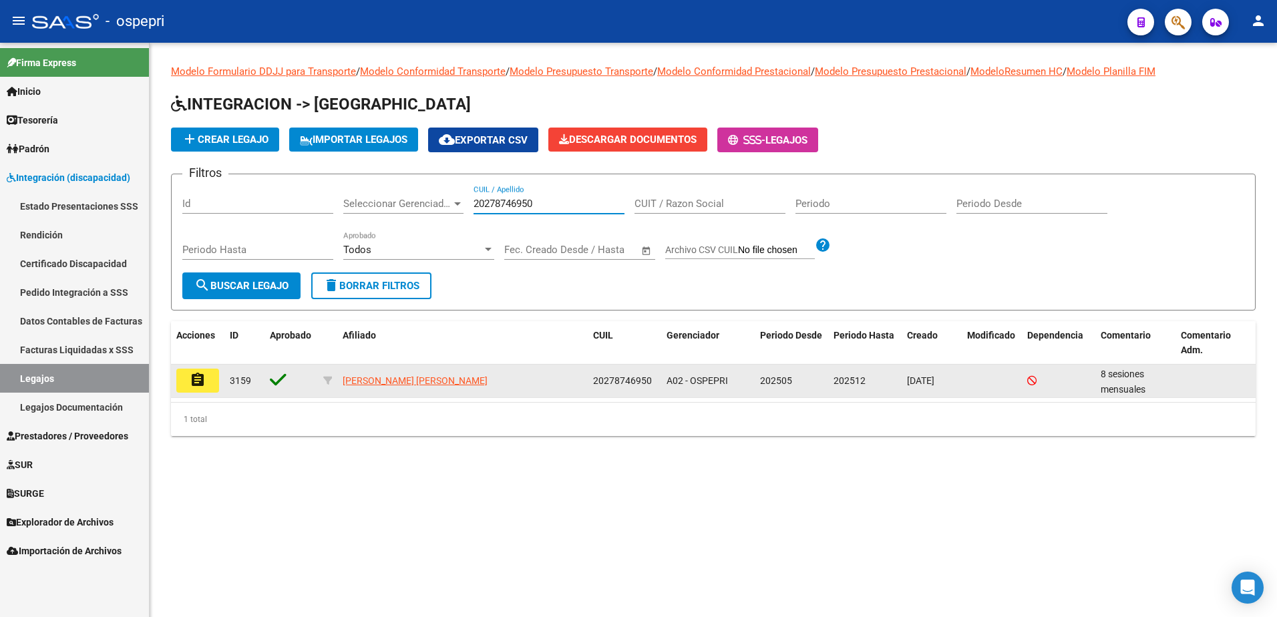
type input "20278746950"
click at [188, 383] on button "assignment" at bounding box center [197, 381] width 43 height 24
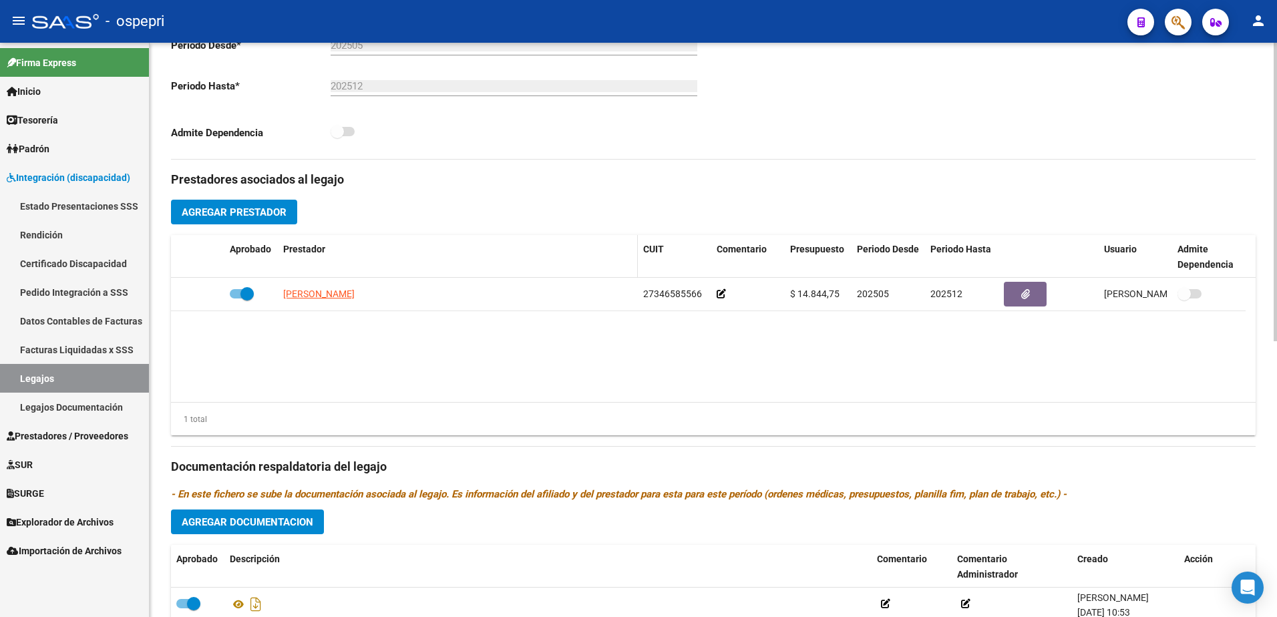
scroll to position [467, 0]
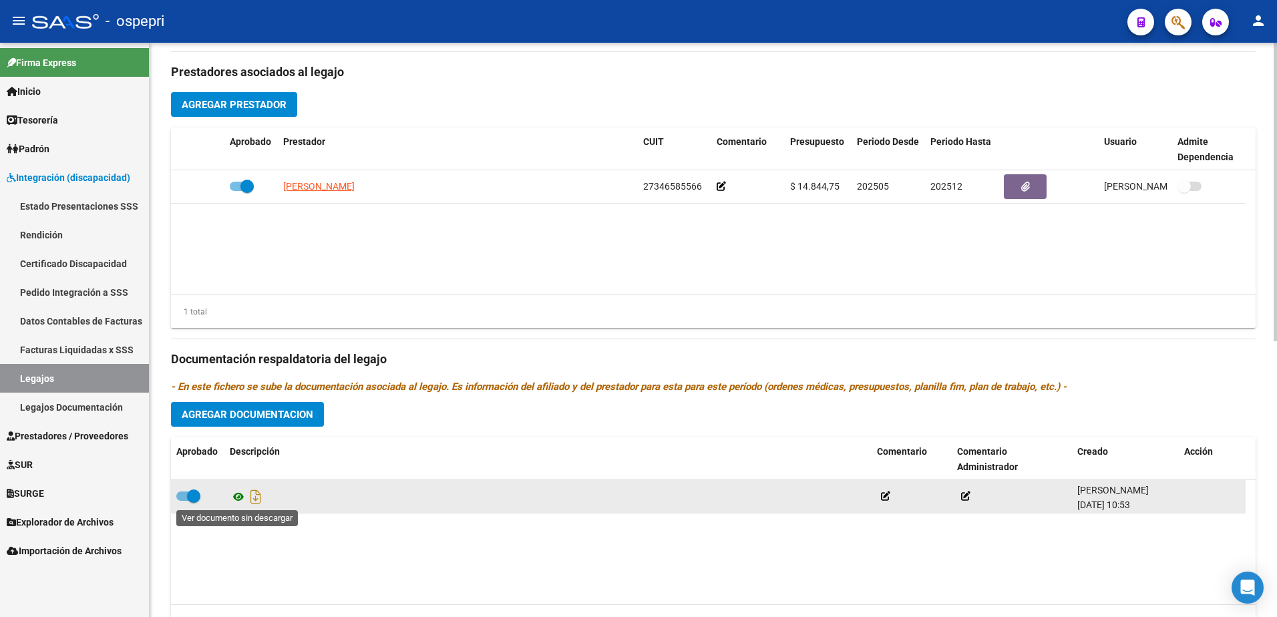
click at [236, 497] on icon at bounding box center [238, 497] width 17 height 16
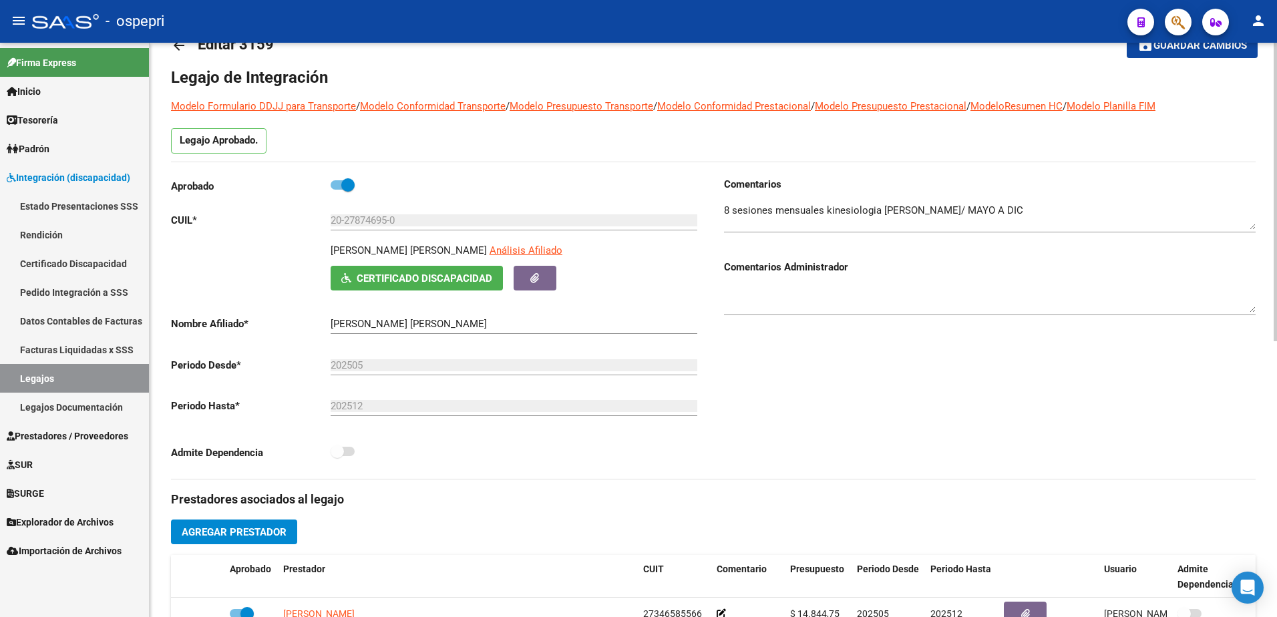
scroll to position [0, 0]
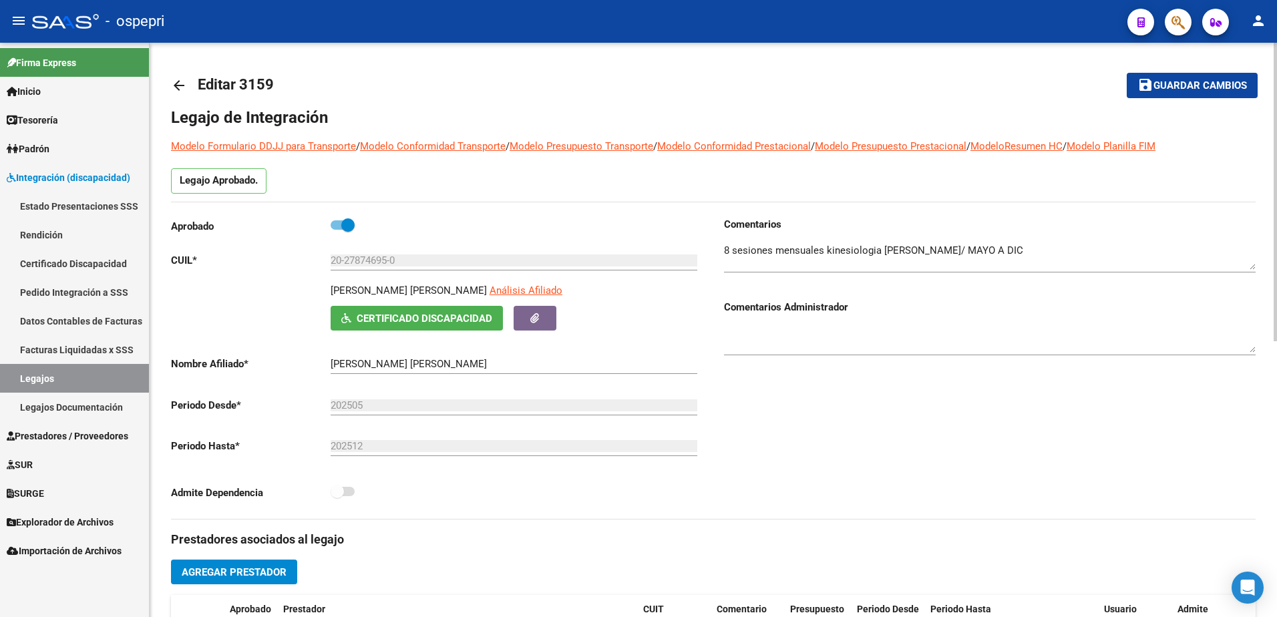
click at [177, 83] on mat-icon "arrow_back" at bounding box center [179, 85] width 16 height 16
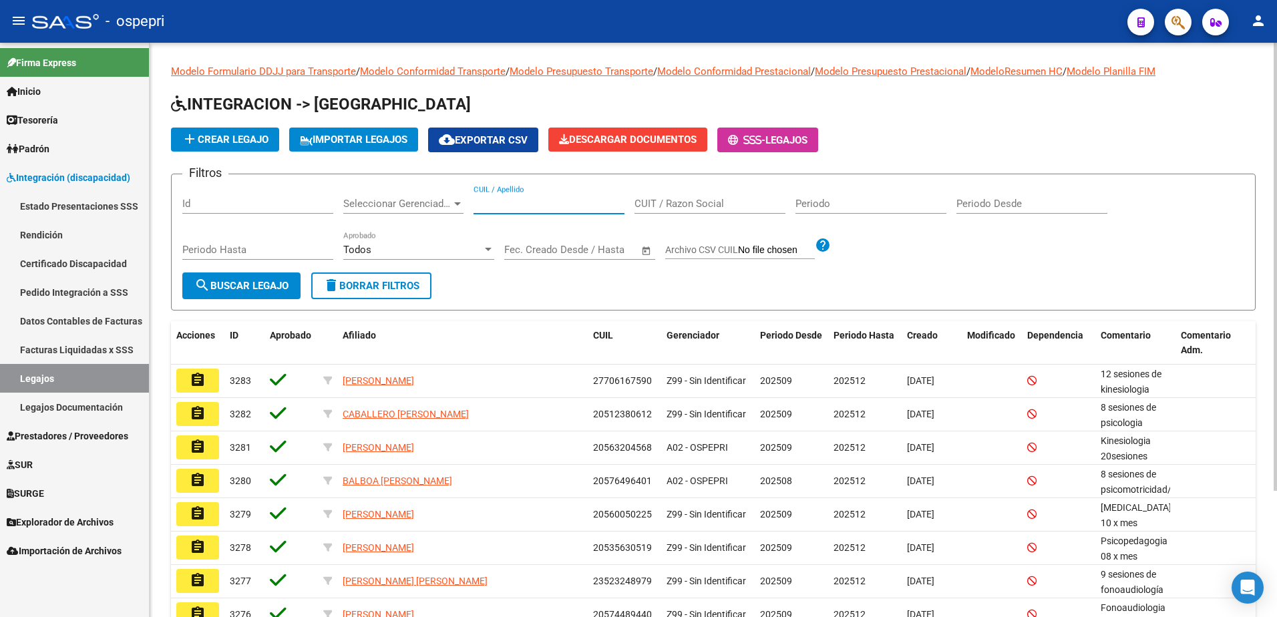
click at [532, 207] on input "CUIL / Apellido" at bounding box center [548, 204] width 151 height 12
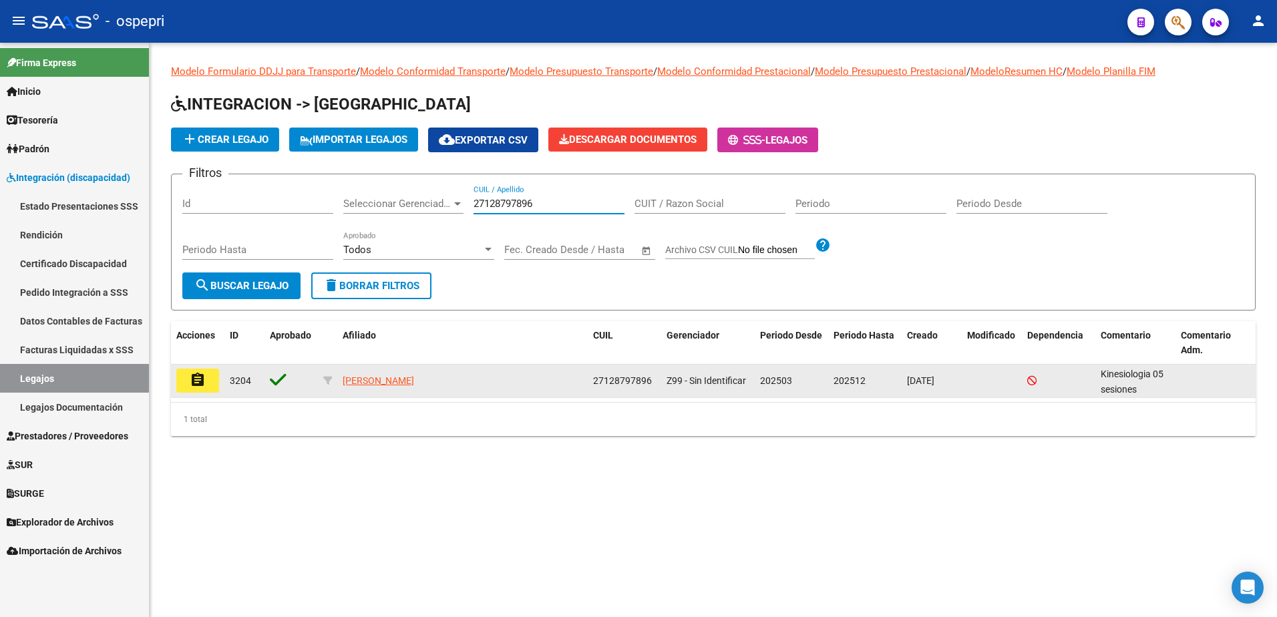
type input "27128797896"
click at [200, 382] on mat-icon "assignment" at bounding box center [198, 380] width 16 height 16
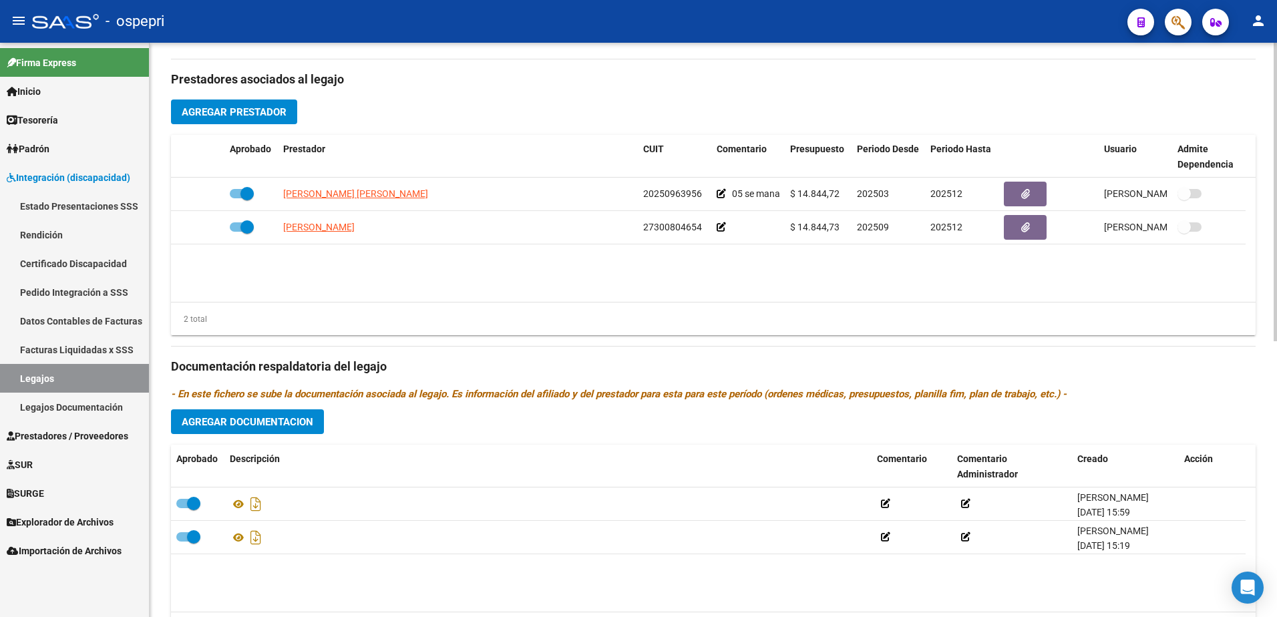
scroll to position [467, 0]
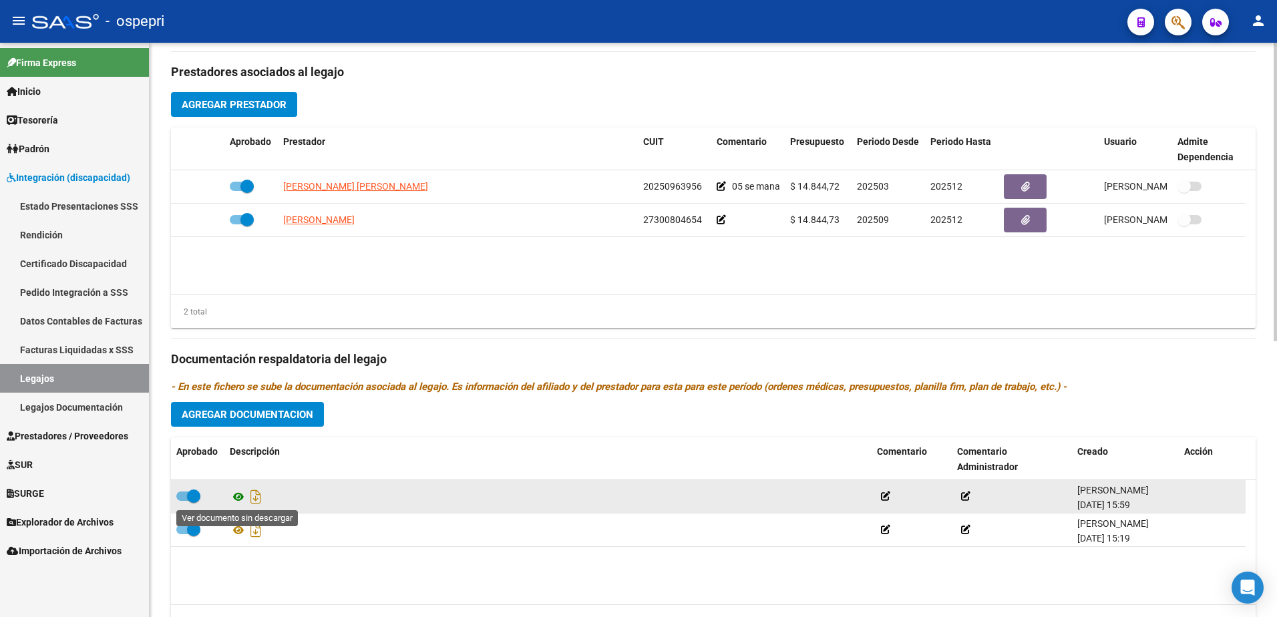
click at [240, 495] on icon at bounding box center [238, 497] width 17 height 16
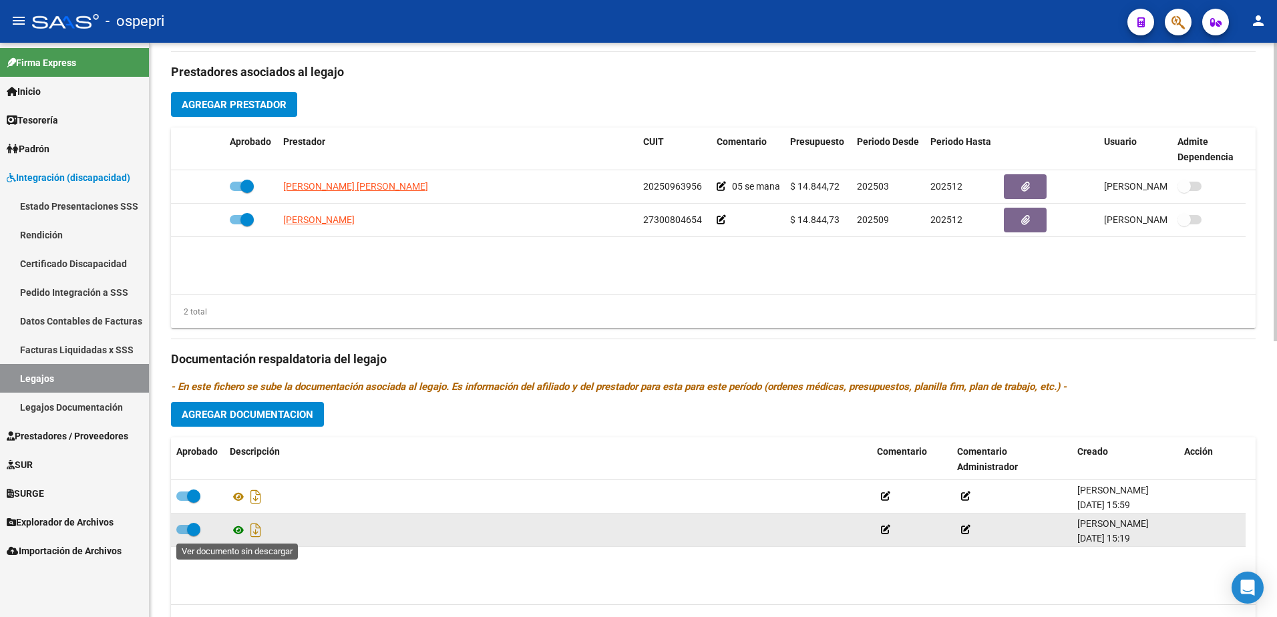
click at [232, 522] on icon at bounding box center [238, 530] width 17 height 16
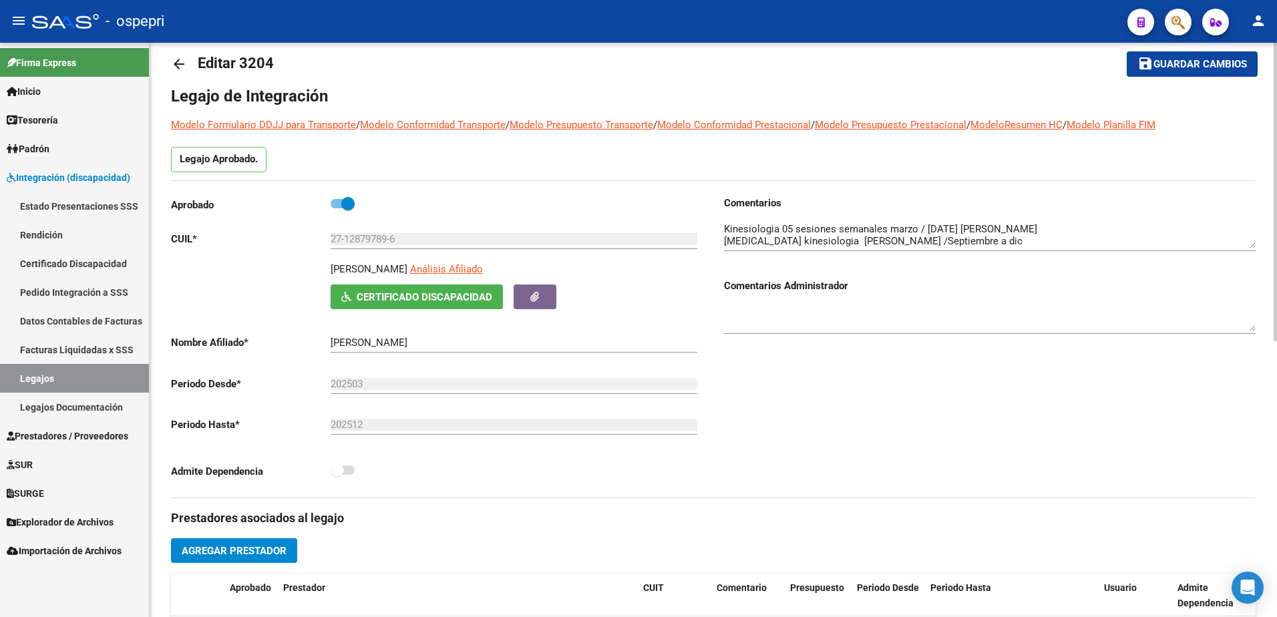
scroll to position [0, 0]
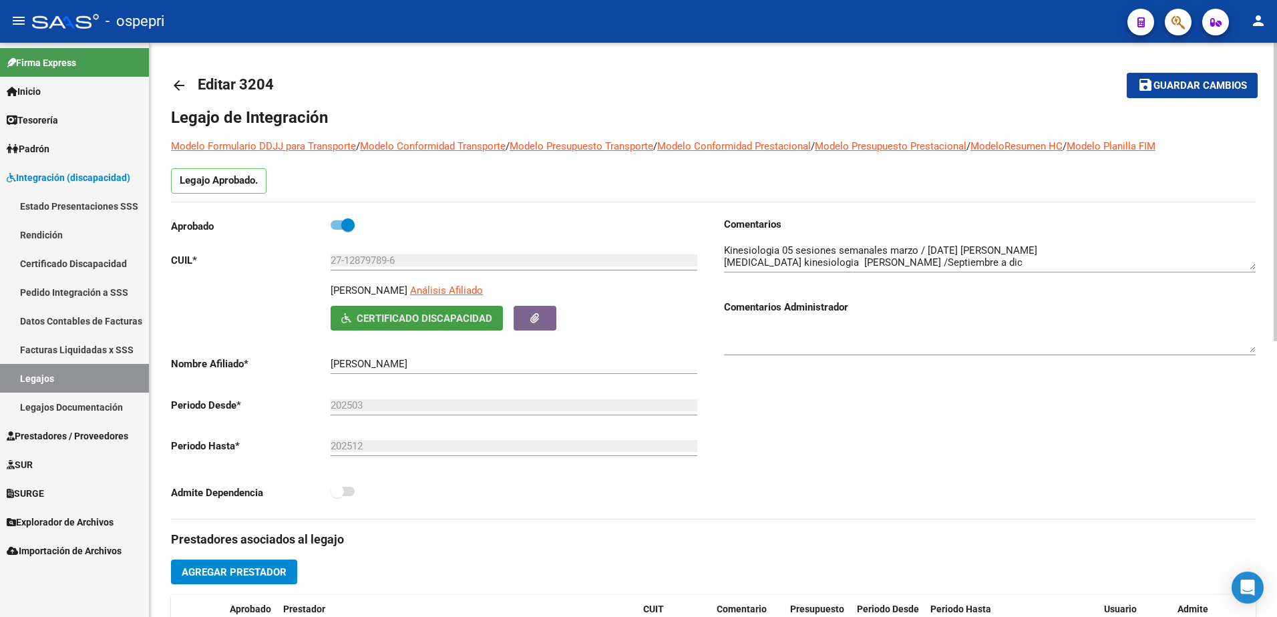
click at [435, 313] on span "Certificado Discapacidad" at bounding box center [425, 319] width 136 height 12
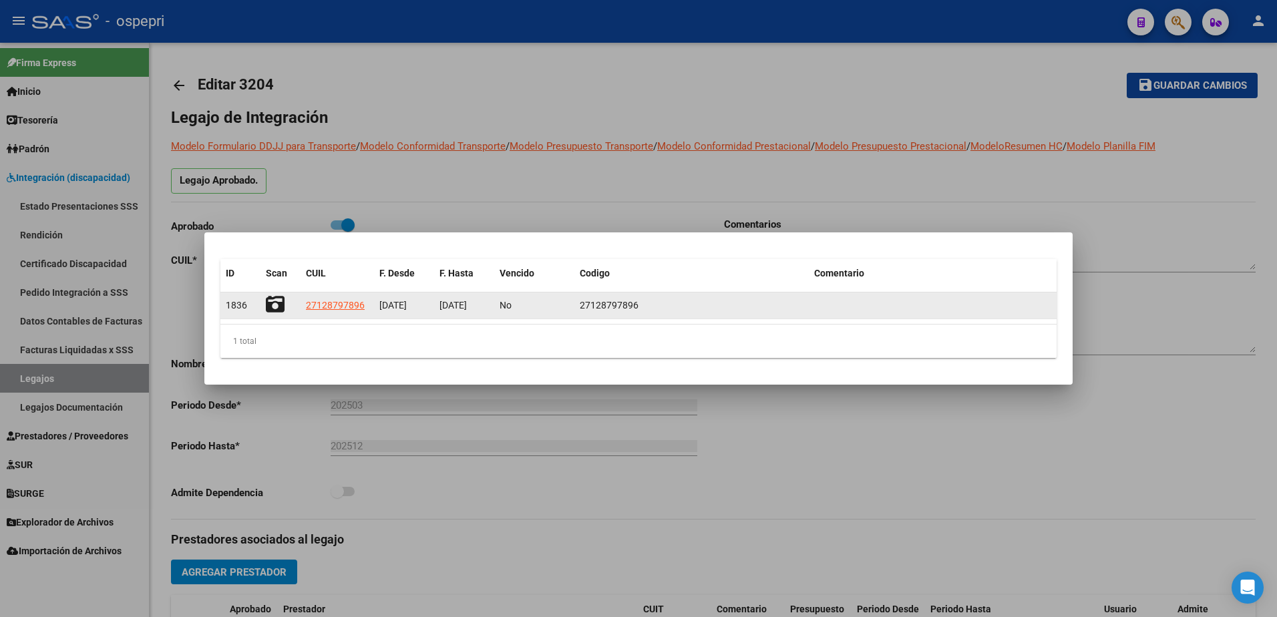
click at [272, 302] on icon at bounding box center [275, 304] width 19 height 19
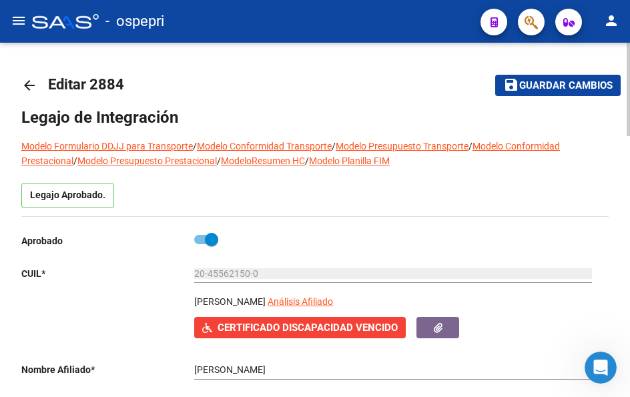
click at [24, 86] on mat-icon "arrow_back" at bounding box center [29, 85] width 16 height 16
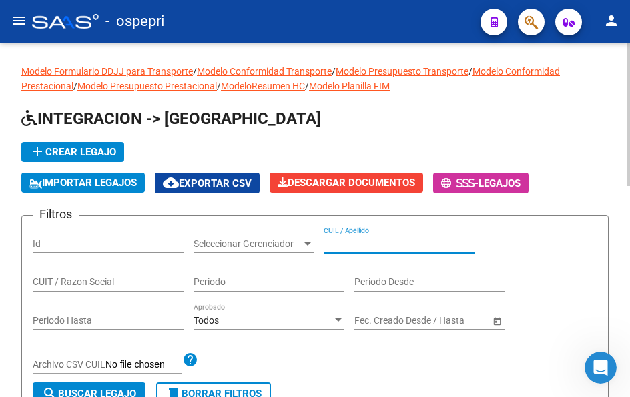
click at [373, 244] on input "CUIL / Apellido" at bounding box center [399, 243] width 151 height 11
paste input "55631812"
type input "55631812"
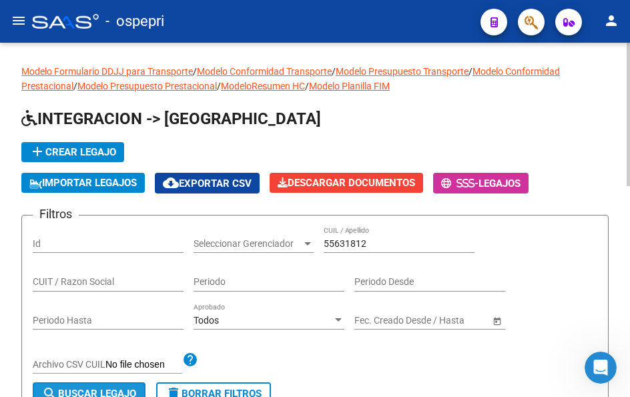
click at [109, 392] on span "search Buscar Legajo" at bounding box center [89, 394] width 94 height 12
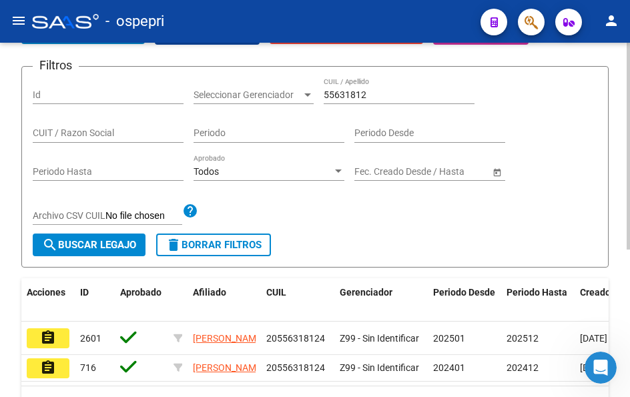
scroll to position [200, 0]
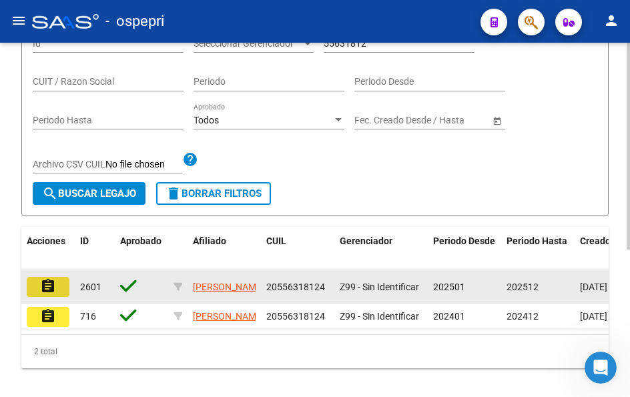
click at [49, 287] on mat-icon "assignment" at bounding box center [48, 286] width 16 height 16
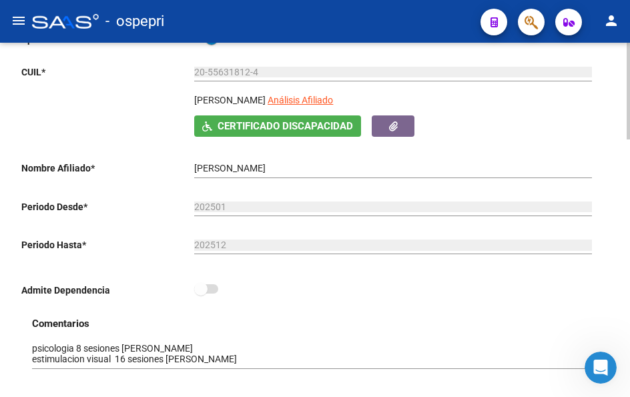
scroll to position [267, 0]
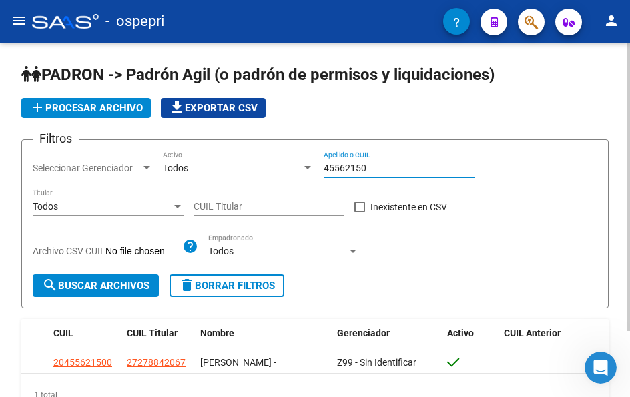
click at [374, 169] on input "45562150" at bounding box center [399, 168] width 151 height 11
type input "55631812"
drag, startPoint x: 371, startPoint y: 165, endPoint x: 301, endPoint y: 174, distance: 70.6
click at [301, 174] on div "Filtros Seleccionar Gerenciador Seleccionar Gerenciador Todos Activo 55631812 A…" at bounding box center [315, 213] width 565 height 124
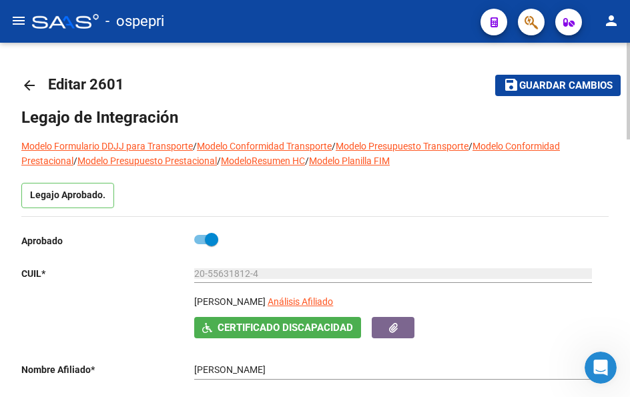
click at [25, 89] on mat-icon "arrow_back" at bounding box center [29, 85] width 16 height 16
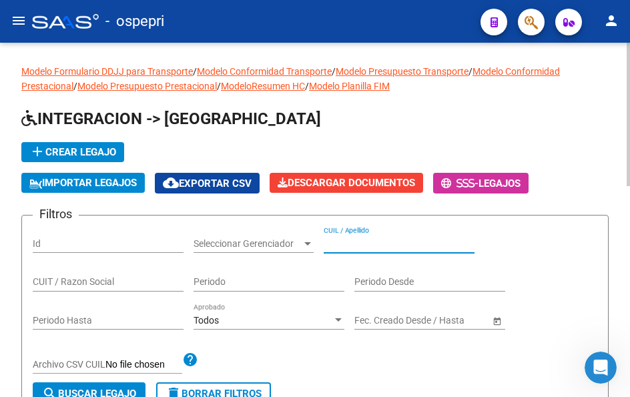
click at [383, 243] on input "CUIL / Apellido" at bounding box center [399, 243] width 151 height 11
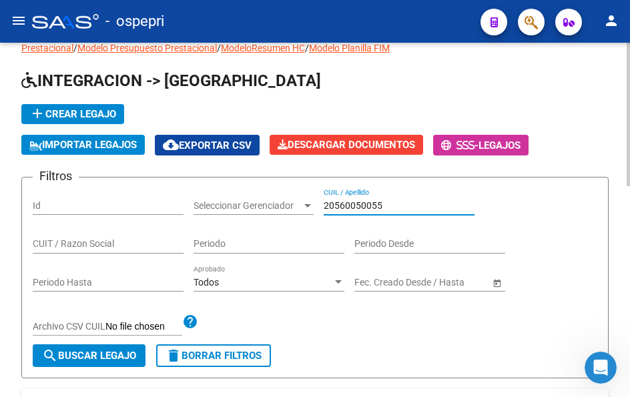
scroll to position [67, 0]
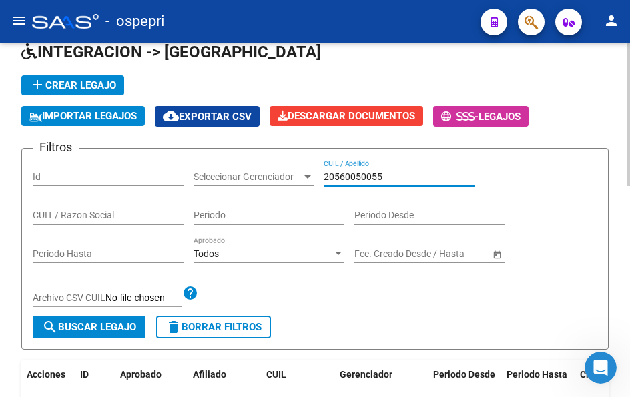
type input "20560050055"
click at [105, 326] on span "search Buscar Legajo" at bounding box center [89, 327] width 94 height 12
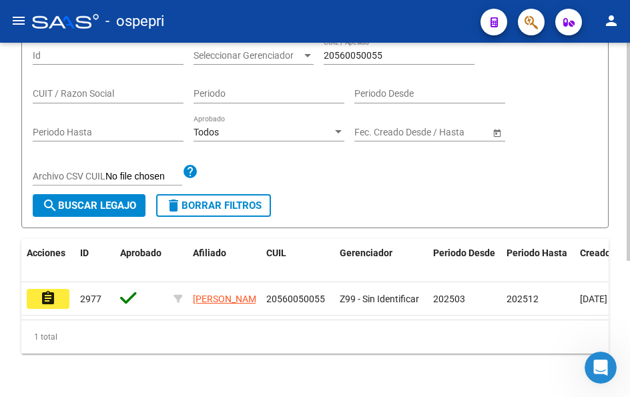
scroll to position [200, 0]
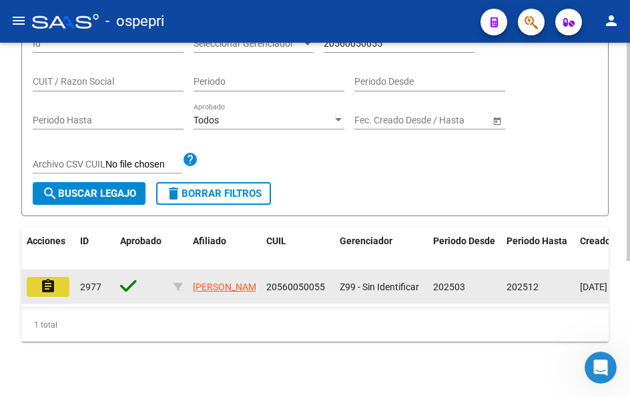
click at [49, 287] on mat-icon "assignment" at bounding box center [48, 286] width 16 height 16
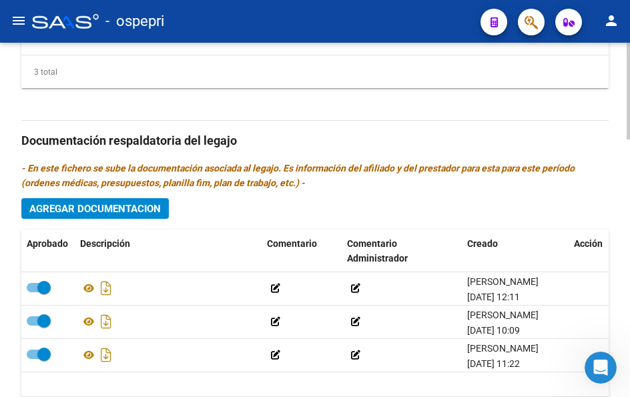
scroll to position [868, 0]
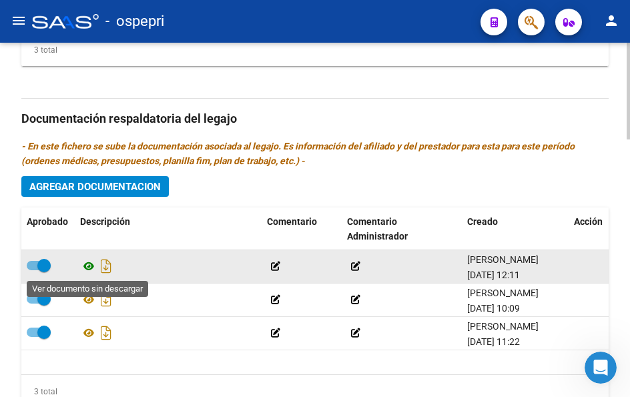
click at [85, 270] on icon at bounding box center [88, 266] width 17 height 16
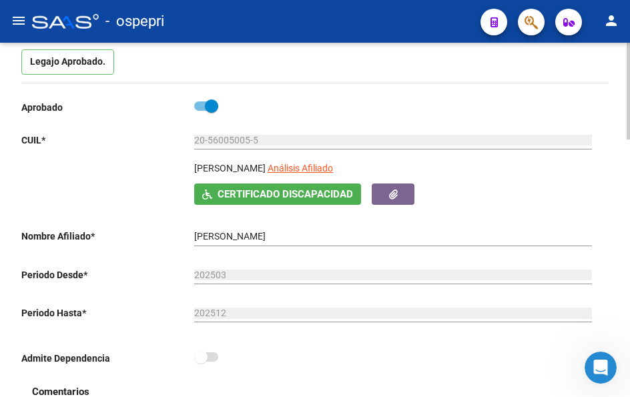
scroll to position [0, 0]
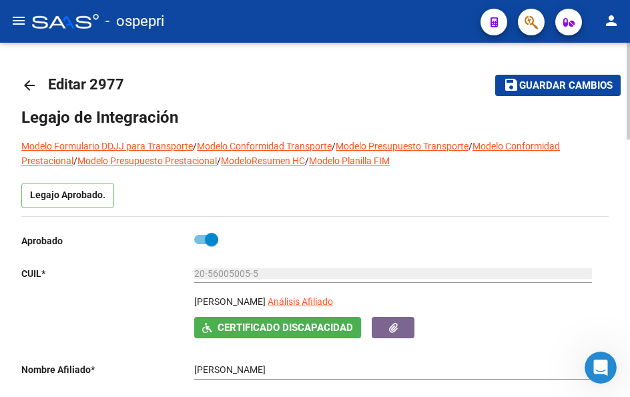
click at [29, 86] on mat-icon "arrow_back" at bounding box center [29, 85] width 16 height 16
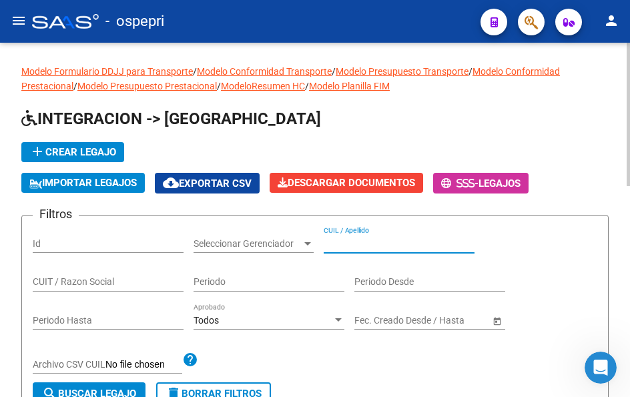
click at [363, 242] on input "CUIL / Apellido" at bounding box center [399, 243] width 151 height 11
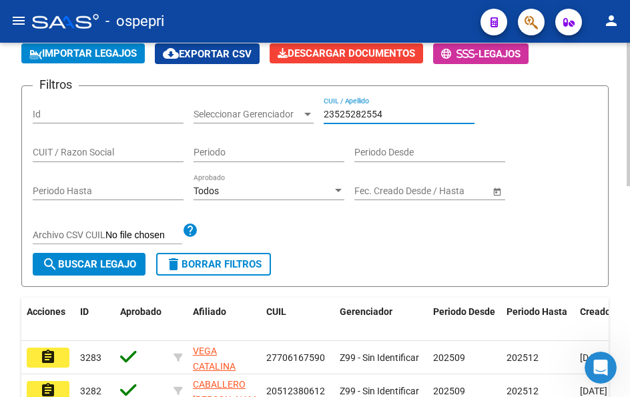
scroll to position [134, 0]
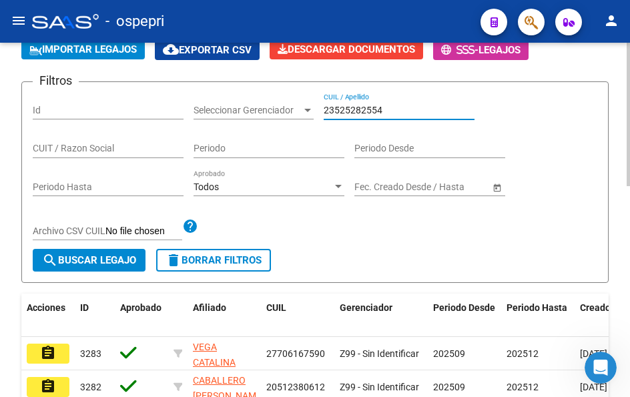
type input "23525282554"
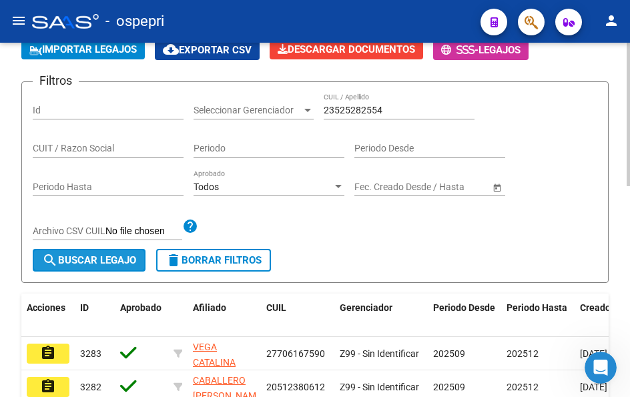
click at [116, 260] on span "search Buscar Legajo" at bounding box center [89, 260] width 94 height 12
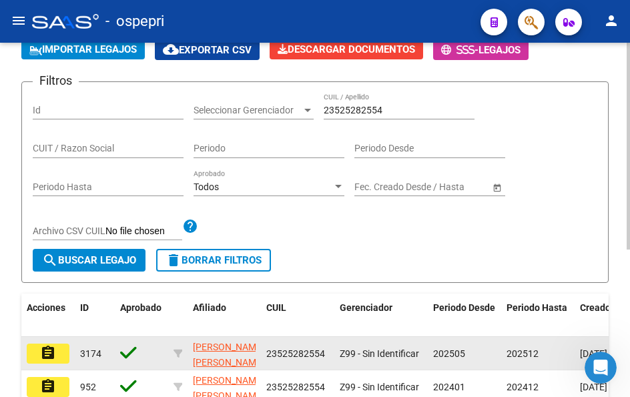
click at [47, 355] on mat-icon "assignment" at bounding box center [48, 353] width 16 height 16
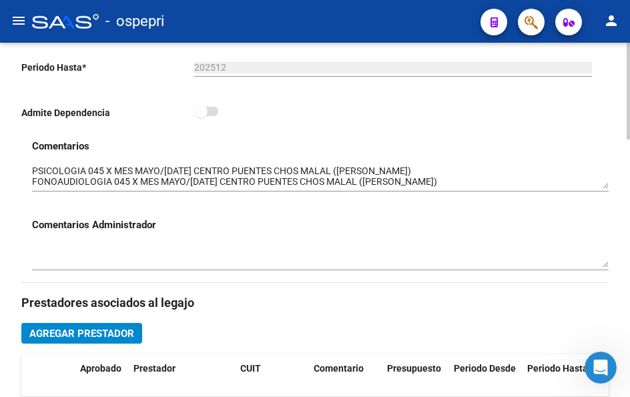
scroll to position [401, 0]
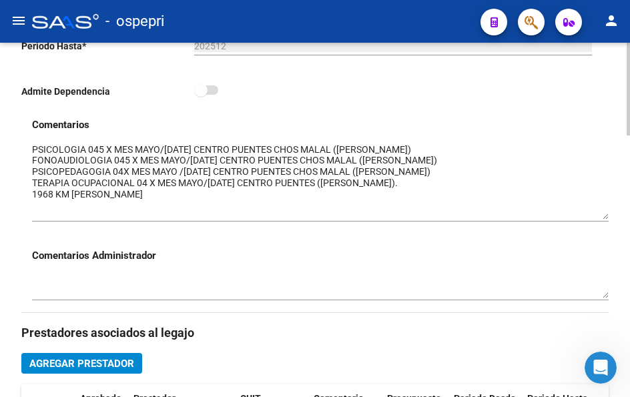
drag, startPoint x: 603, startPoint y: 166, endPoint x: 605, endPoint y: 218, distance: 51.5
click at [605, 218] on textarea at bounding box center [320, 181] width 577 height 77
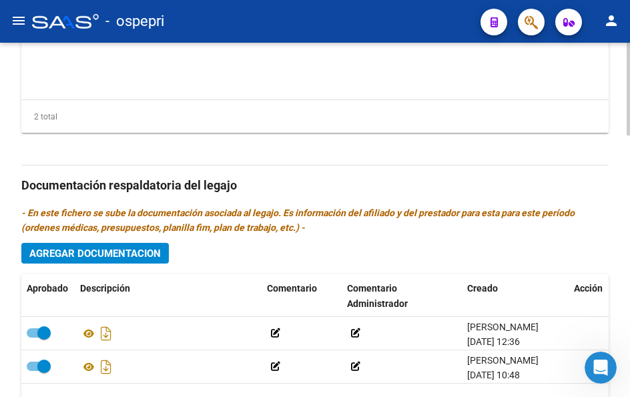
scroll to position [868, 0]
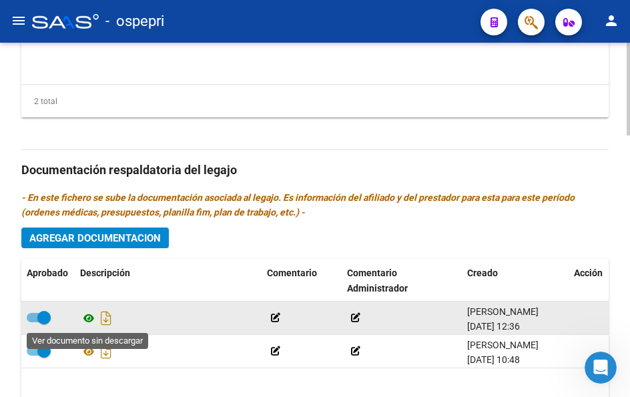
click at [88, 319] on icon at bounding box center [88, 319] width 17 height 16
